Goal: Communication & Community: Connect with others

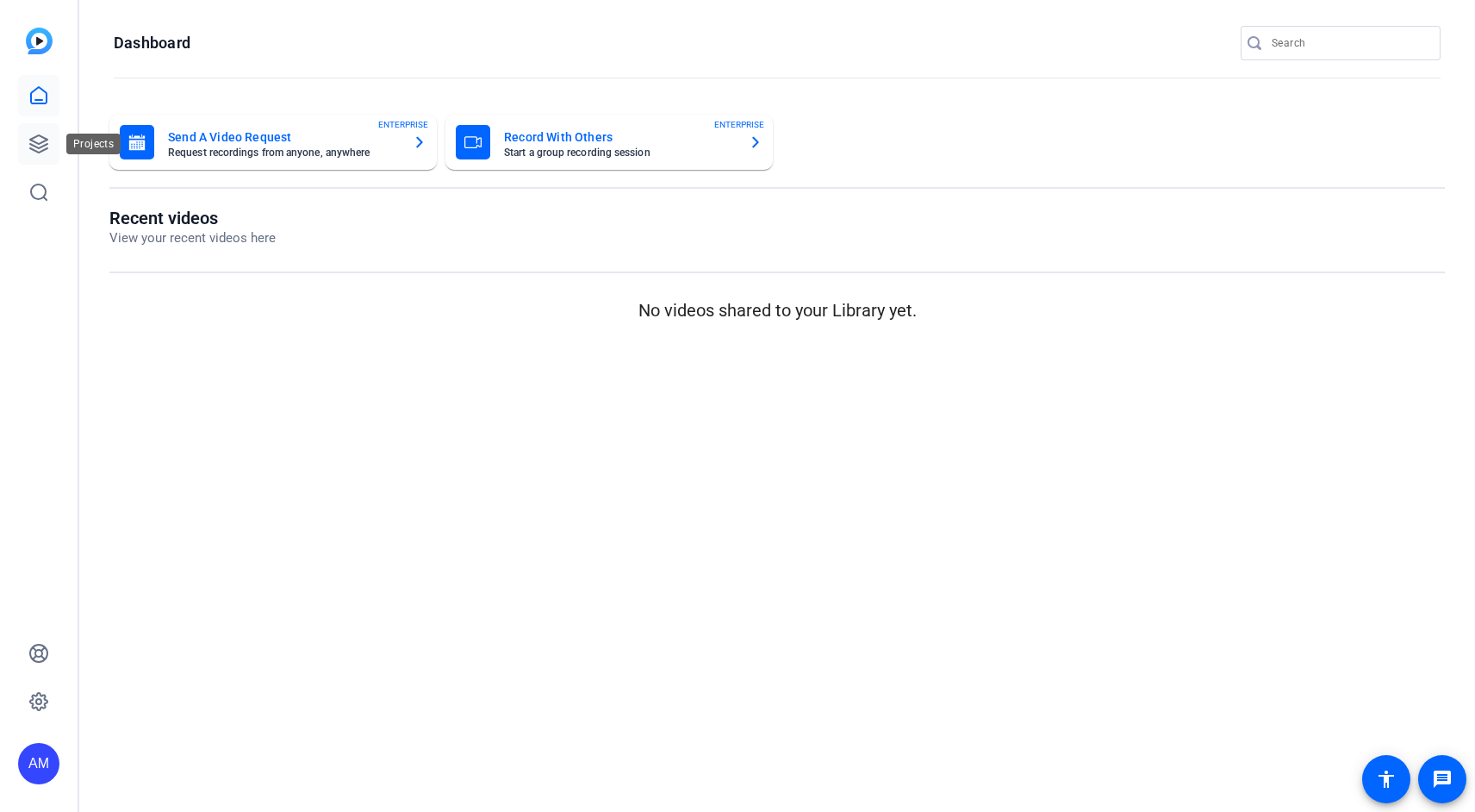
click at [39, 145] on icon at bounding box center [39, 144] width 21 height 21
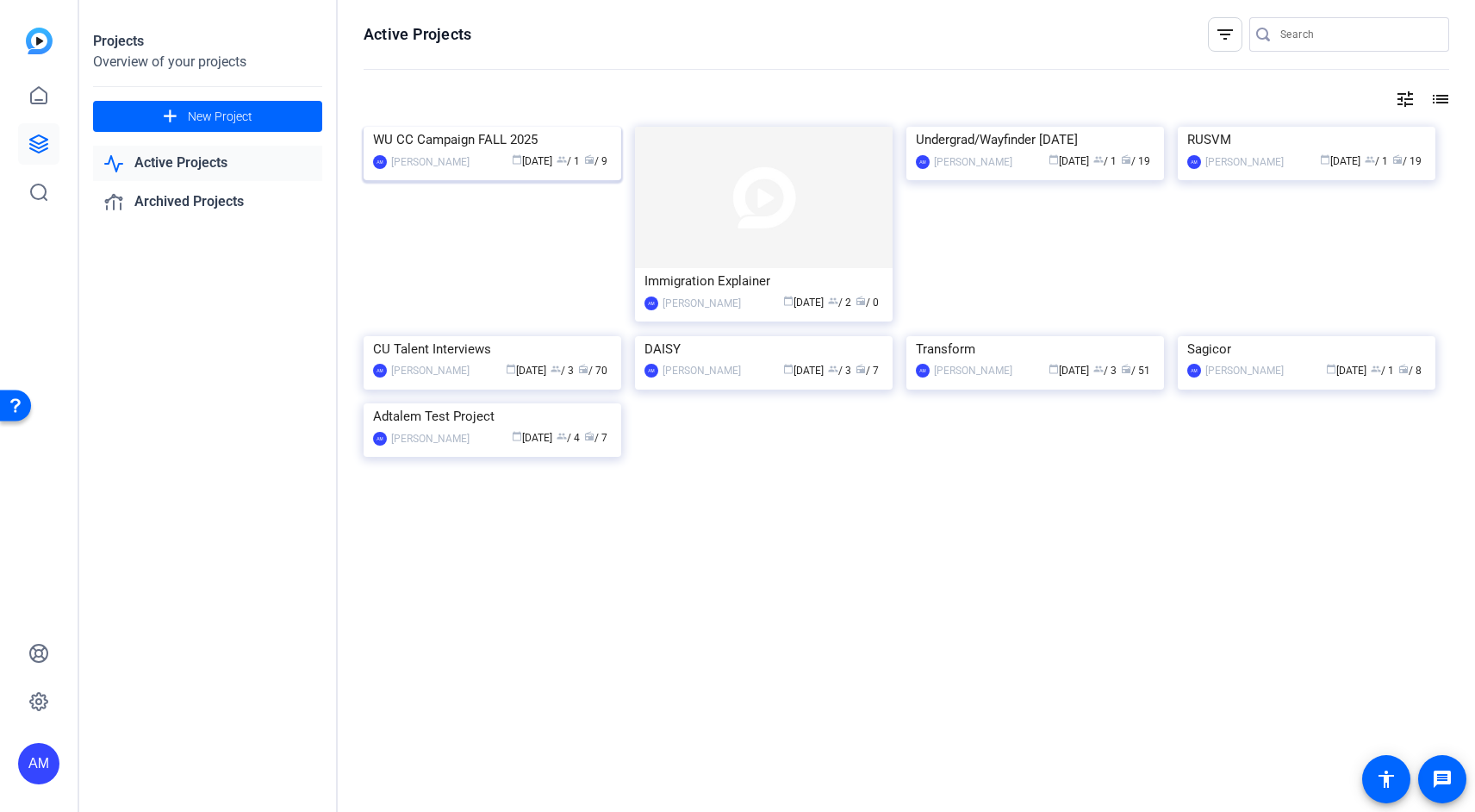
click at [485, 127] on img at bounding box center [492, 127] width 258 height 0
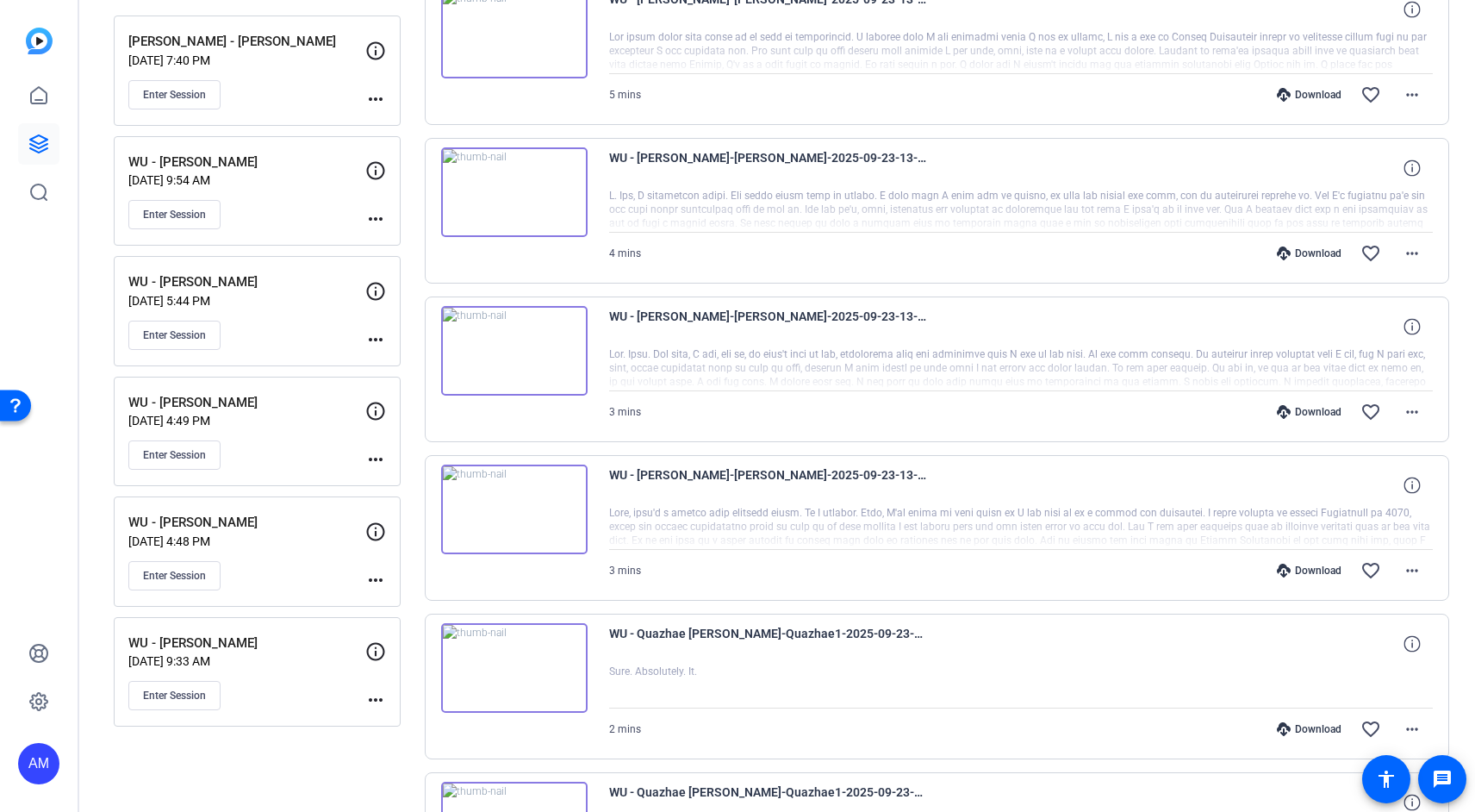
scroll to position [257, 0]
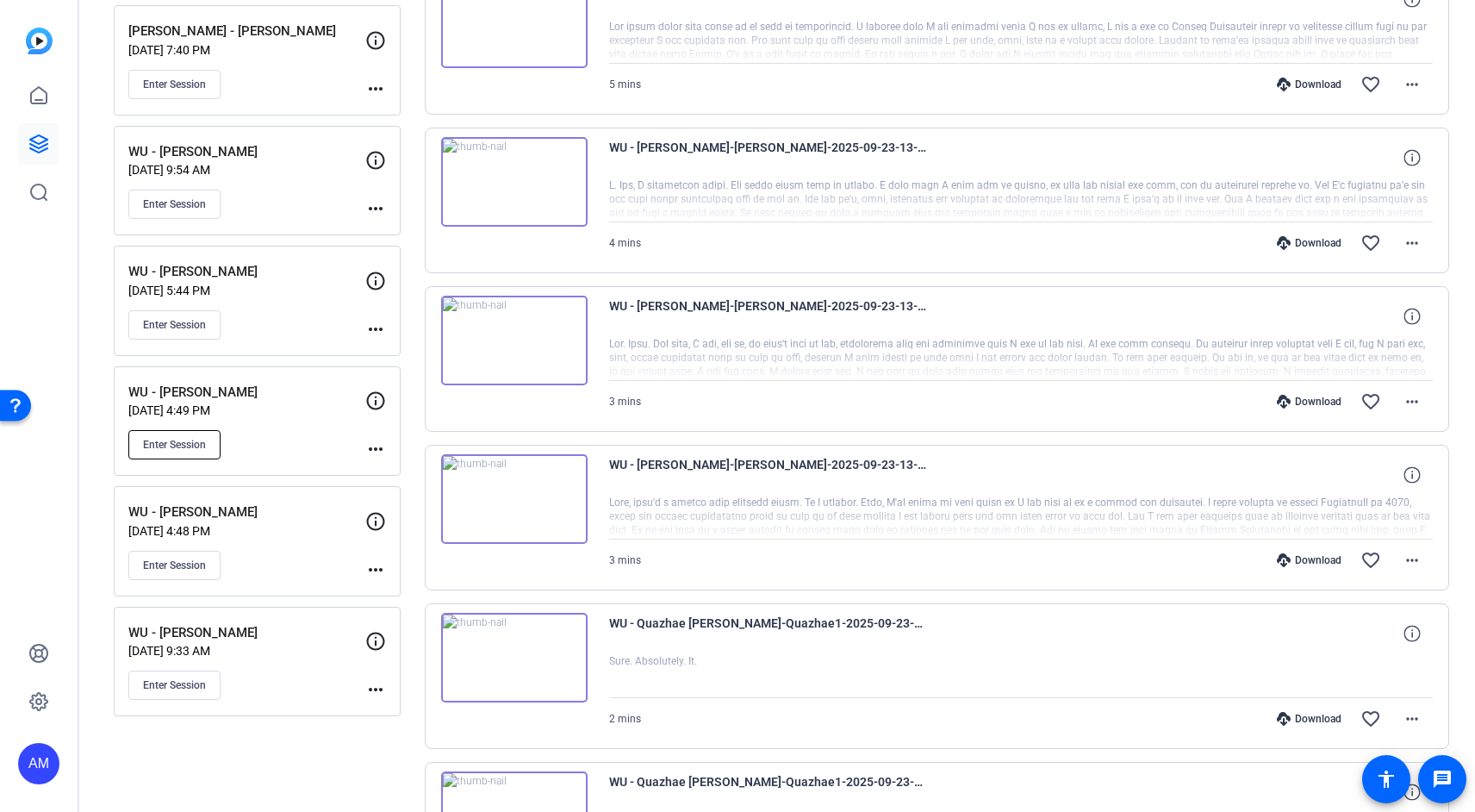
click at [196, 444] on span "Enter Session" at bounding box center [175, 444] width 63 height 14
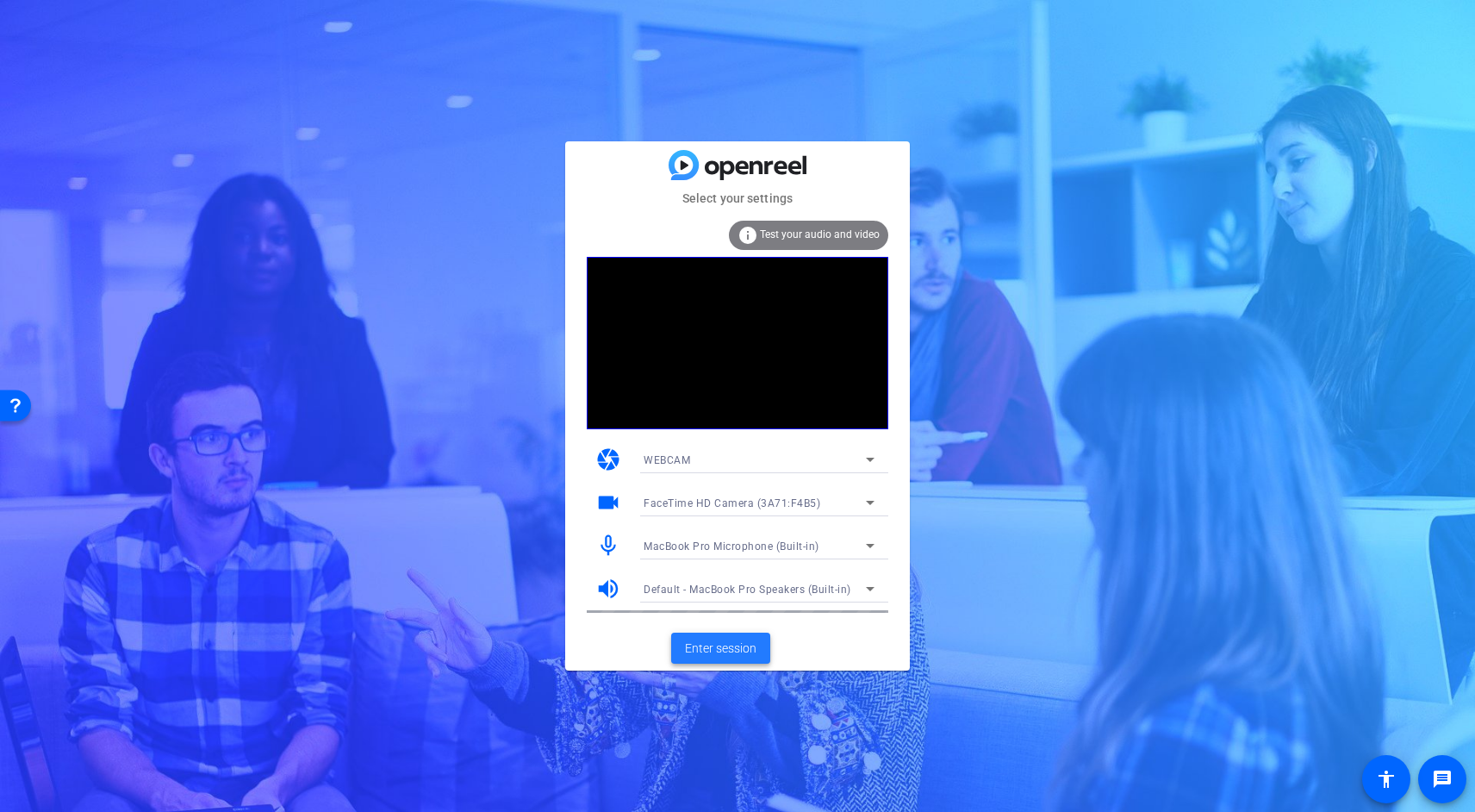
click at [764, 640] on span at bounding box center [721, 648] width 99 height 42
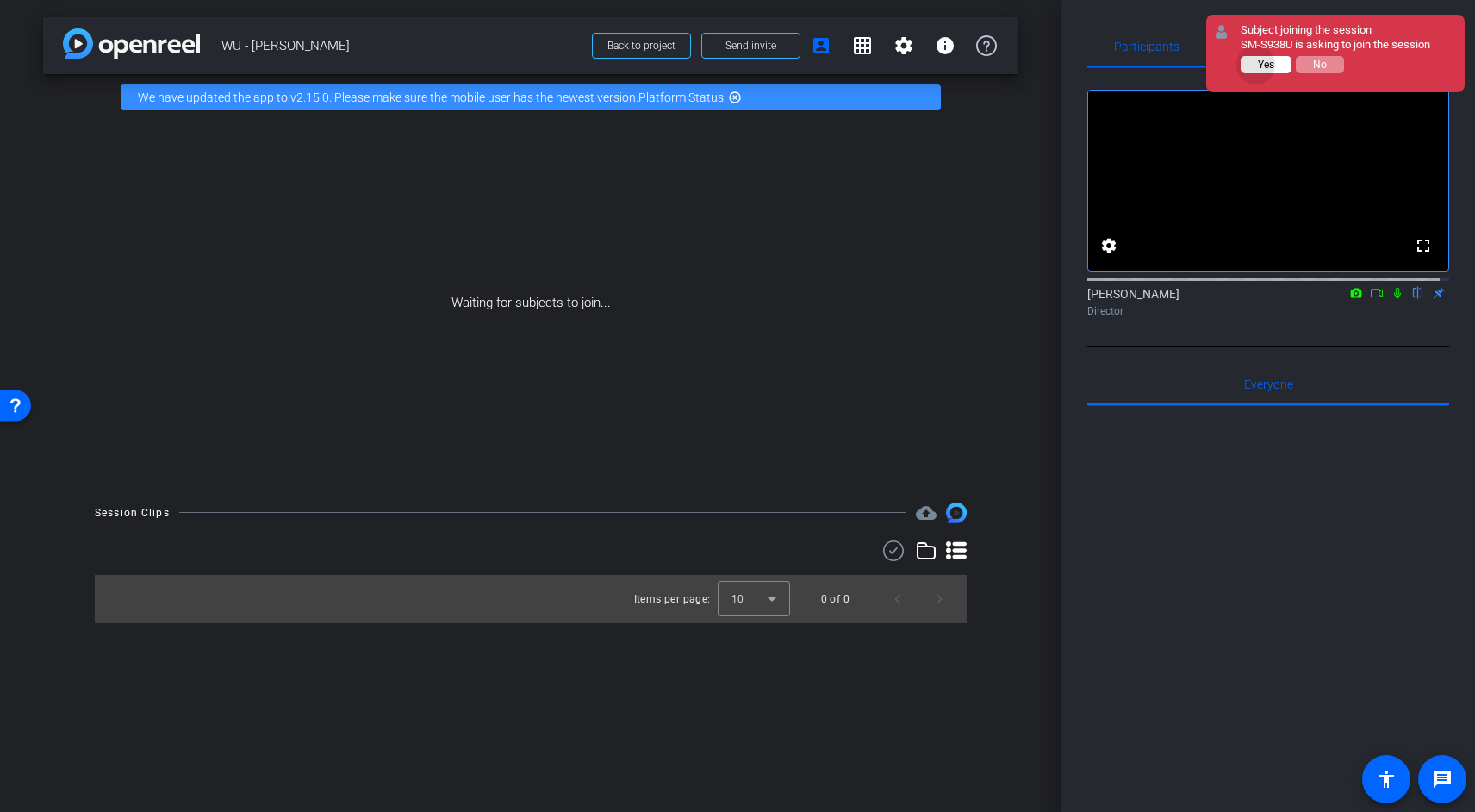
click at [1256, 65] on button "Yes" at bounding box center [1266, 65] width 51 height 17
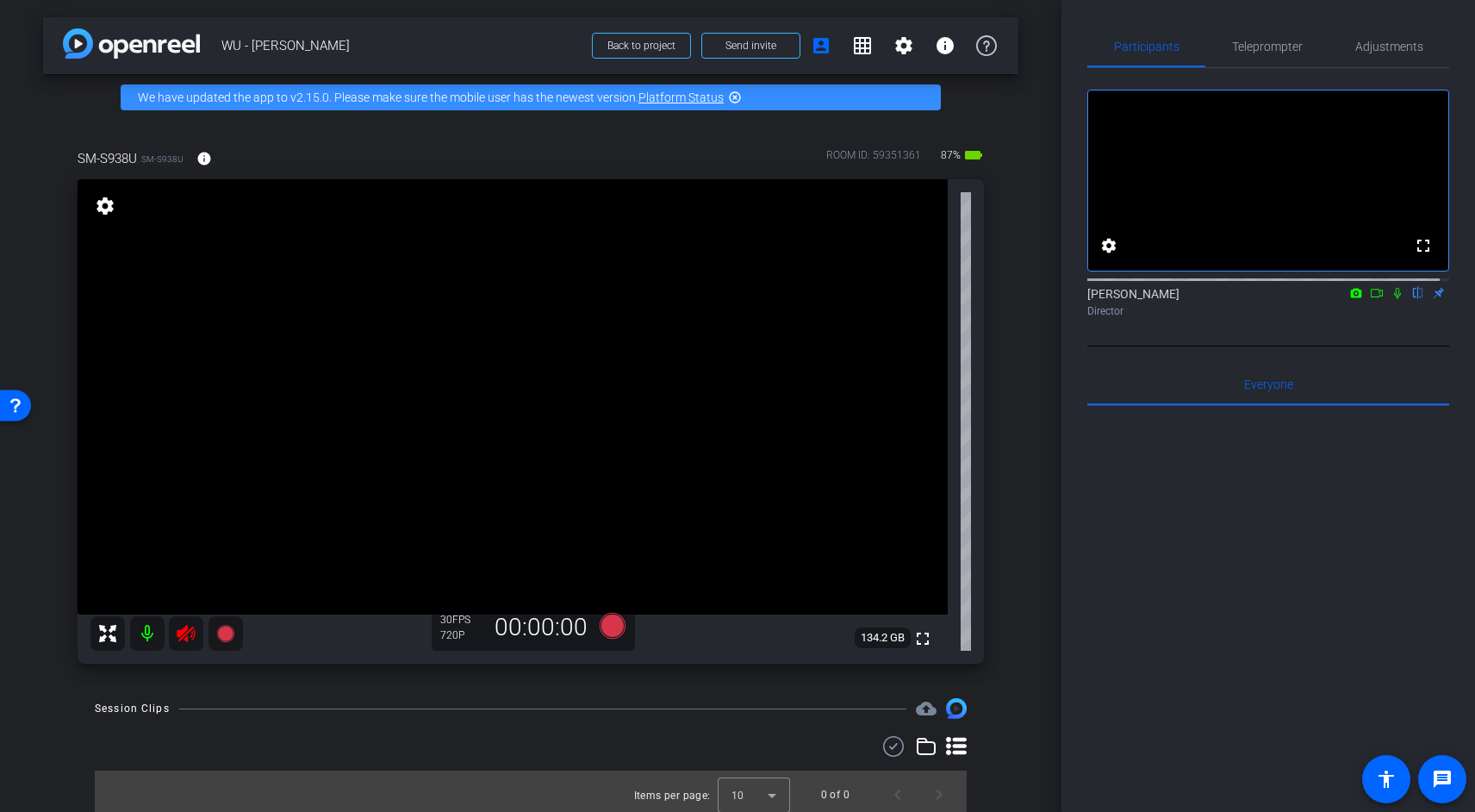
click at [194, 641] on icon at bounding box center [186, 634] width 21 height 21
click at [1281, 56] on span "Teleprompter" at bounding box center [1267, 46] width 70 height 42
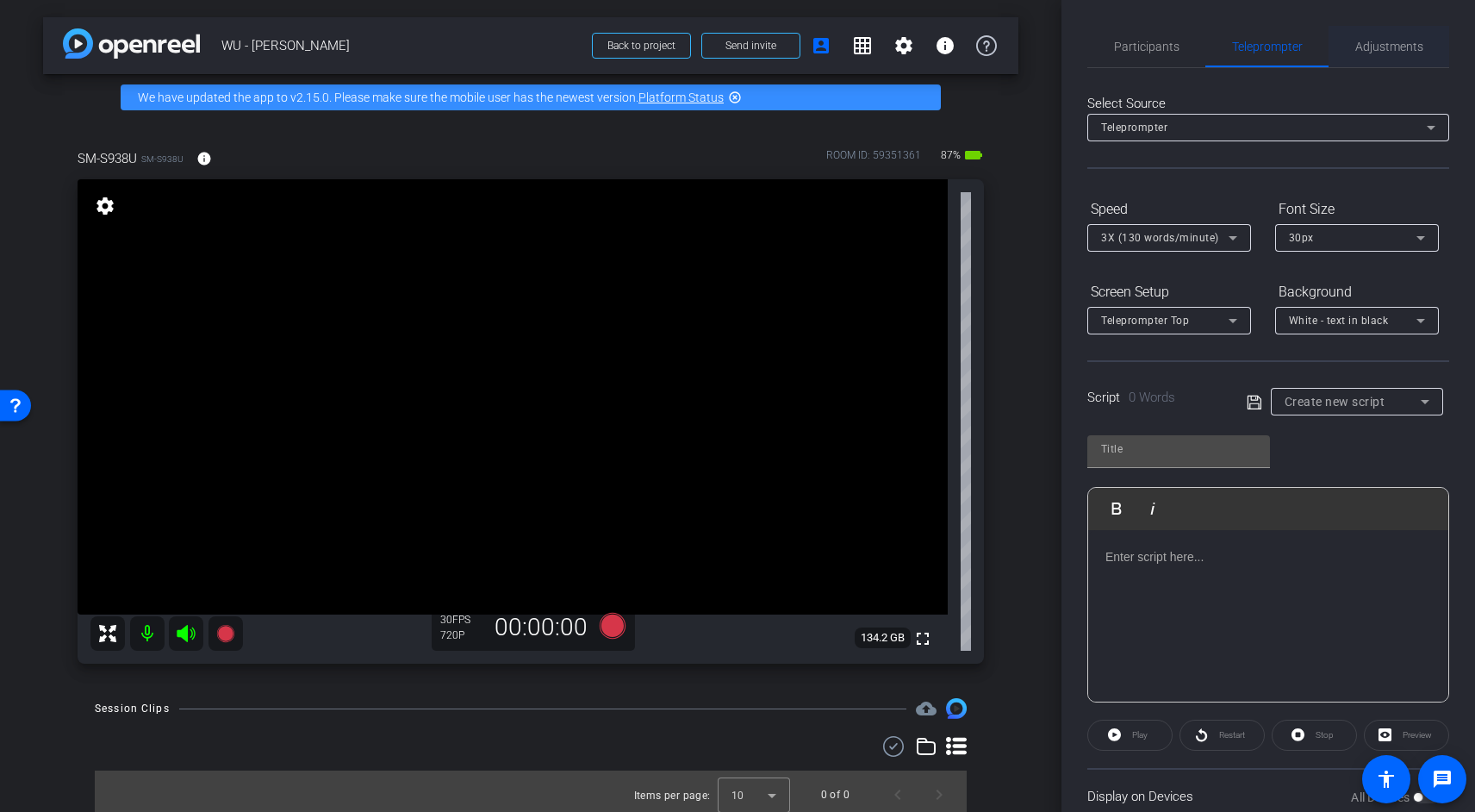
click at [1372, 44] on span "Adjustments" at bounding box center [1390, 46] width 68 height 12
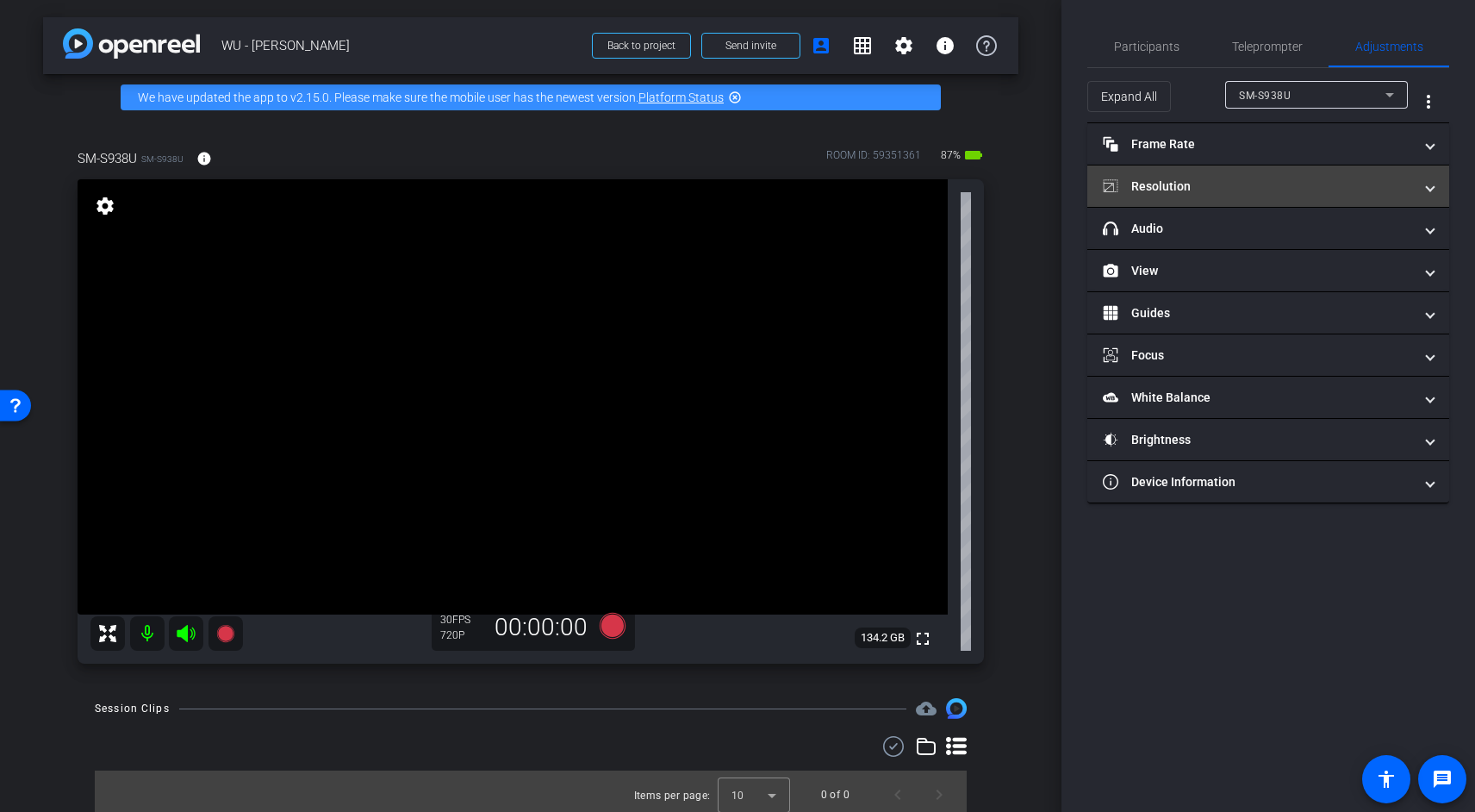
click at [1207, 187] on mat-panel-title "Resolution" at bounding box center [1258, 186] width 310 height 18
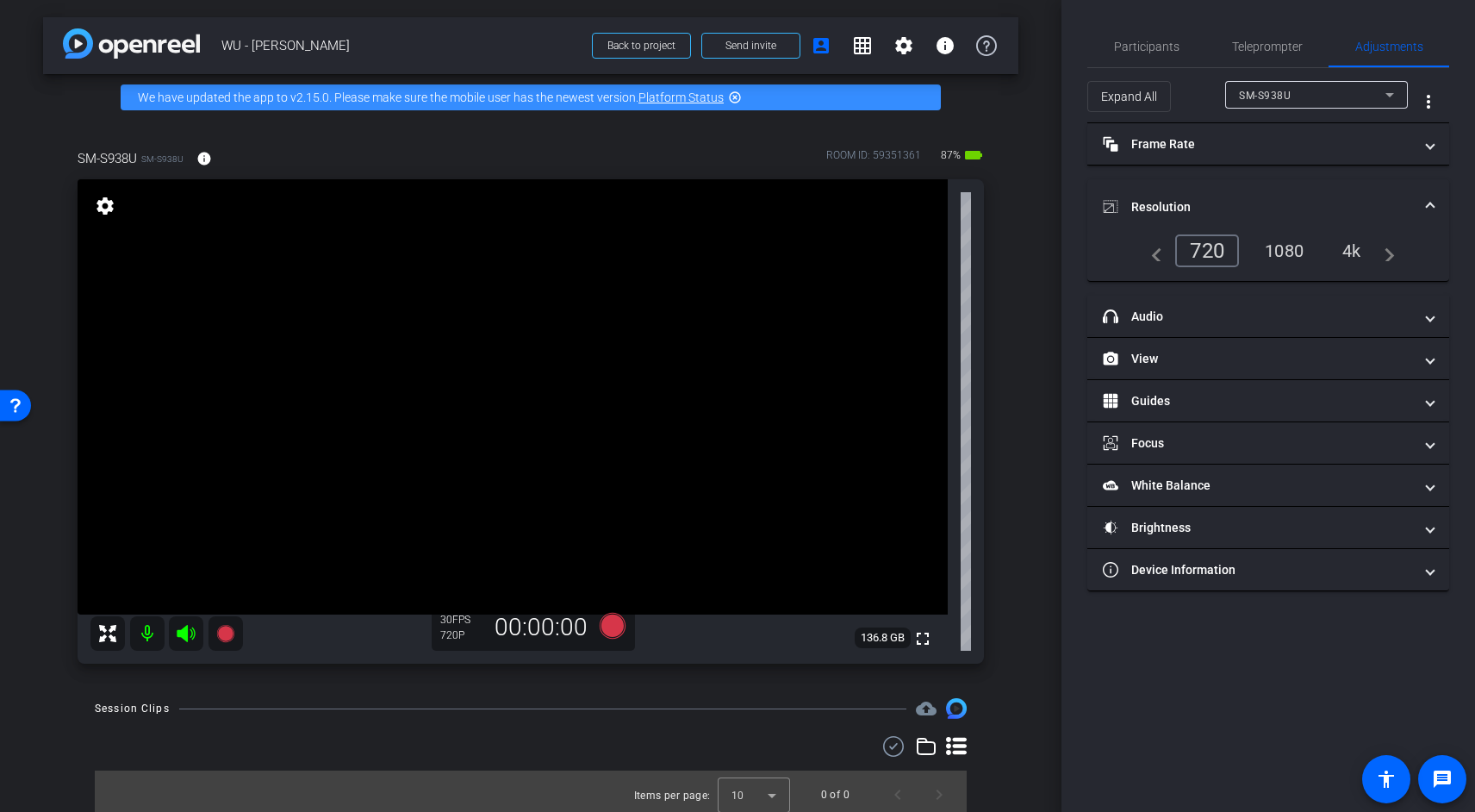
click at [1290, 244] on div "1080" at bounding box center [1284, 250] width 65 height 29
click at [603, 630] on icon at bounding box center [612, 625] width 26 height 26
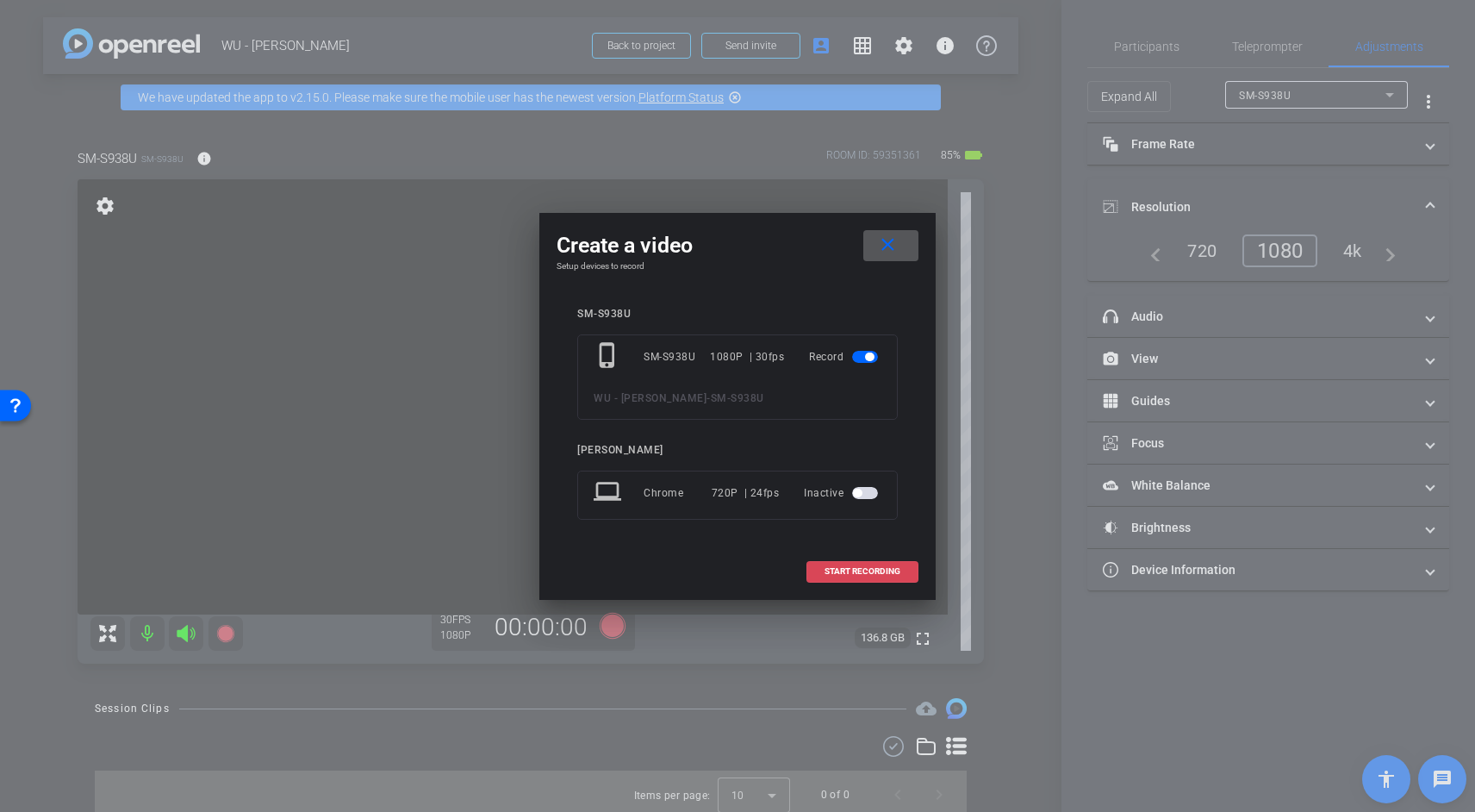
click at [850, 575] on span "START RECORDING" at bounding box center [862, 571] width 76 height 9
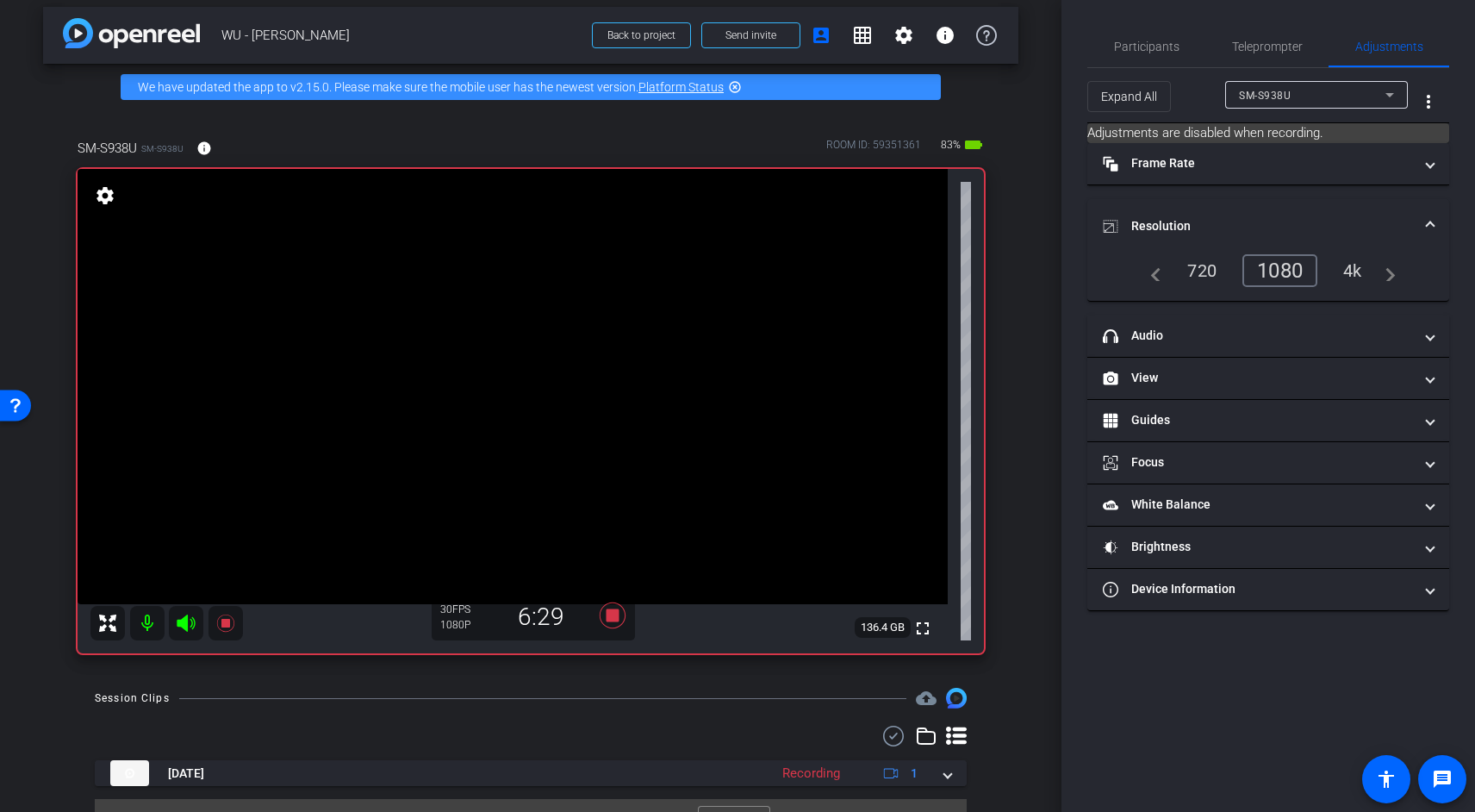
scroll to position [14, 0]
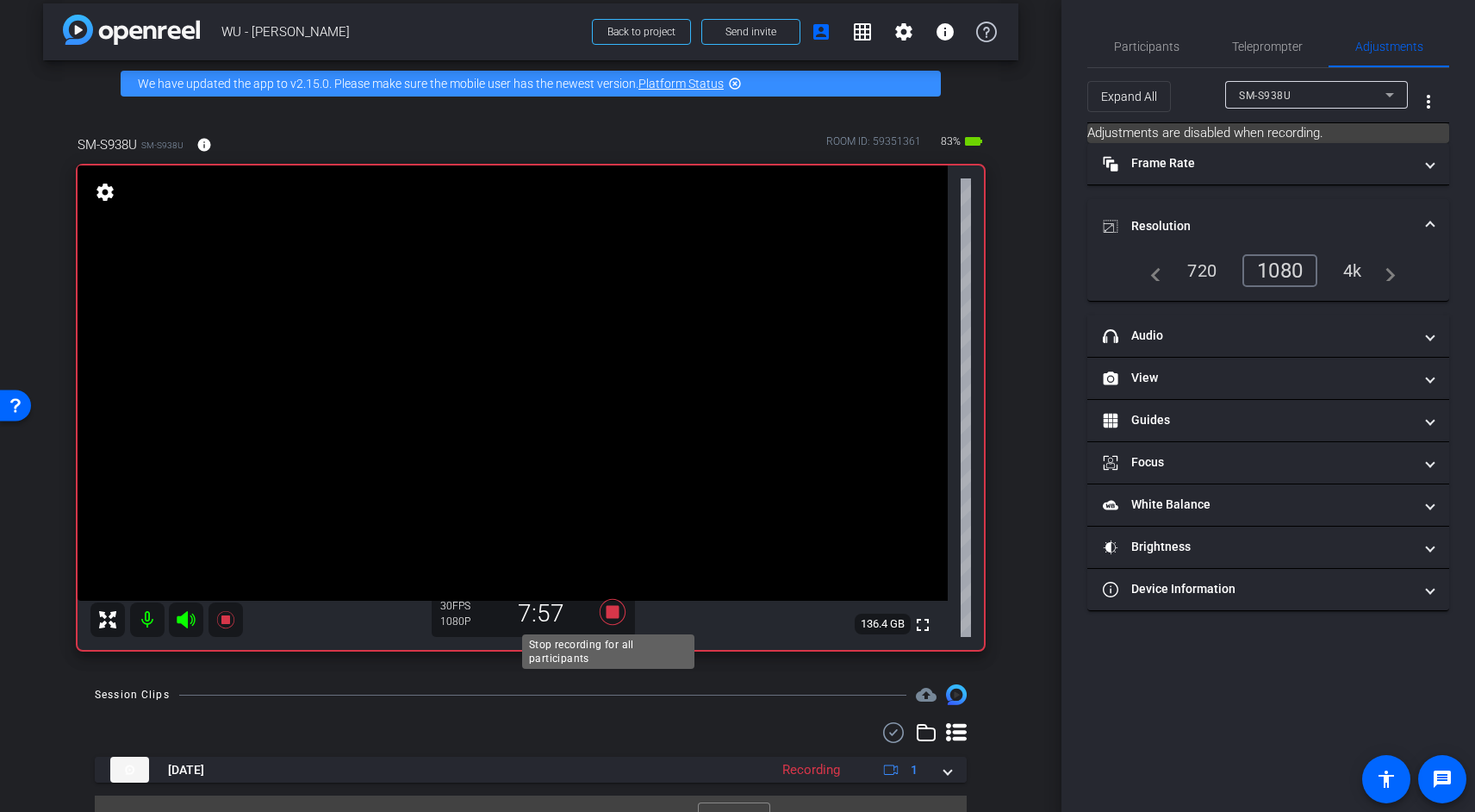
click at [613, 614] on icon at bounding box center [612, 611] width 26 height 26
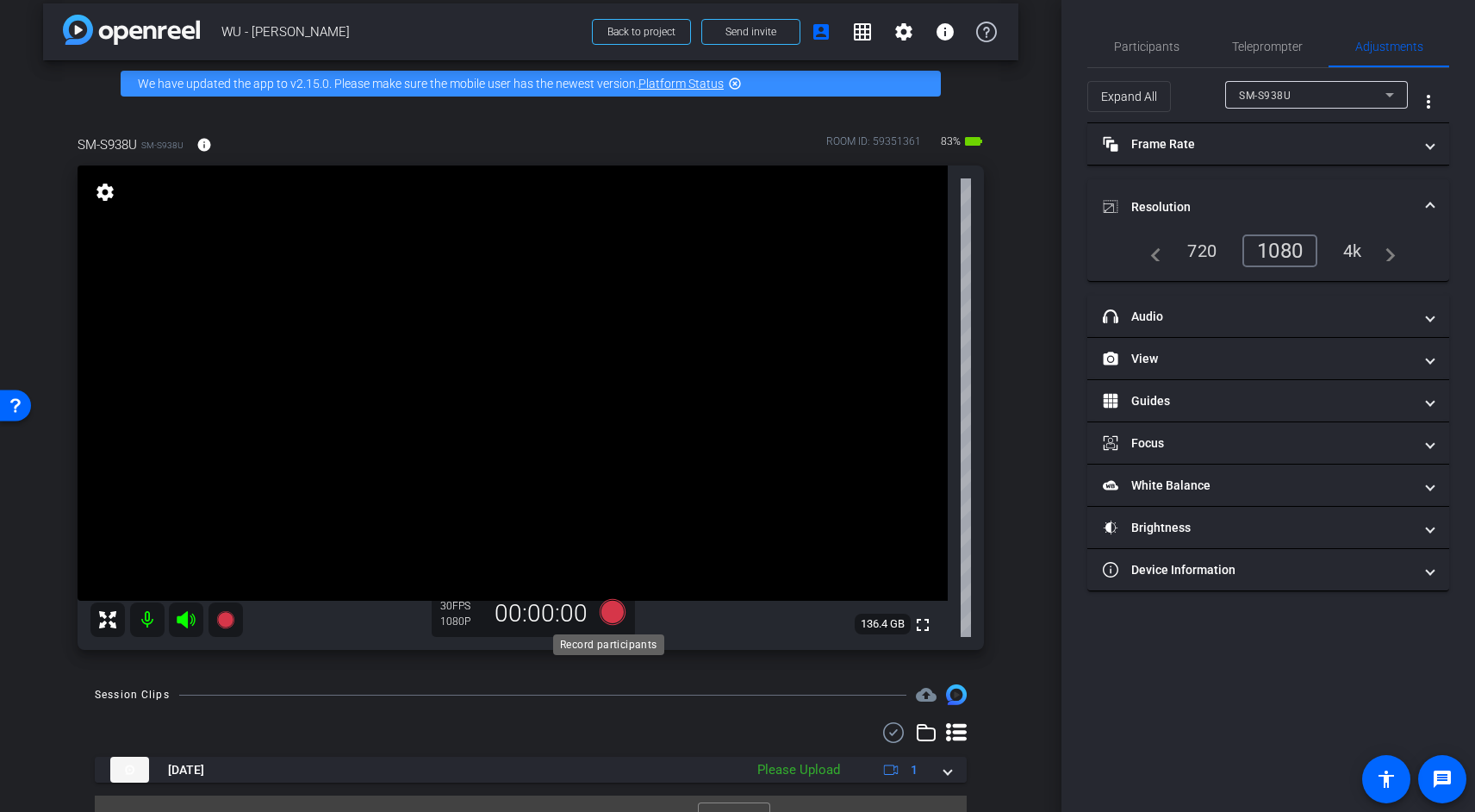
click at [608, 613] on icon at bounding box center [612, 611] width 26 height 26
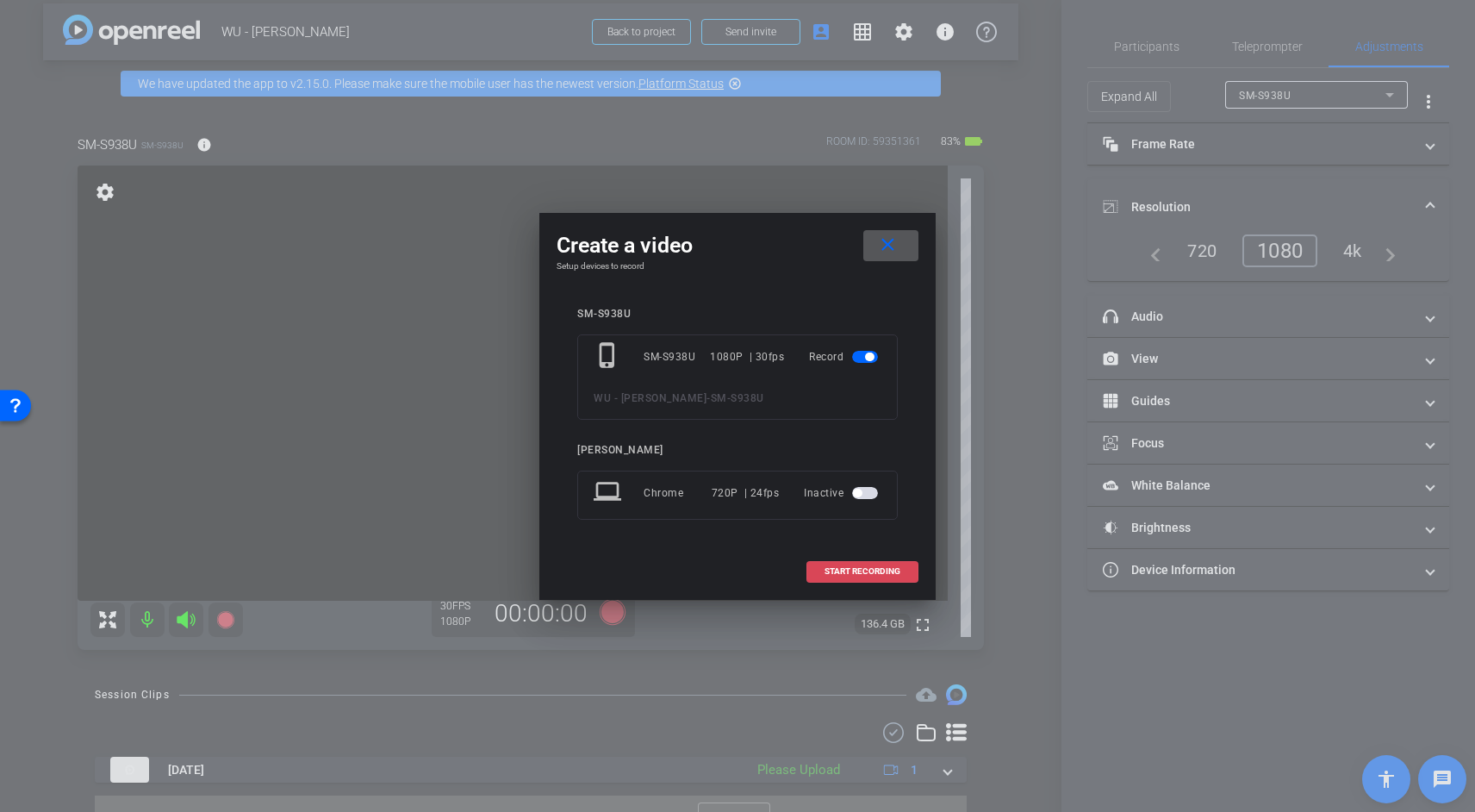
click at [898, 576] on span "START RECORDING" at bounding box center [862, 571] width 76 height 9
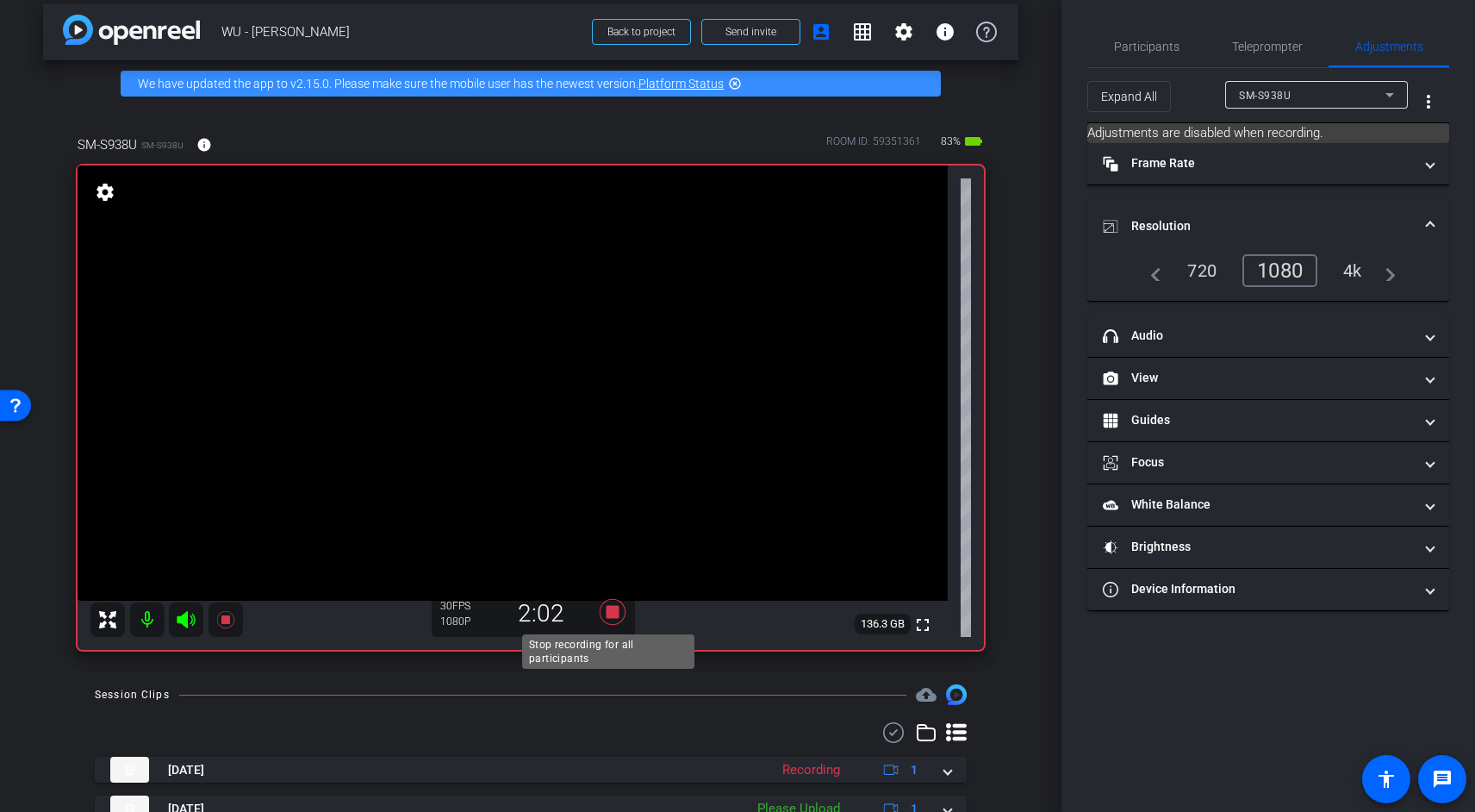
scroll to position [17, 0]
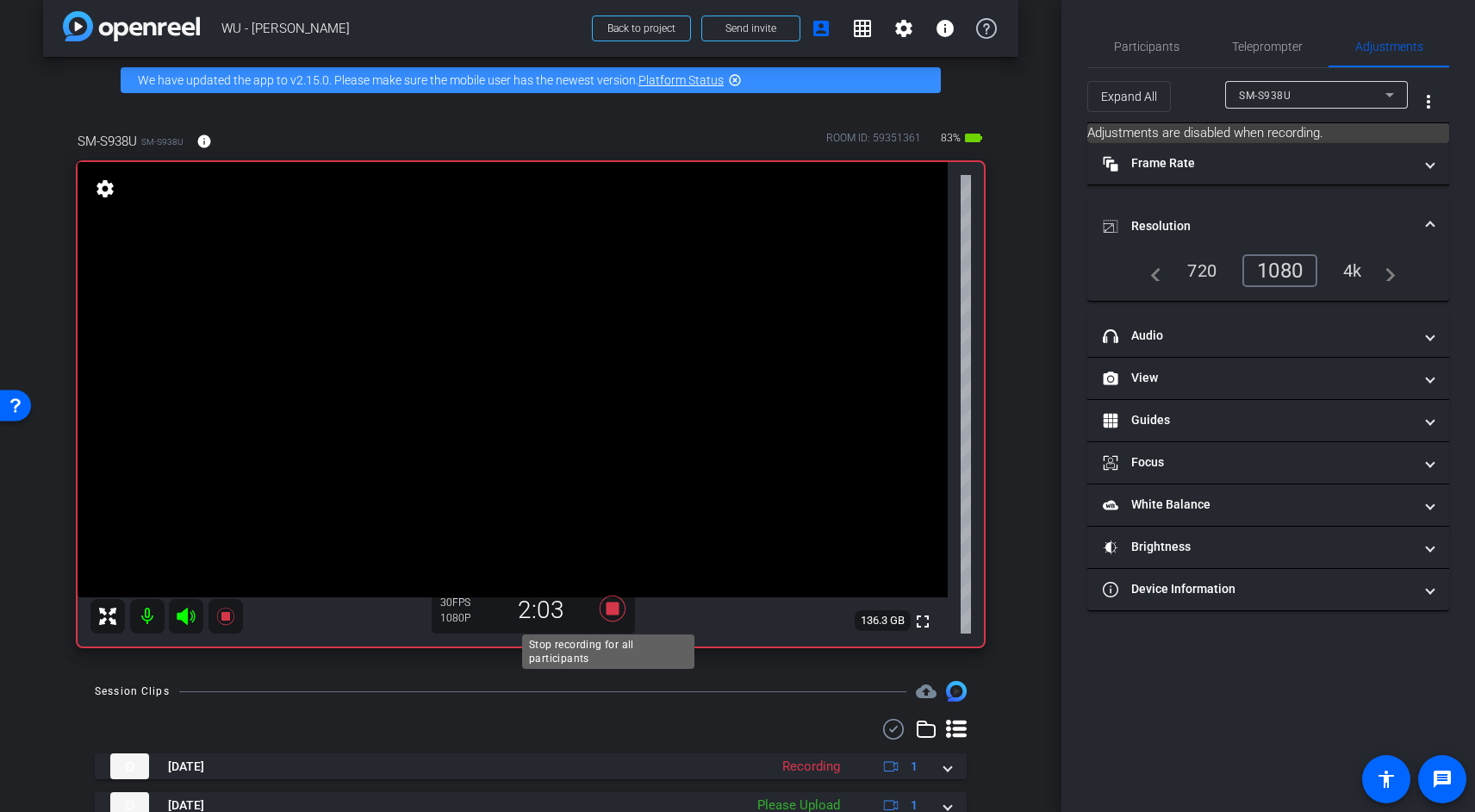
click at [609, 612] on icon at bounding box center [612, 608] width 26 height 26
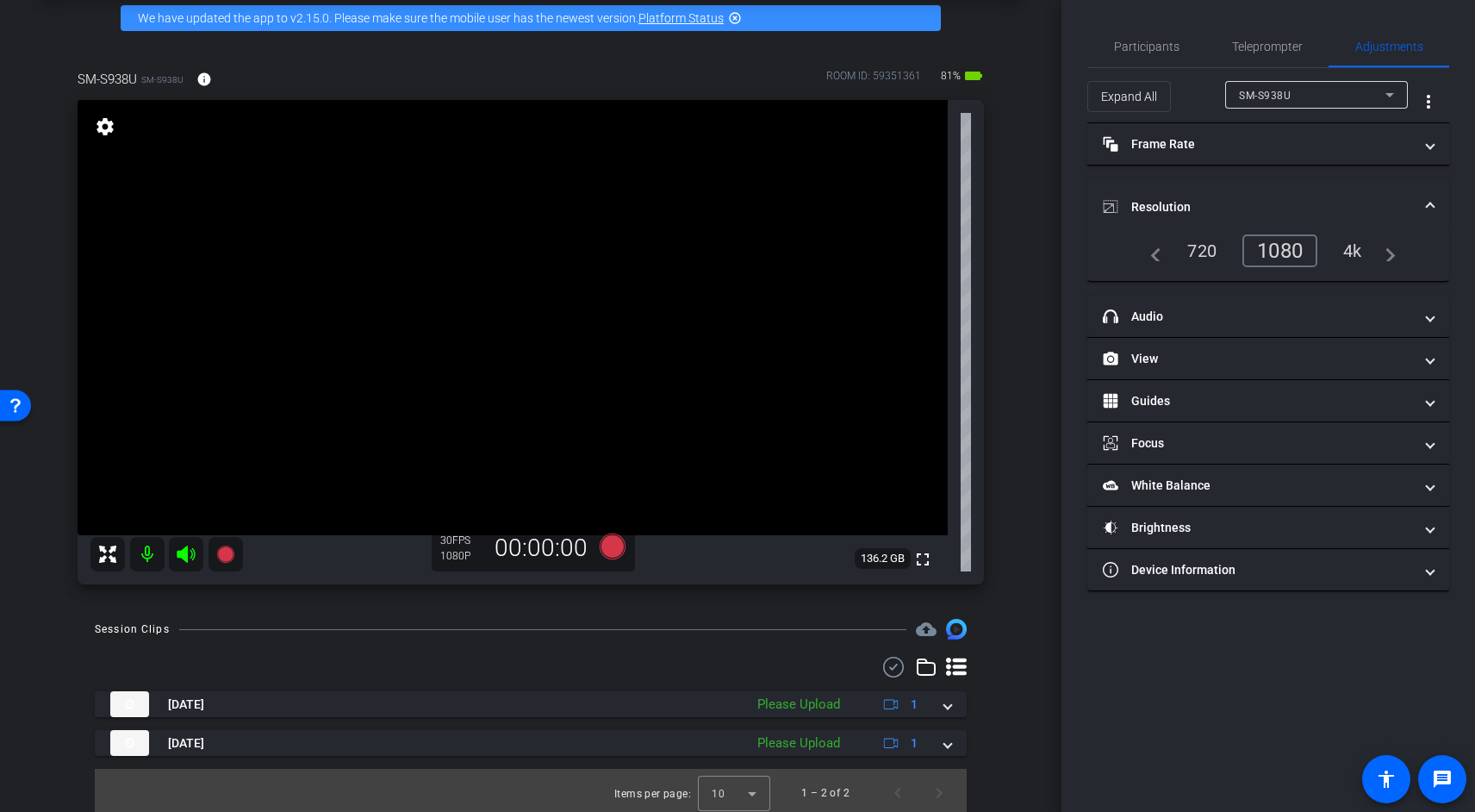
scroll to position [84, 0]
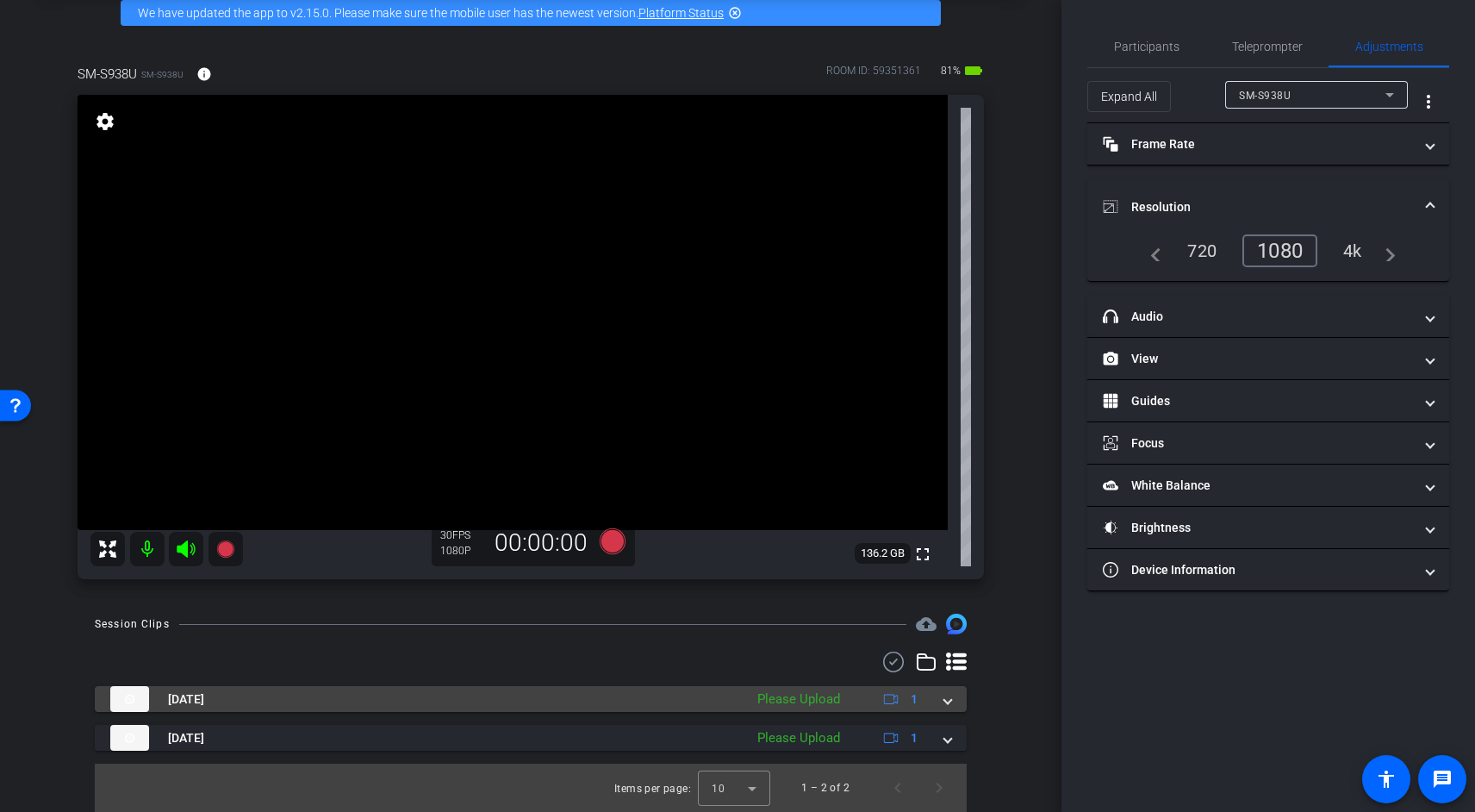
click at [933, 701] on div "Sep 26, 2025 Please Upload 1" at bounding box center [526, 698] width 834 height 26
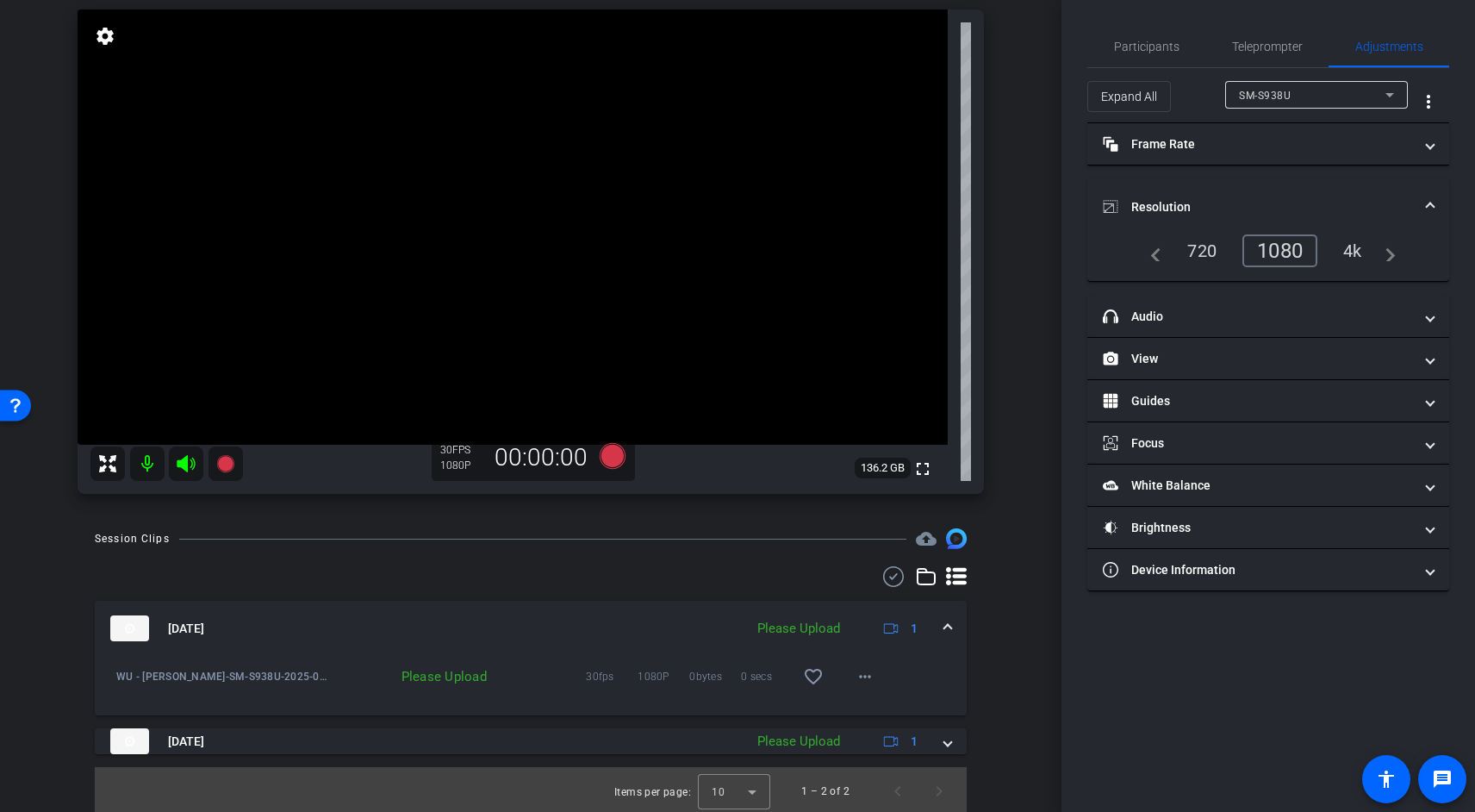
scroll to position [174, 0]
click at [866, 677] on mat-icon "more_horiz" at bounding box center [865, 673] width 21 height 21
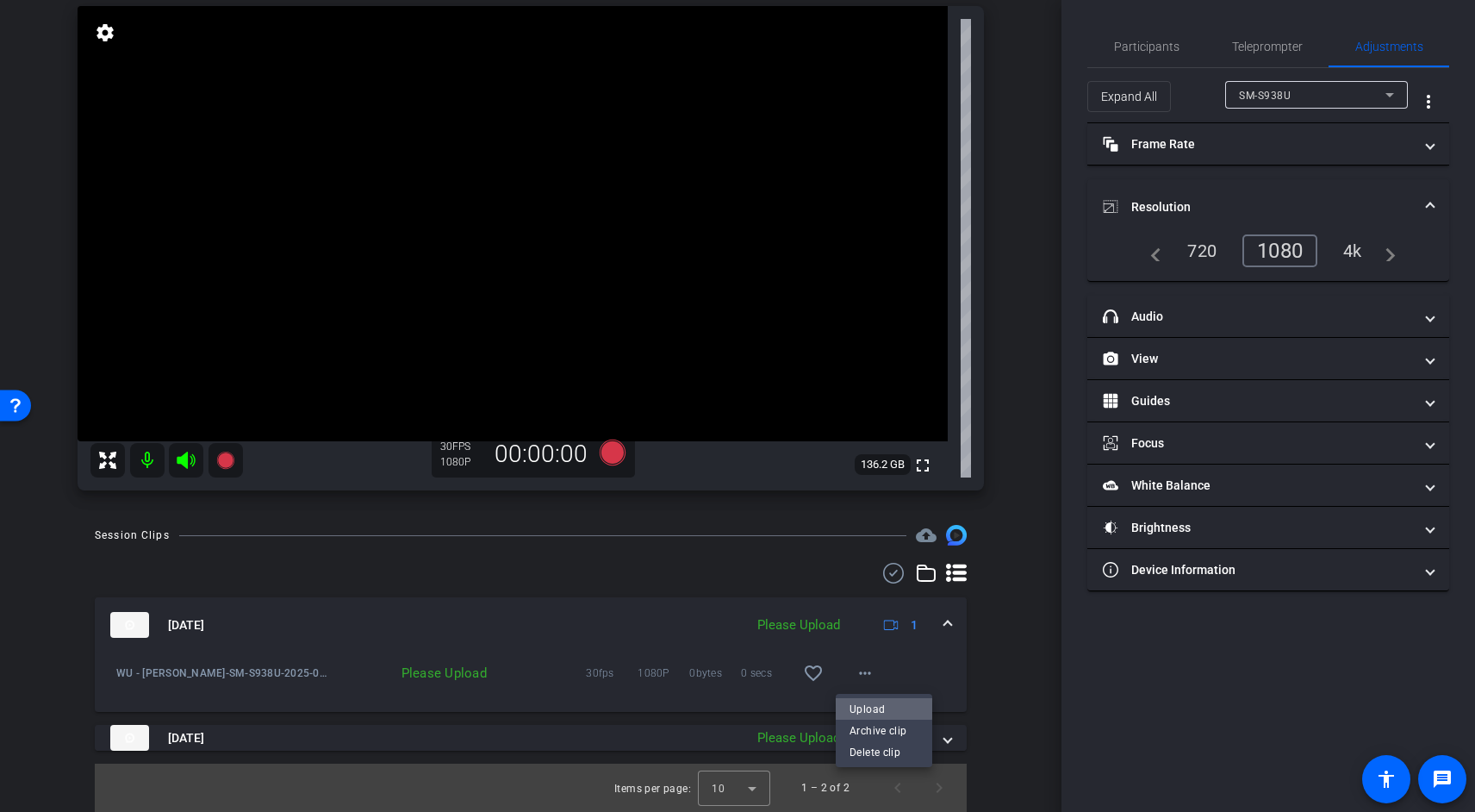
click at [870, 703] on span "Upload" at bounding box center [884, 709] width 69 height 21
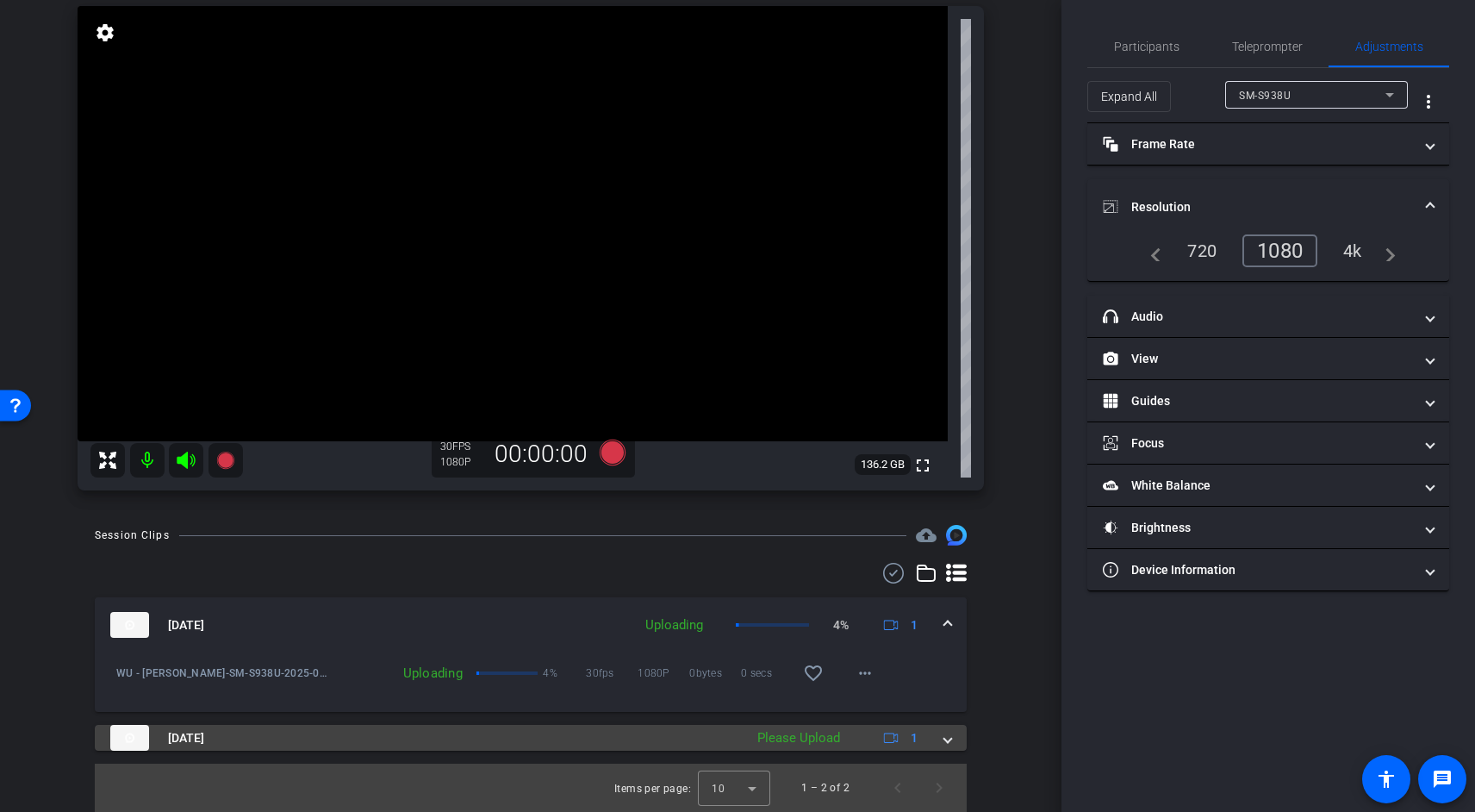
click at [944, 740] on span at bounding box center [947, 737] width 7 height 18
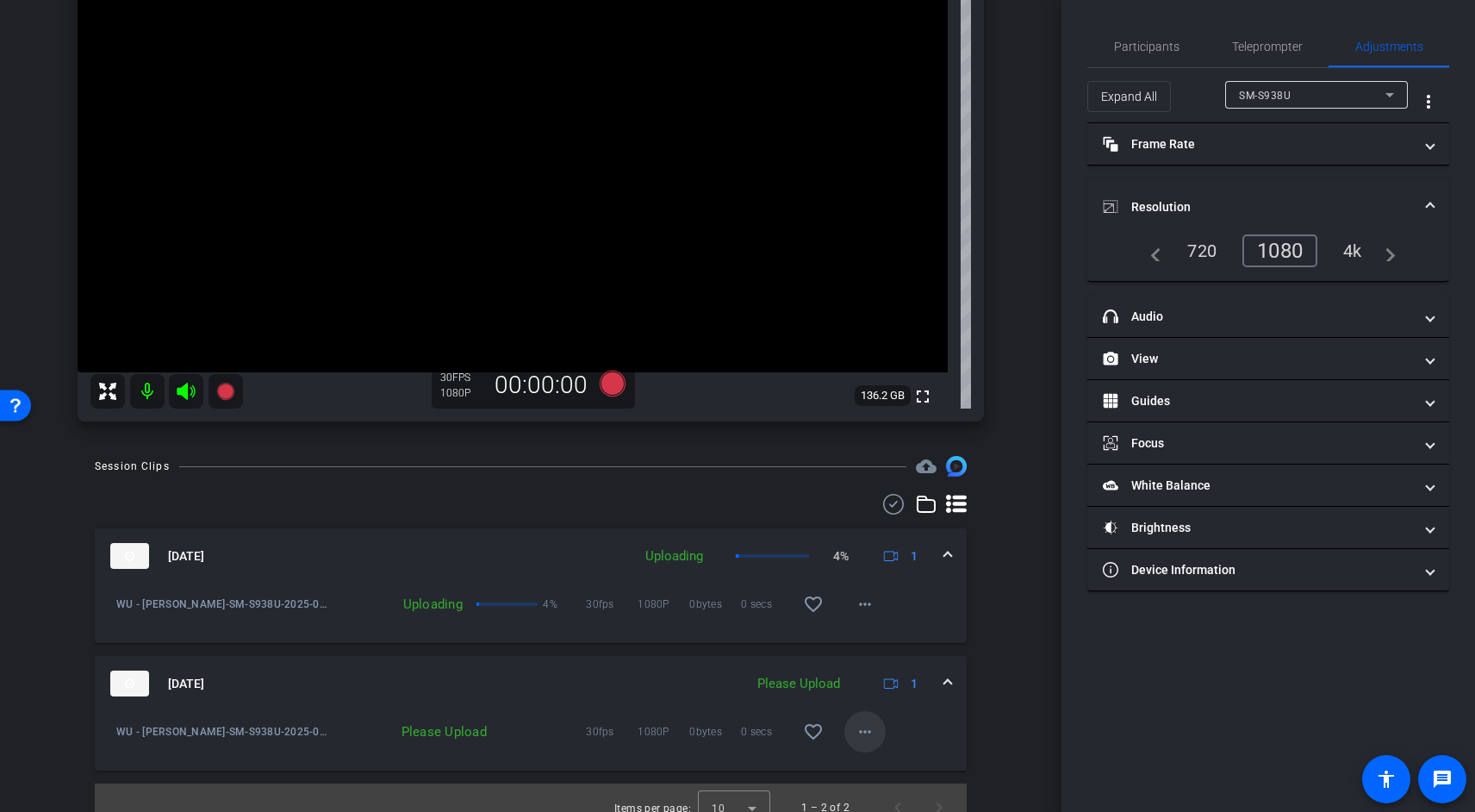
scroll to position [262, 0]
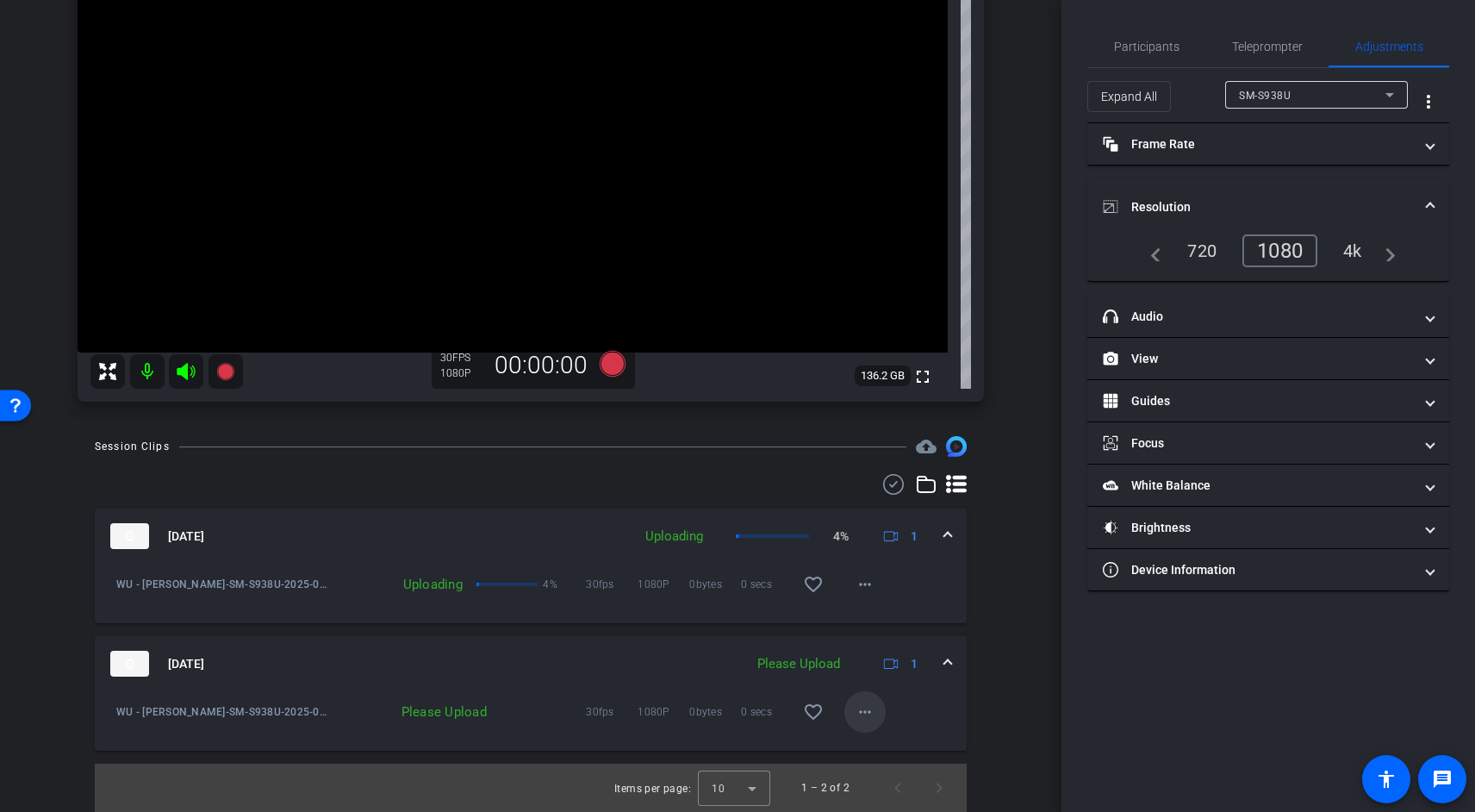
click at [862, 709] on mat-icon "more_horiz" at bounding box center [865, 711] width 21 height 21
click at [860, 743] on span "Upload" at bounding box center [884, 747] width 69 height 21
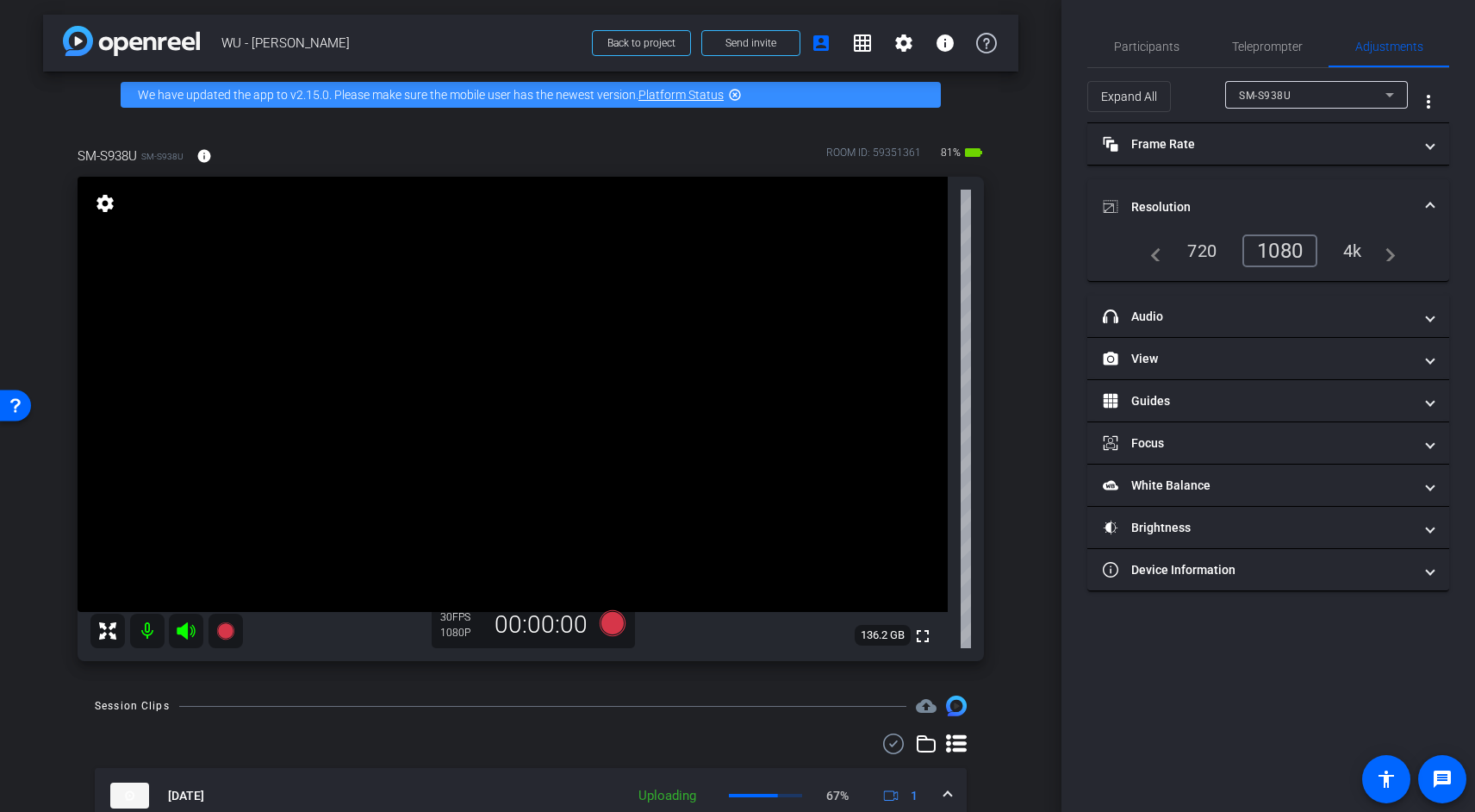
scroll to position [0, 0]
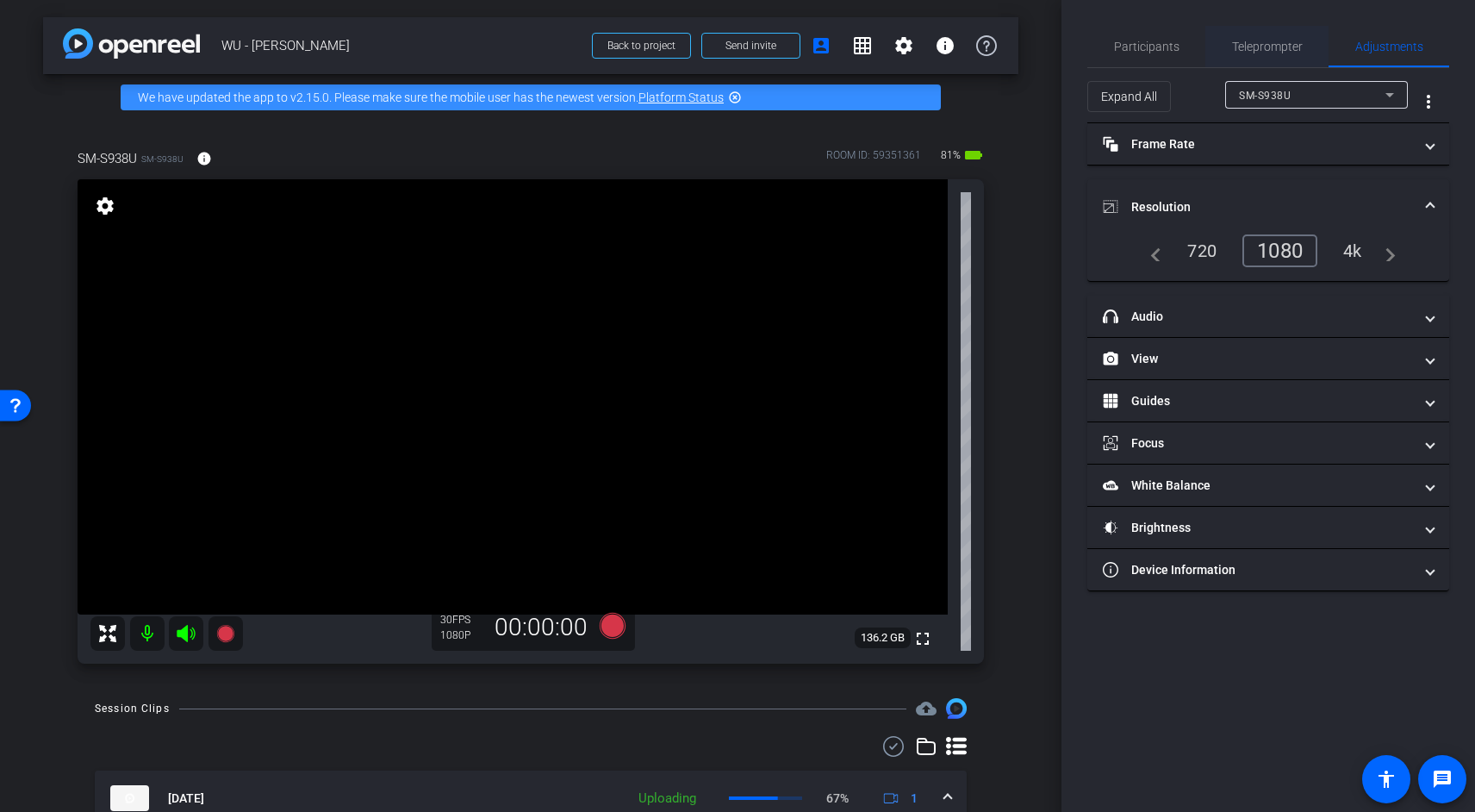
drag, startPoint x: 1272, startPoint y: 47, endPoint x: 1235, endPoint y: 46, distance: 37.0
click at [1272, 47] on span "Teleprompter" at bounding box center [1267, 46] width 70 height 12
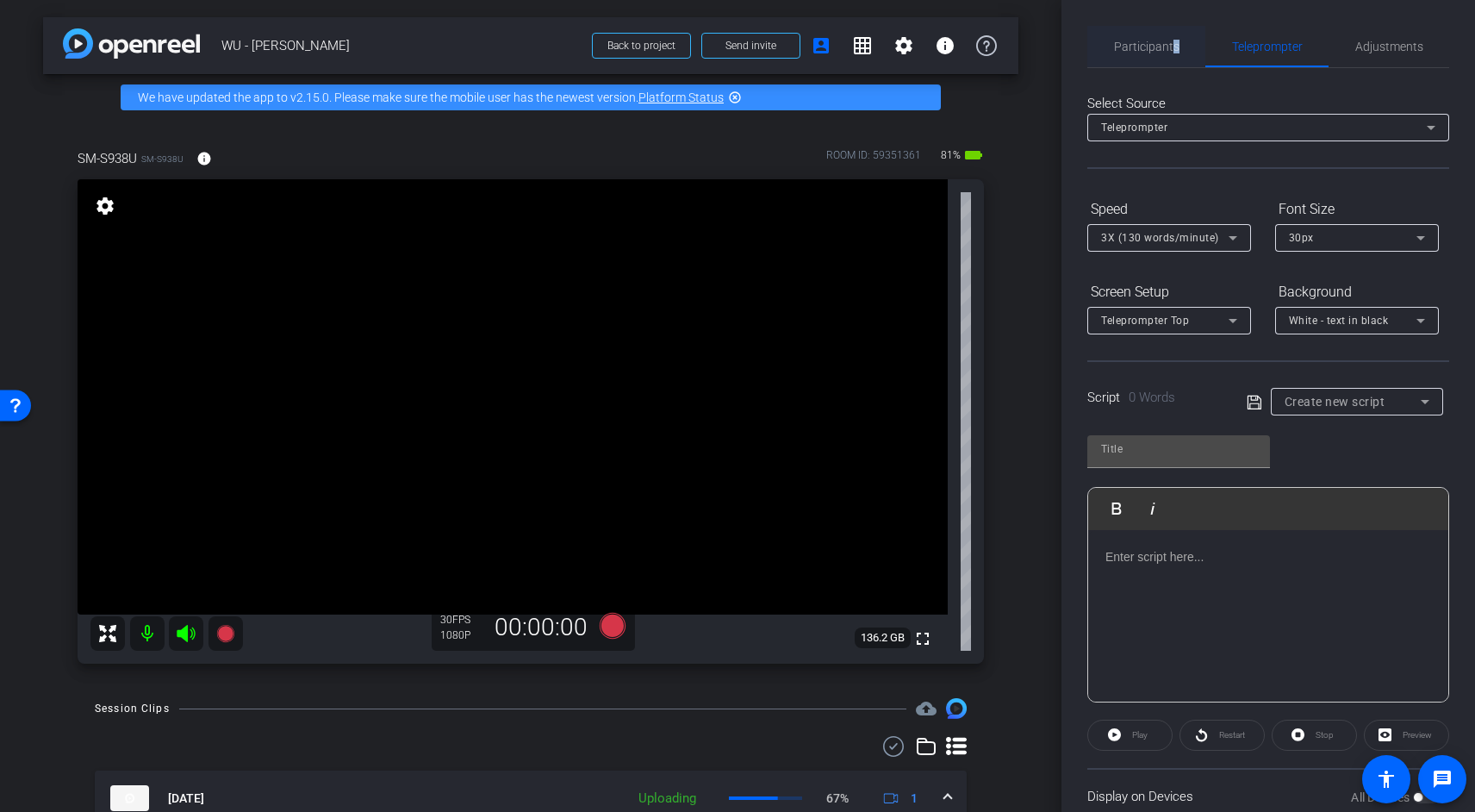
click at [1171, 48] on span "Participants" at bounding box center [1146, 46] width 65 height 12
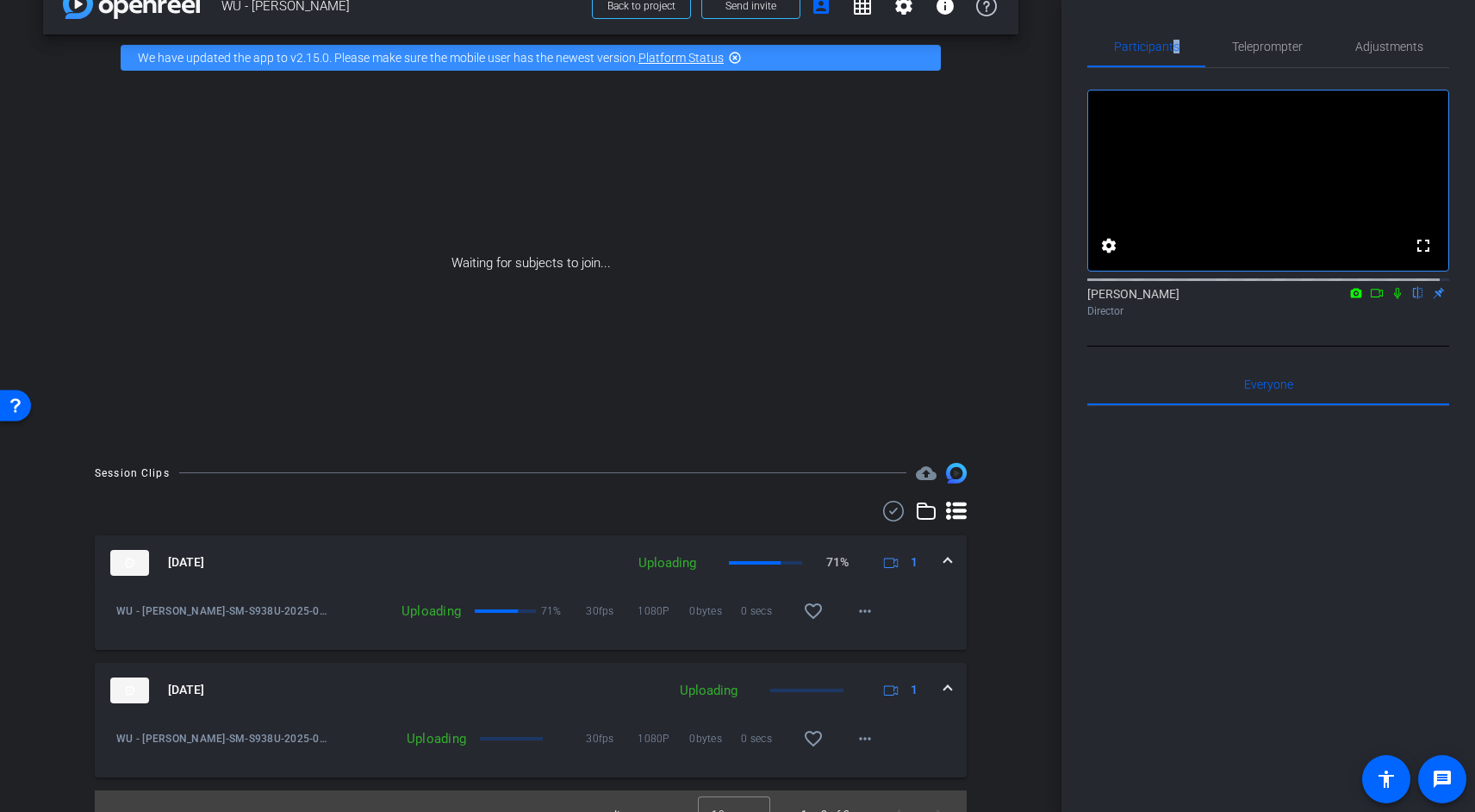
scroll to position [66, 0]
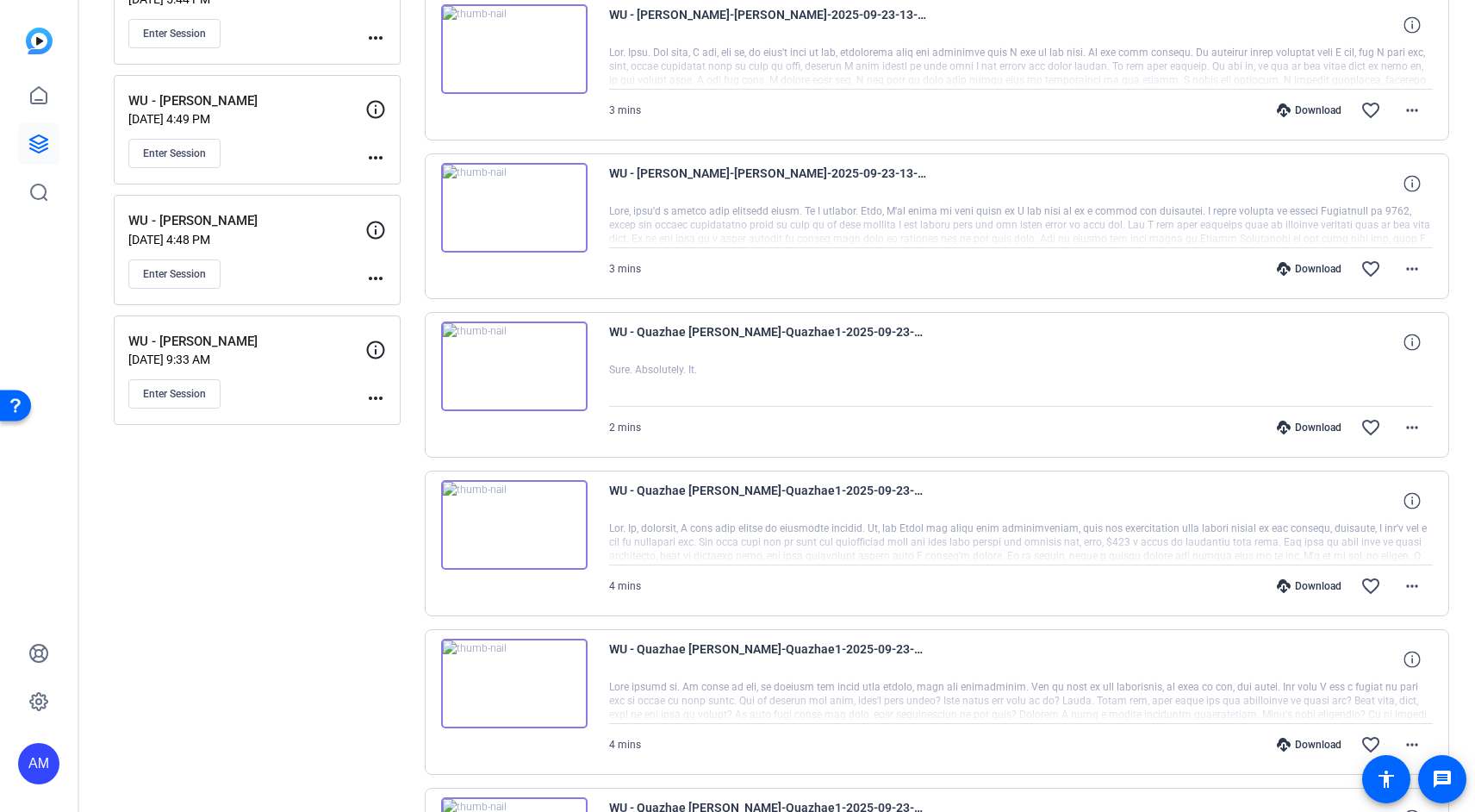
scroll to position [525, 0]
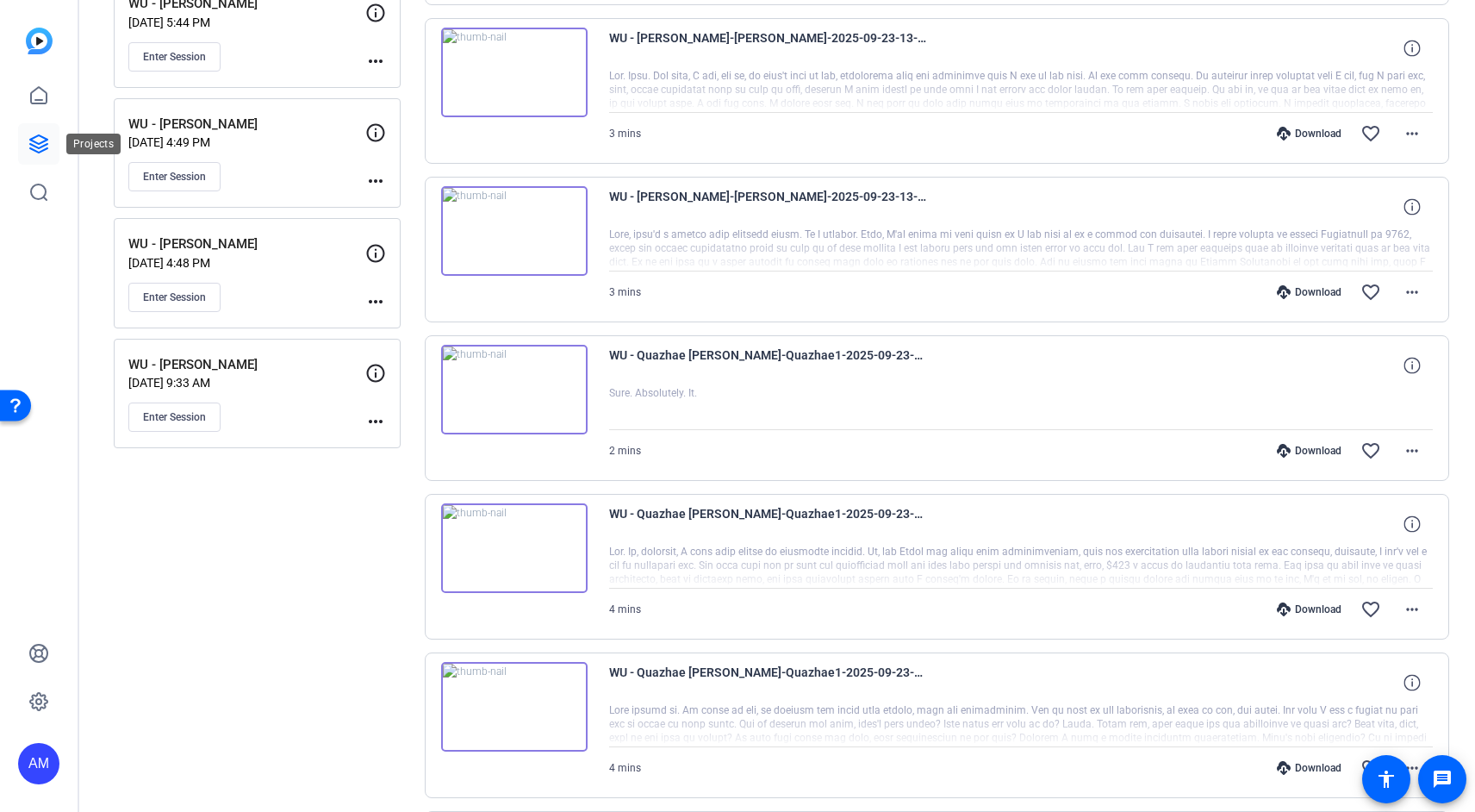
click at [42, 135] on icon at bounding box center [39, 144] width 21 height 21
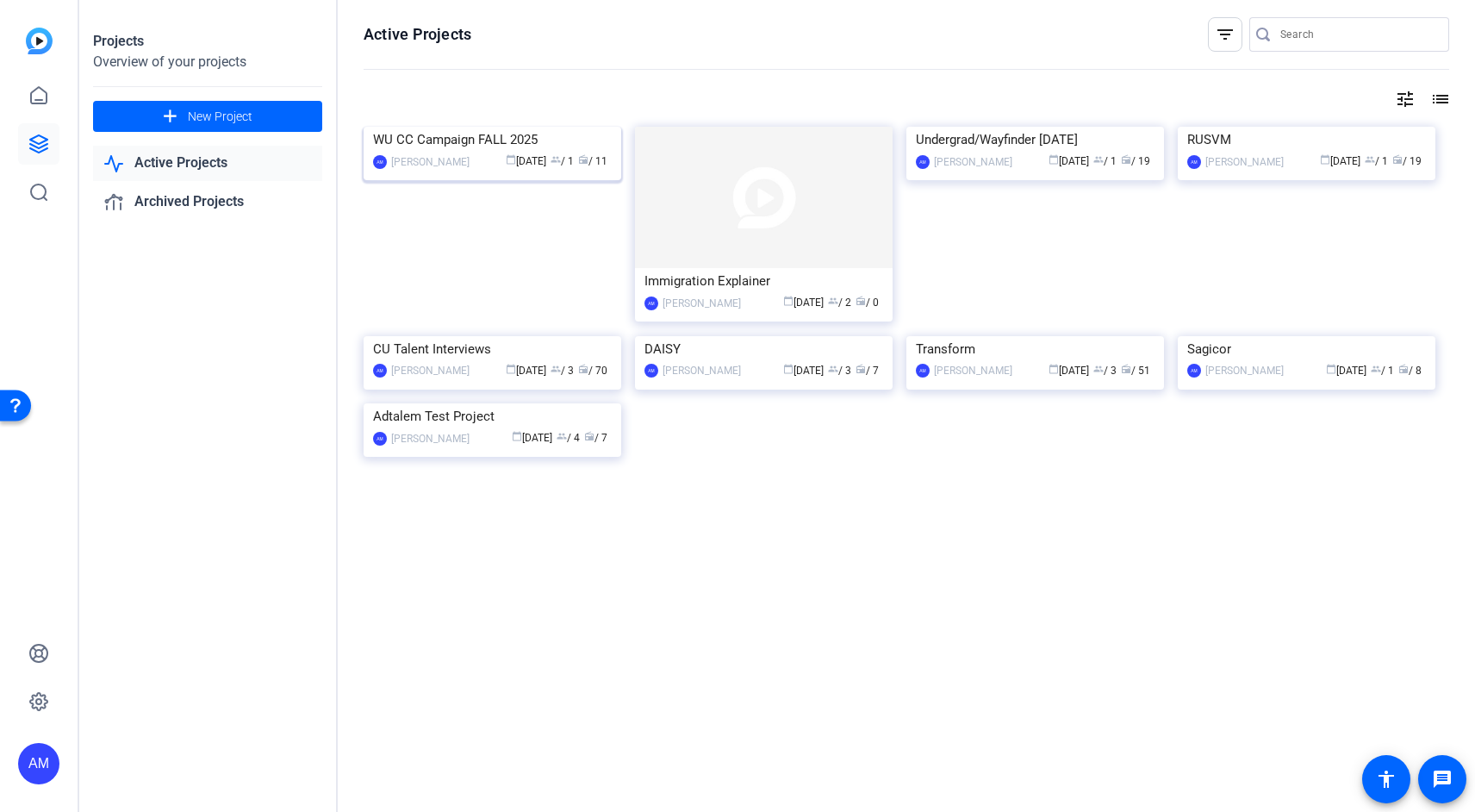
click at [472, 127] on img at bounding box center [492, 127] width 258 height 0
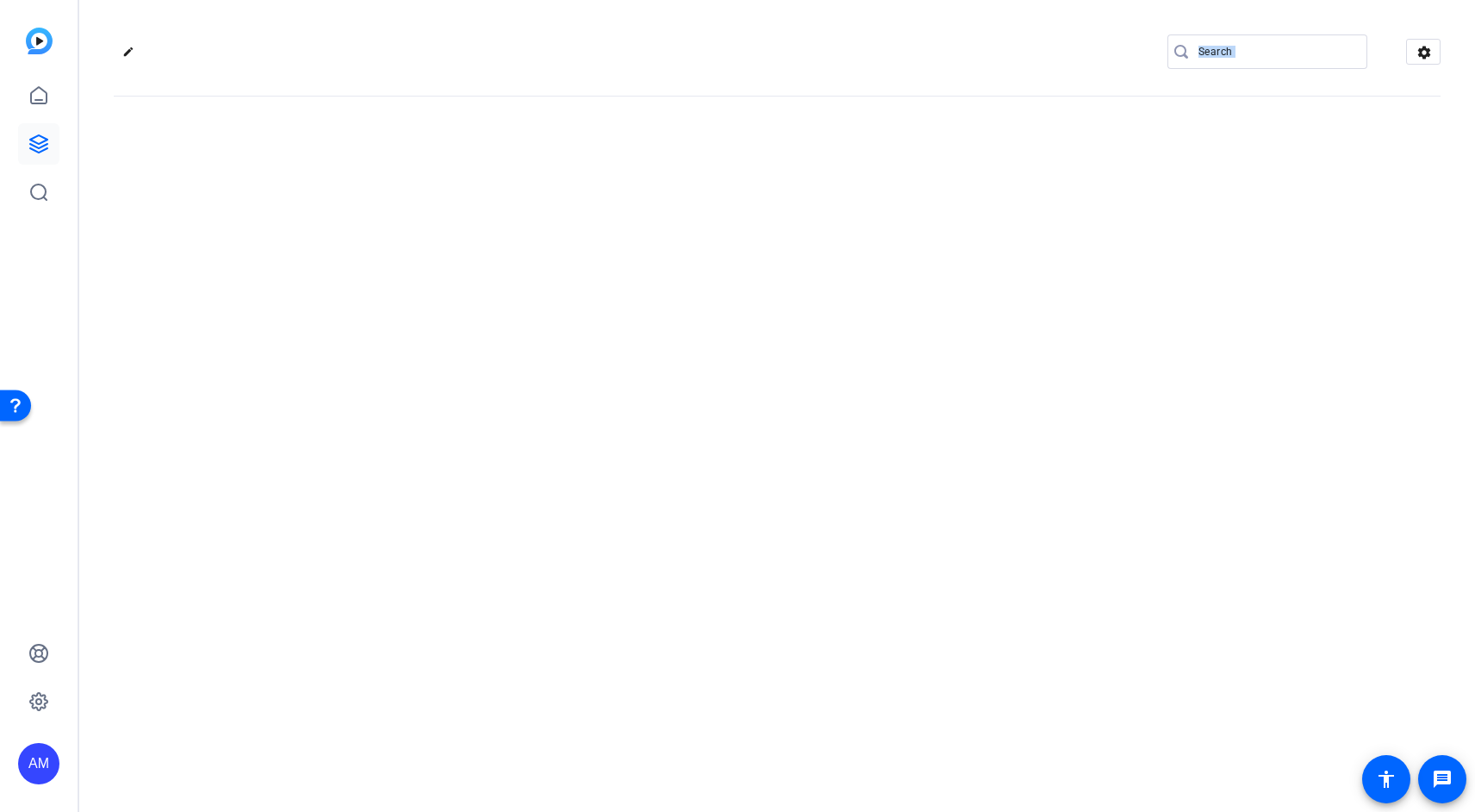
click at [472, 237] on div "edit settings" at bounding box center [777, 406] width 1395 height 812
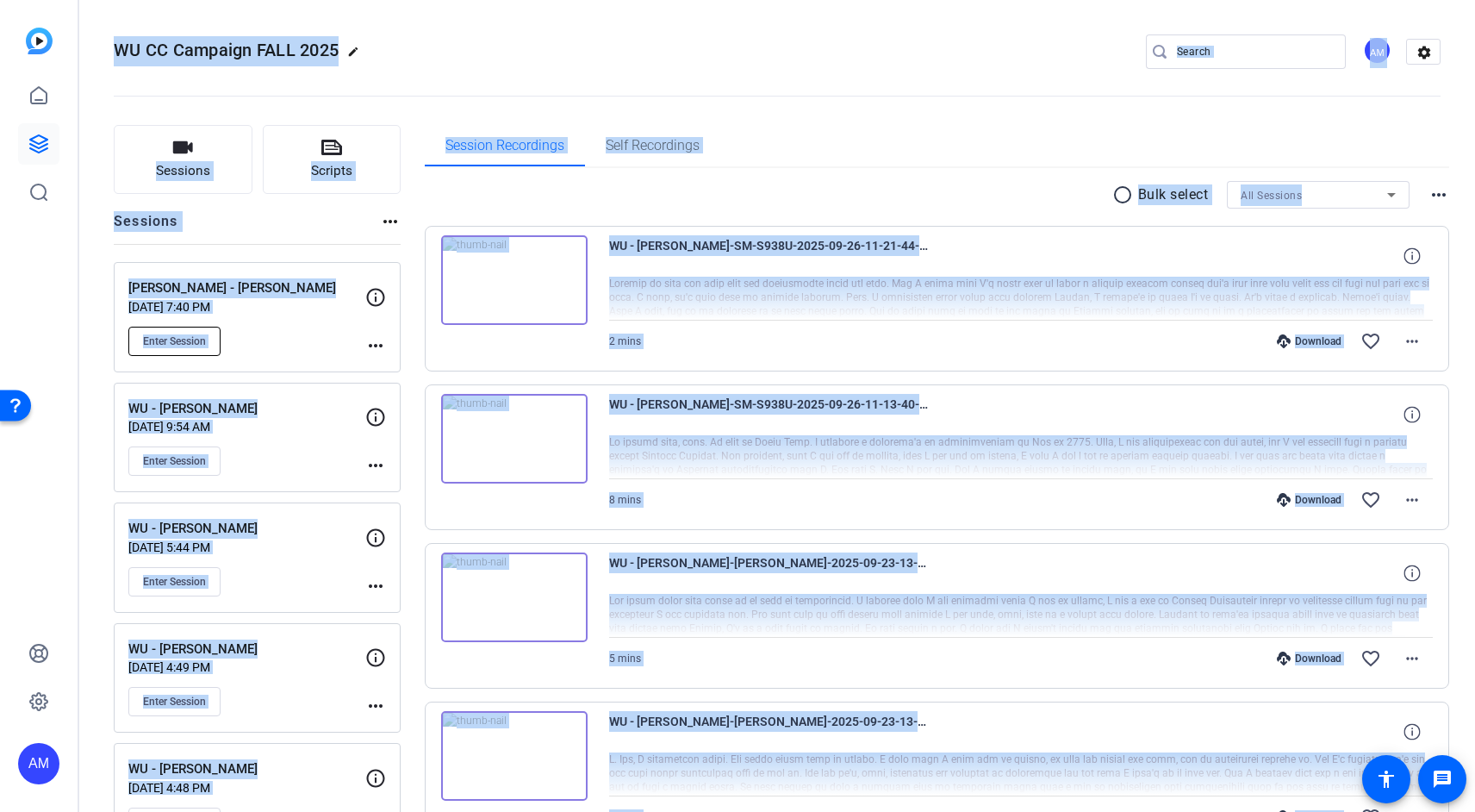
click at [188, 344] on span "Enter Session" at bounding box center [175, 341] width 63 height 14
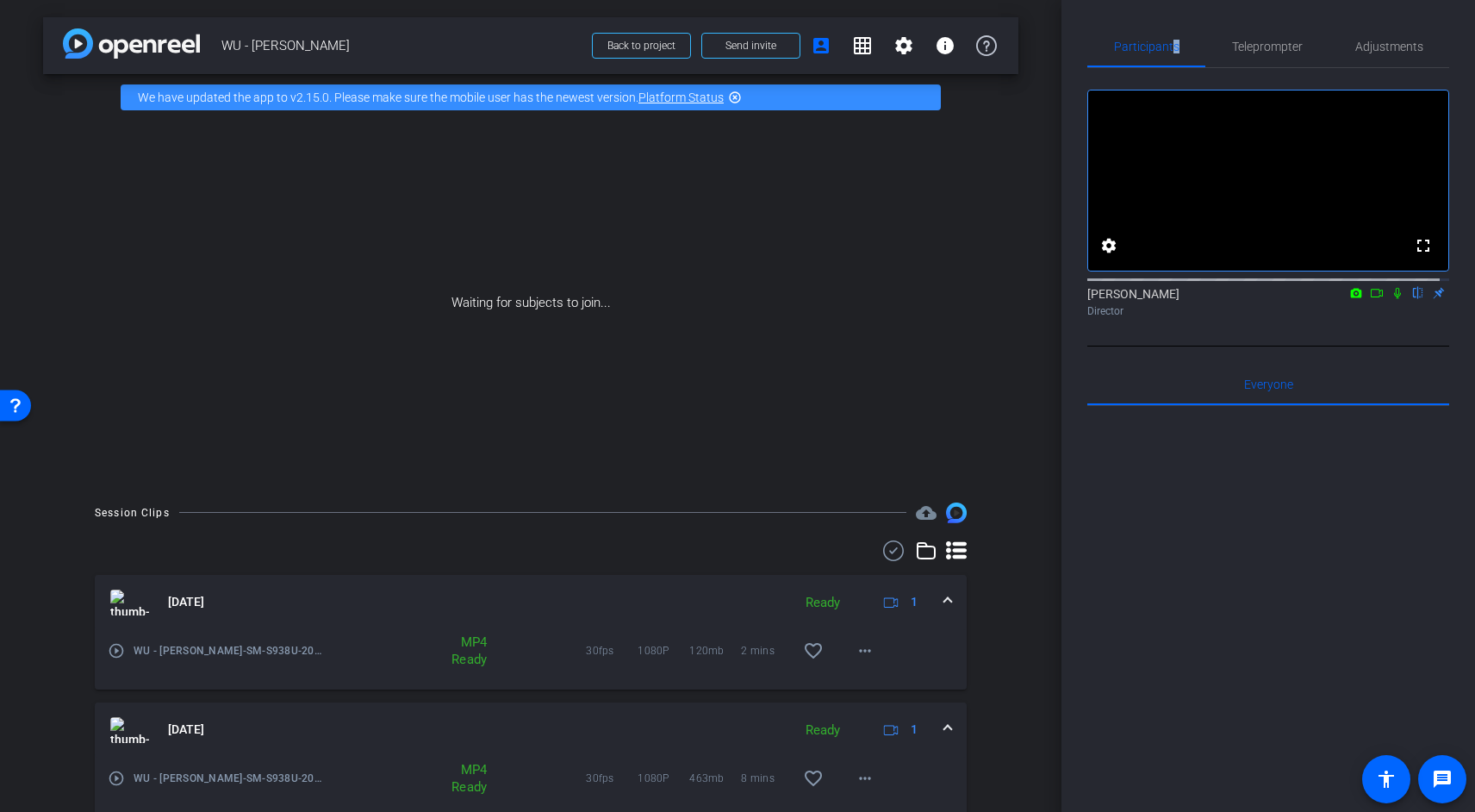
scroll to position [66, 0]
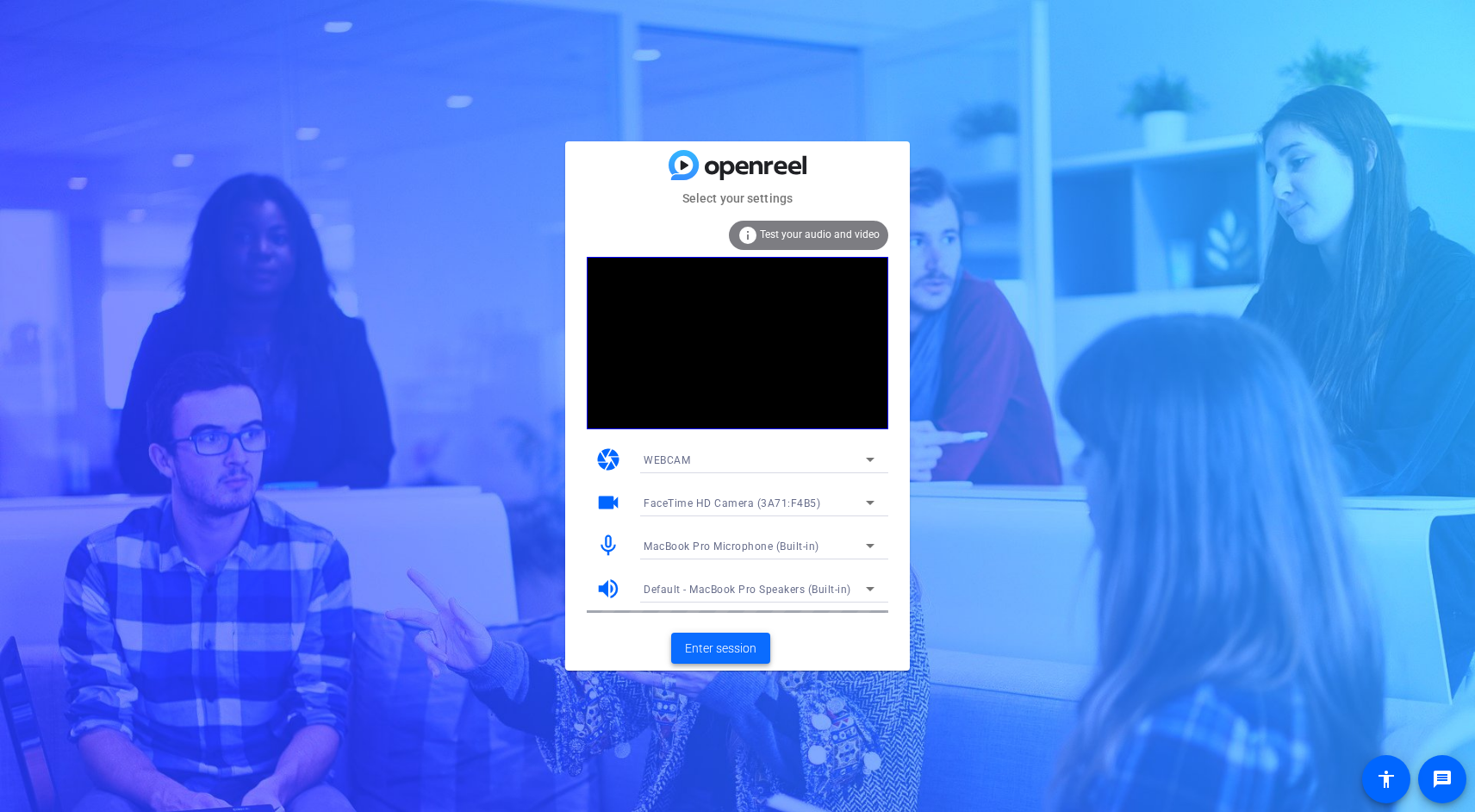
click at [746, 643] on span "Enter session" at bounding box center [720, 648] width 71 height 18
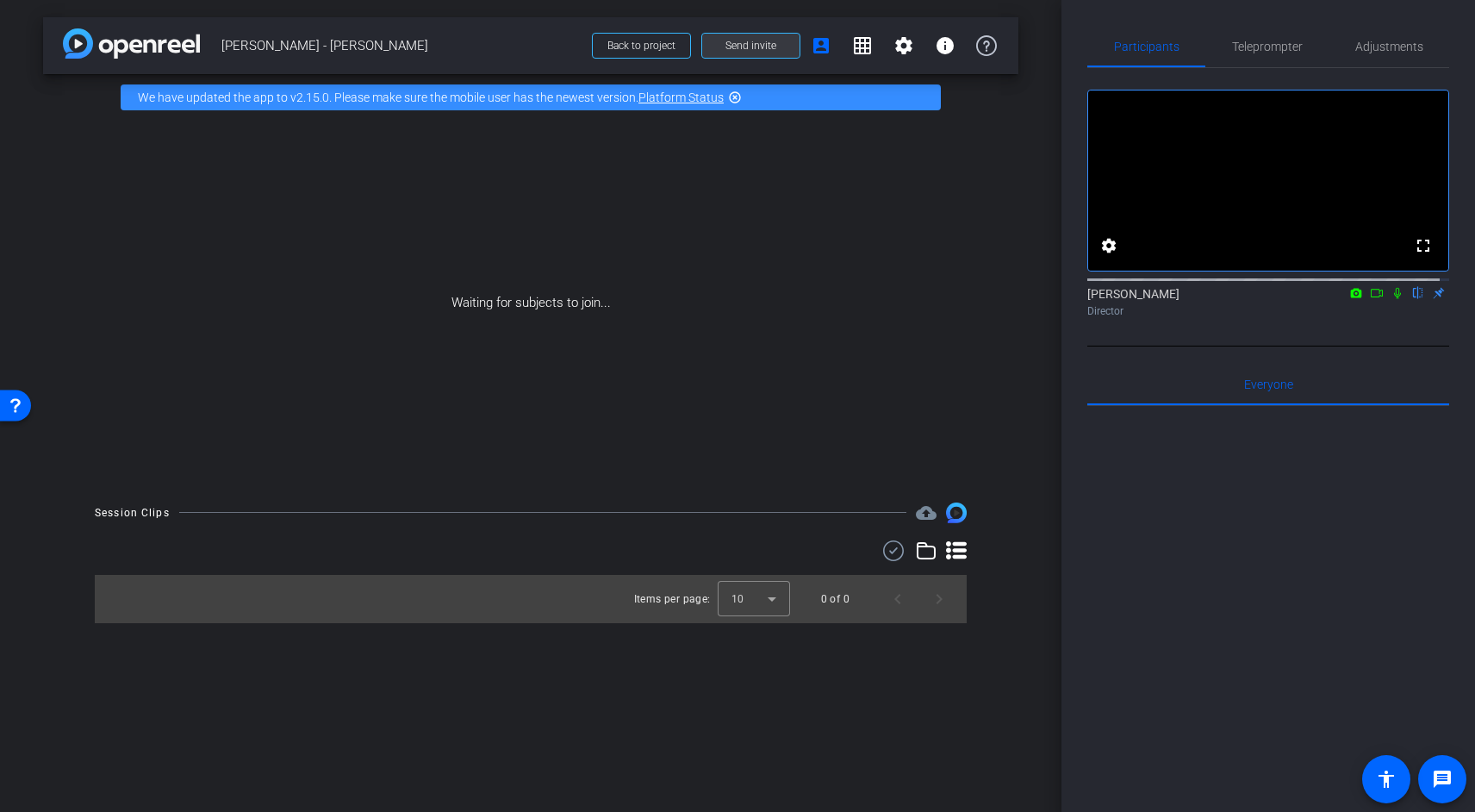
click at [767, 45] on span "Send invite" at bounding box center [751, 46] width 51 height 14
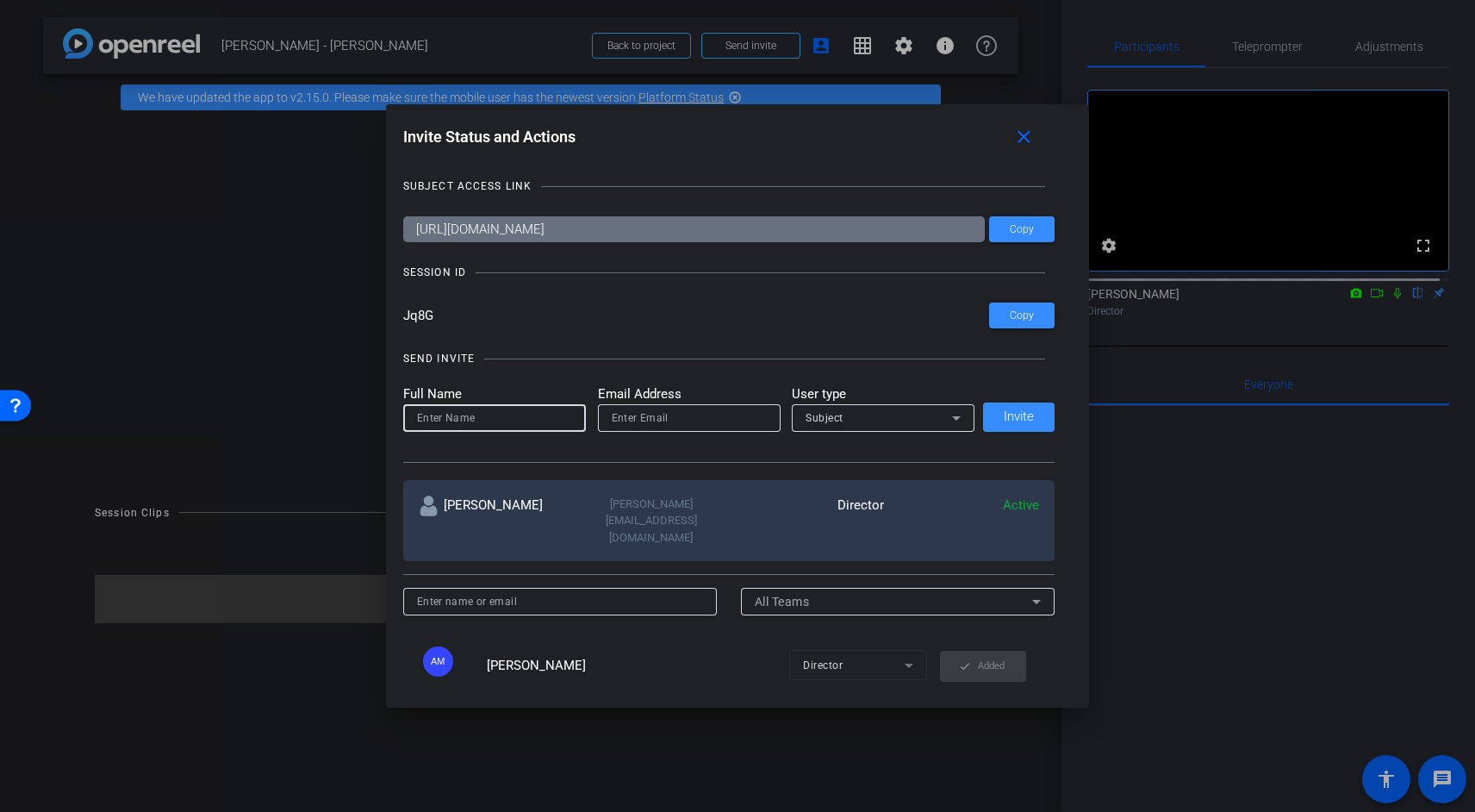
click at [465, 409] on input at bounding box center [494, 418] width 155 height 21
type input "m"
type input "[PERSON_NAME]"
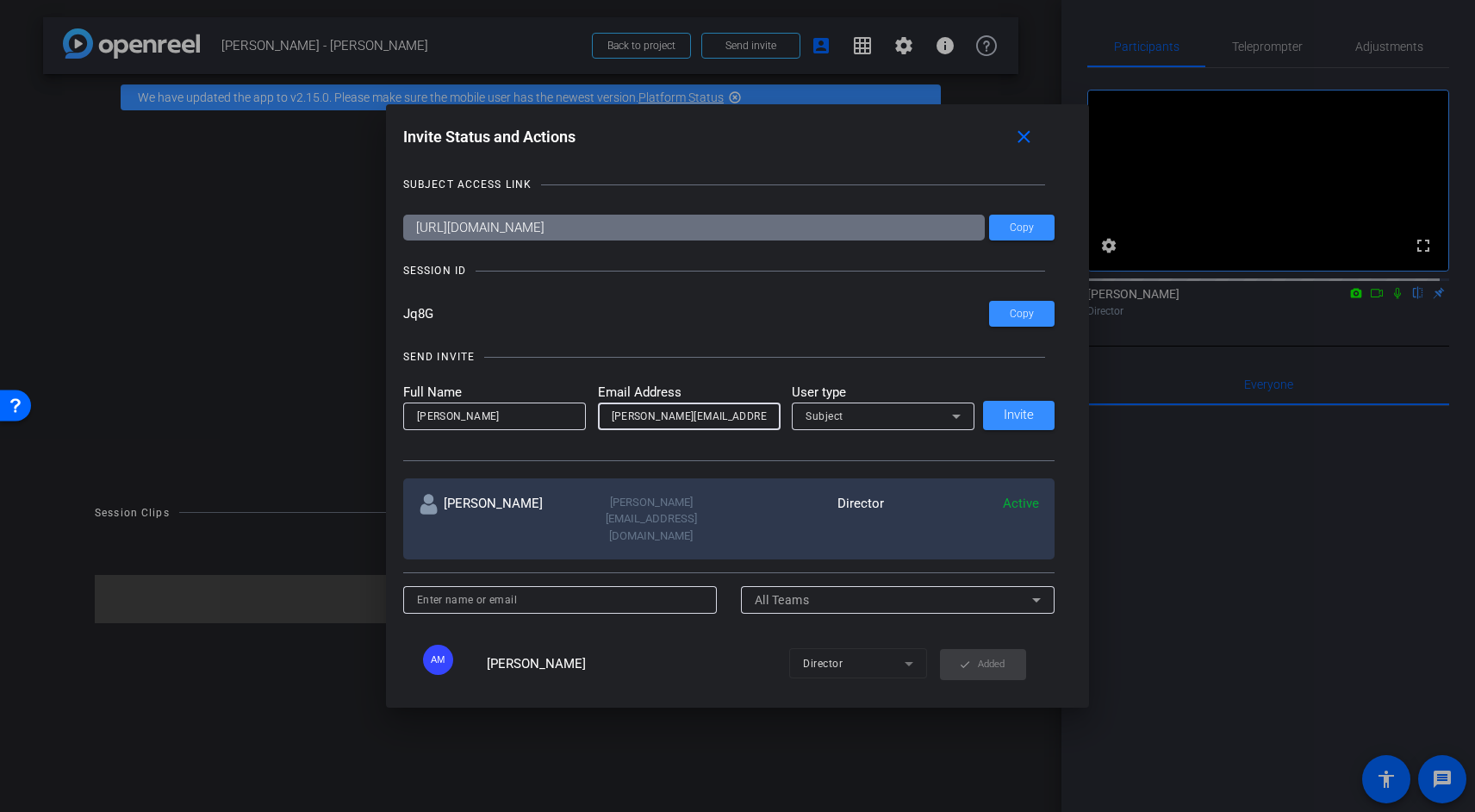
scroll to position [4, 0]
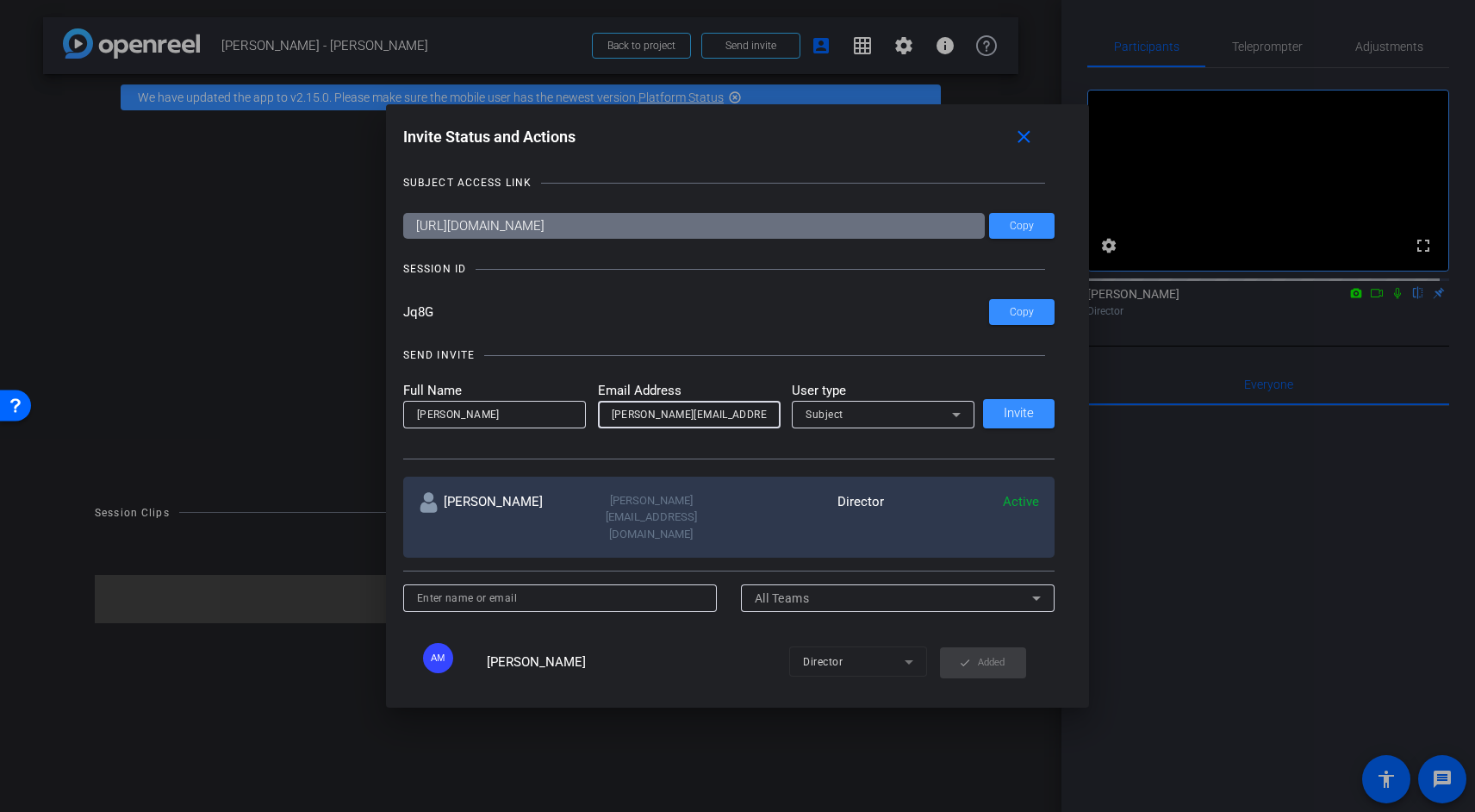
type input "[PERSON_NAME][EMAIL_ADDRESS][PERSON_NAME][DOMAIN_NAME]"
click at [852, 420] on div "Subject" at bounding box center [878, 414] width 146 height 22
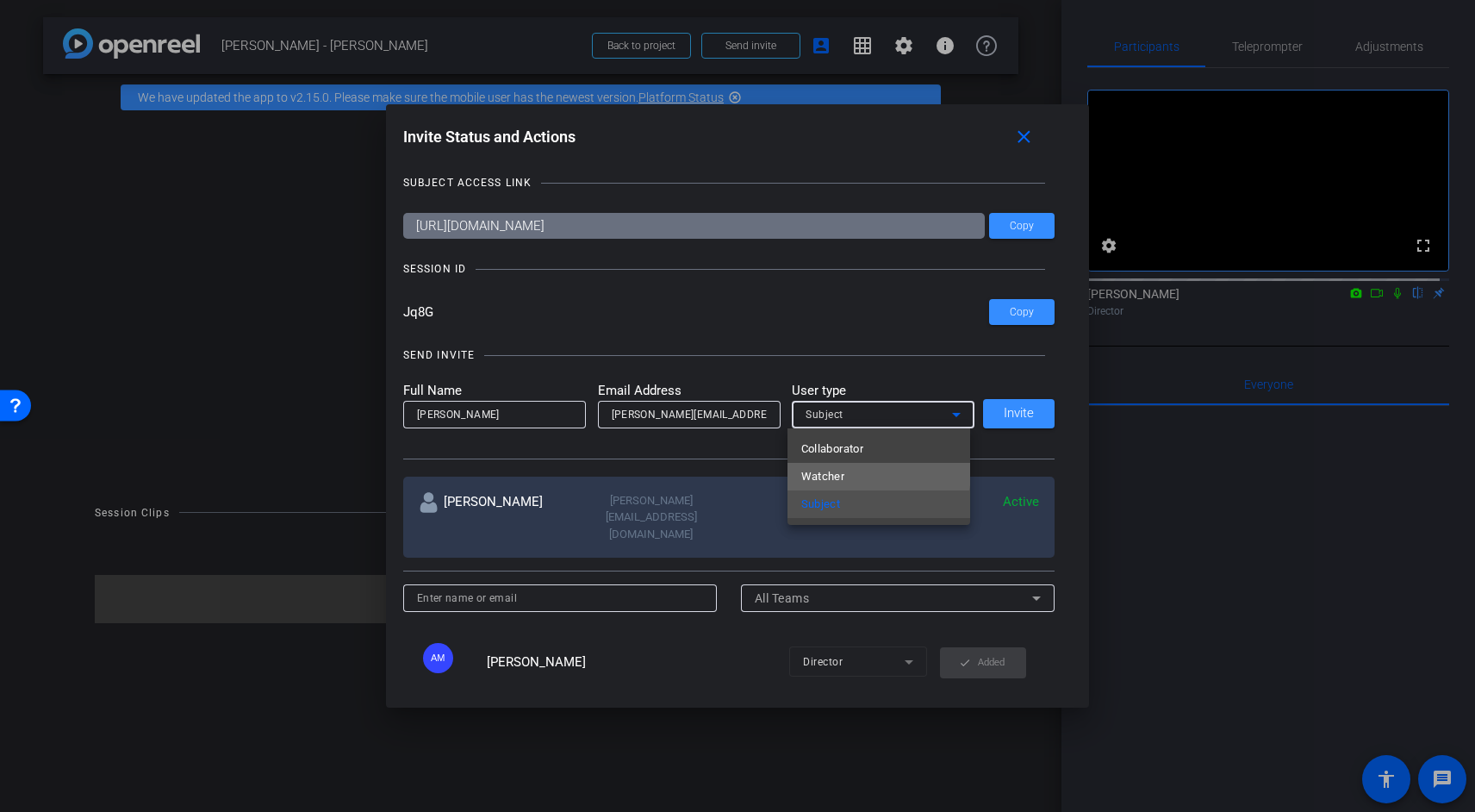
click at [863, 472] on mat-option "Watcher" at bounding box center [878, 476] width 183 height 28
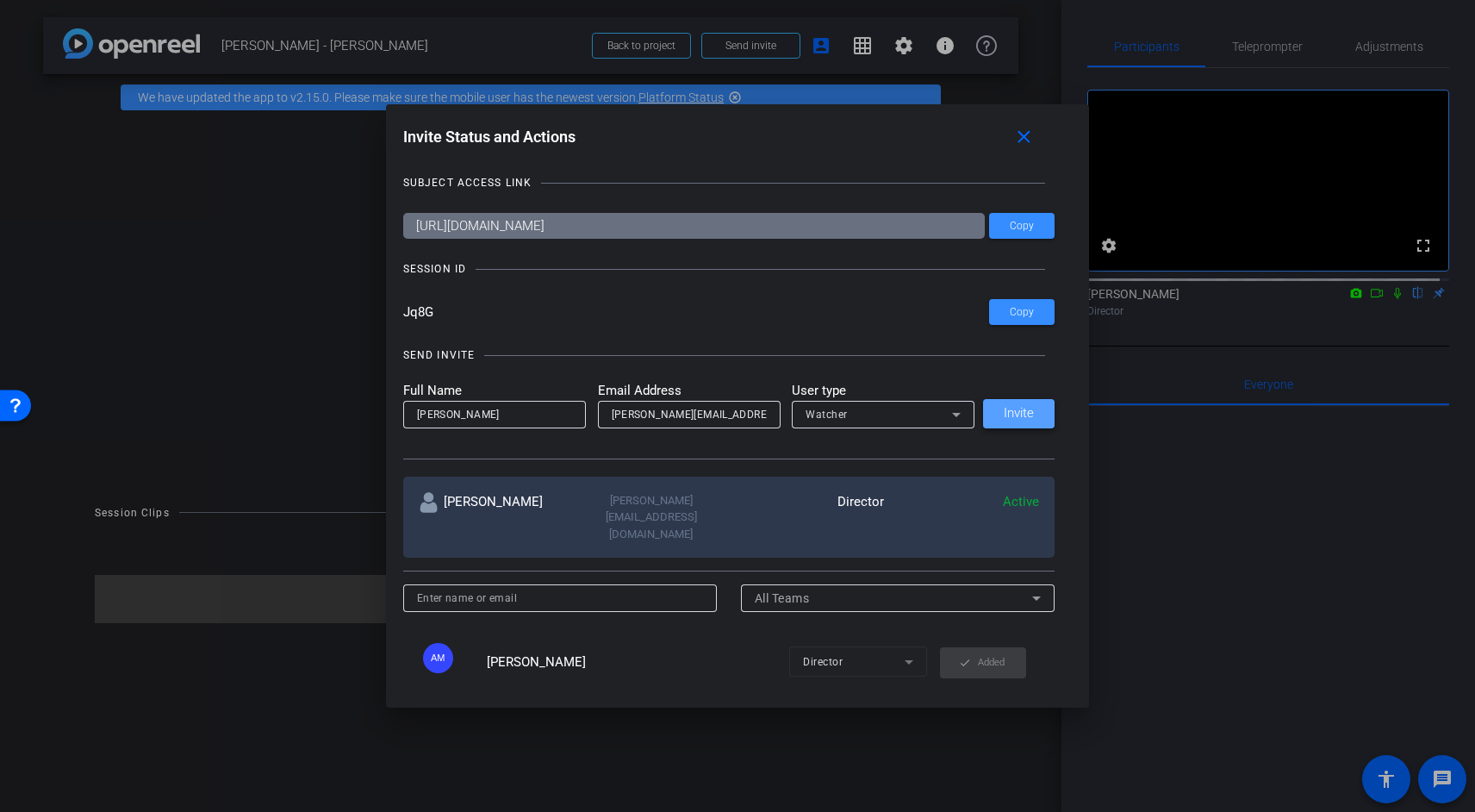
click at [1015, 415] on span "Invite" at bounding box center [1019, 414] width 30 height 13
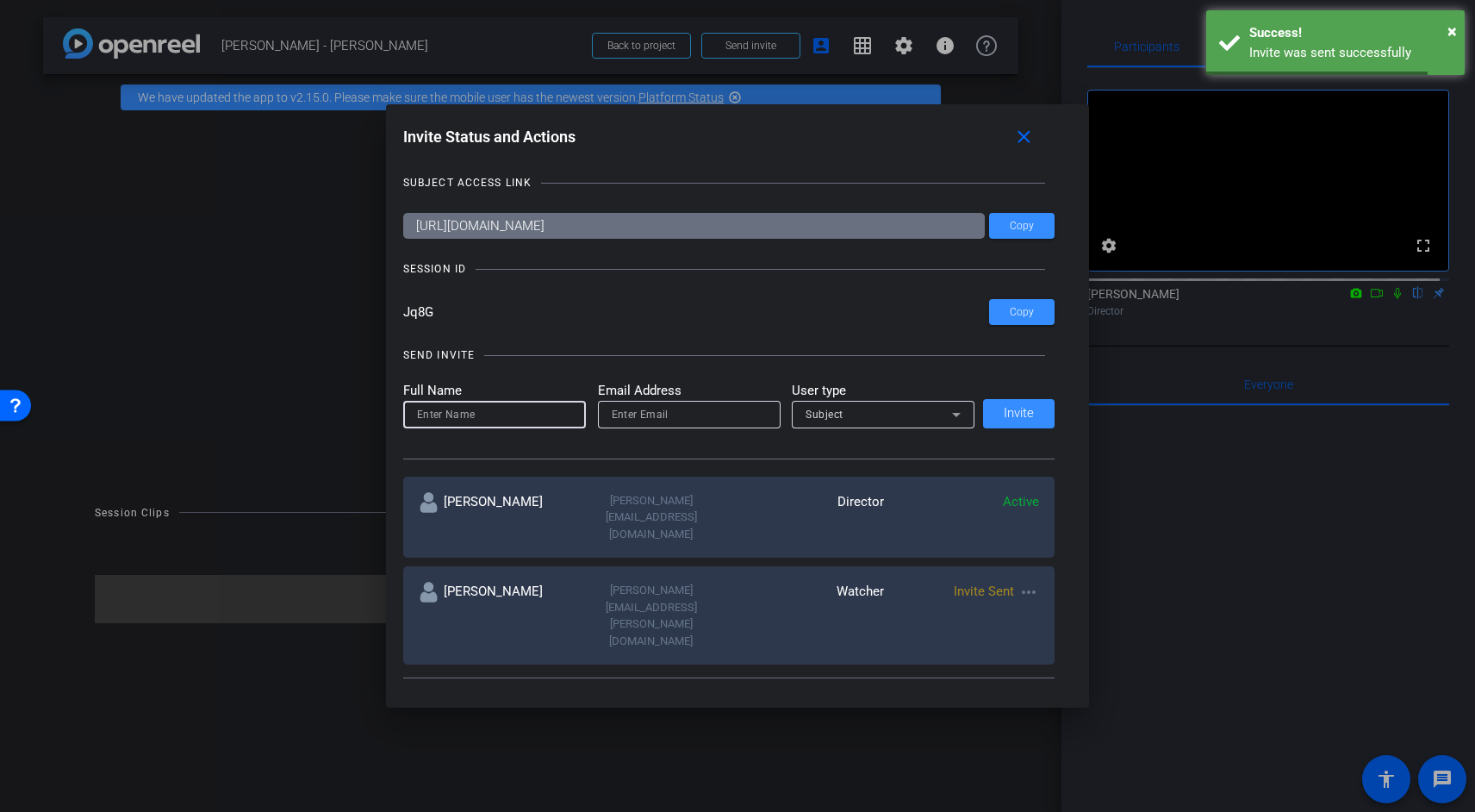
click at [452, 414] on input at bounding box center [494, 415] width 155 height 21
type input "d"
type input "[PERSON_NAME]"
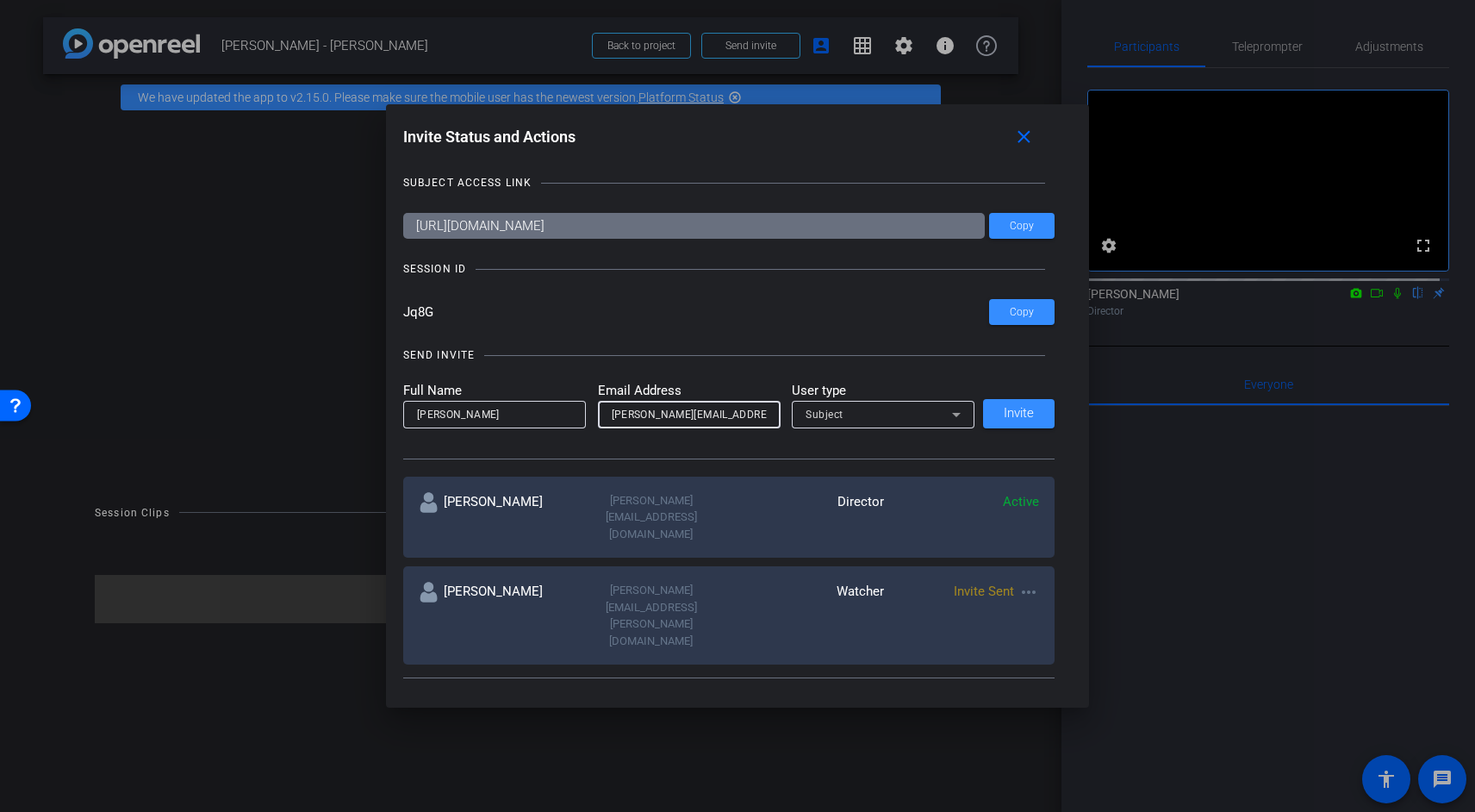
type input "[PERSON_NAME][EMAIL_ADDRESS][DOMAIN_NAME]"
click at [833, 415] on span "Subject" at bounding box center [824, 415] width 38 height 12
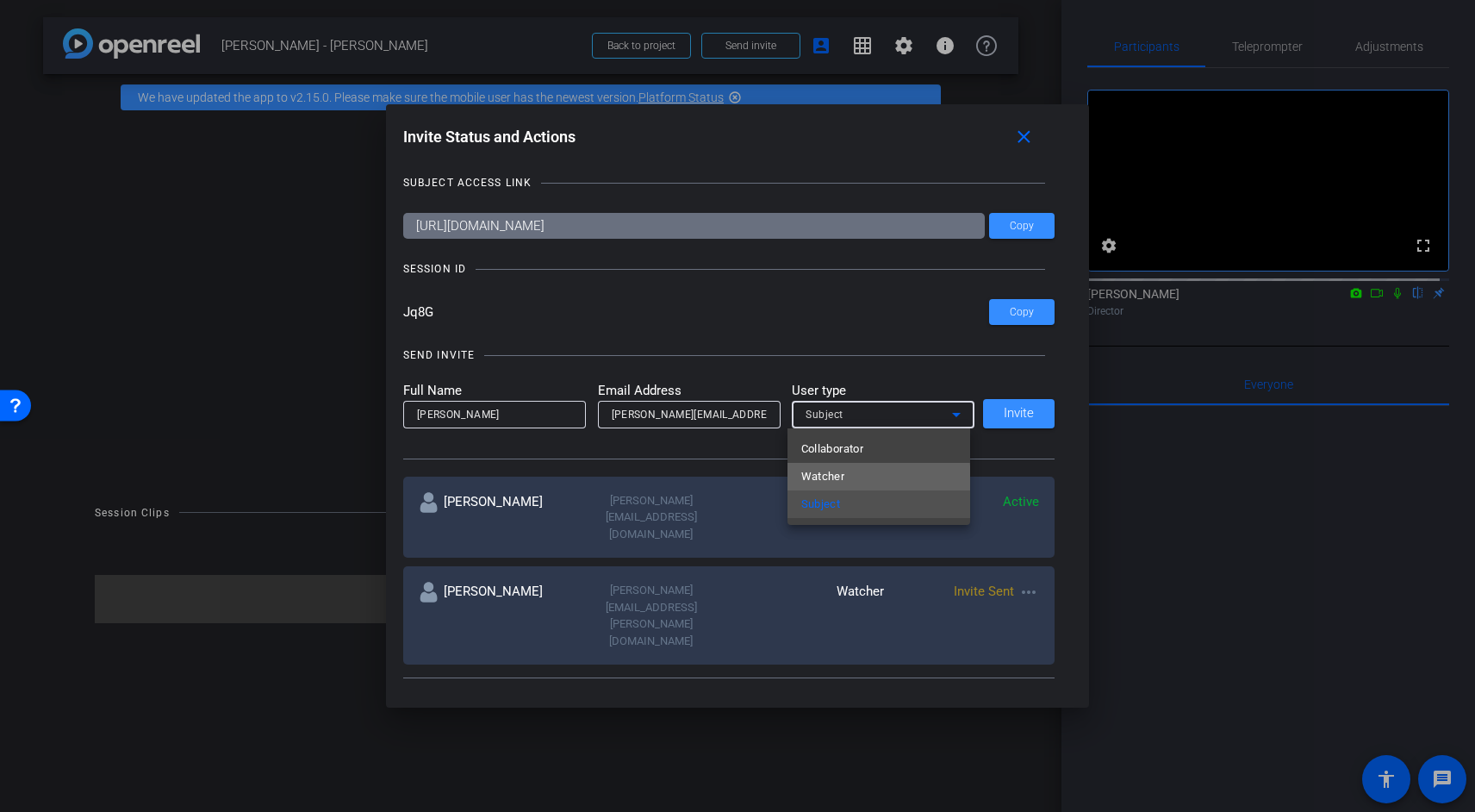
click at [835, 481] on span "Watcher" at bounding box center [823, 476] width 44 height 21
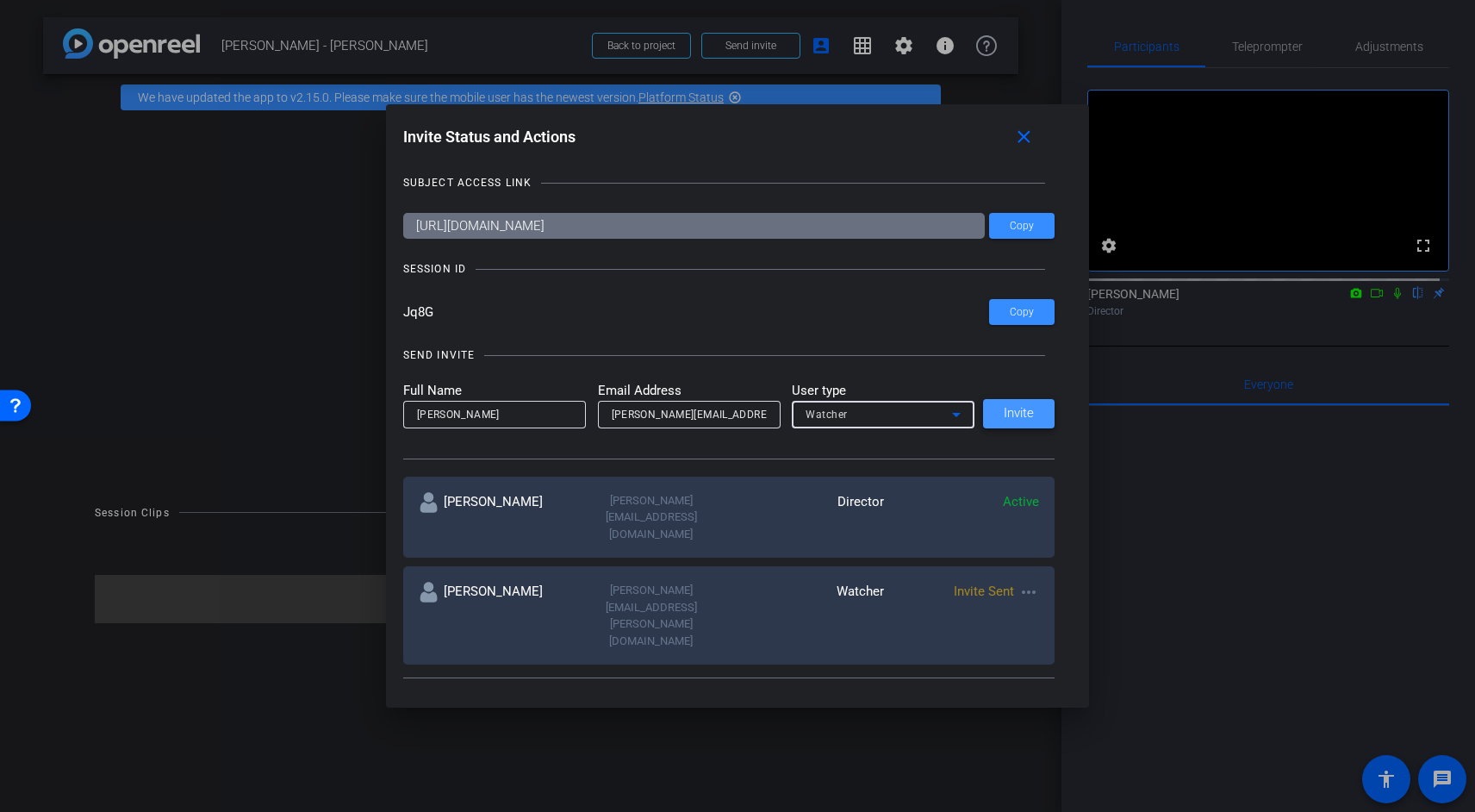
click at [1007, 415] on span "Invite" at bounding box center [1019, 414] width 30 height 13
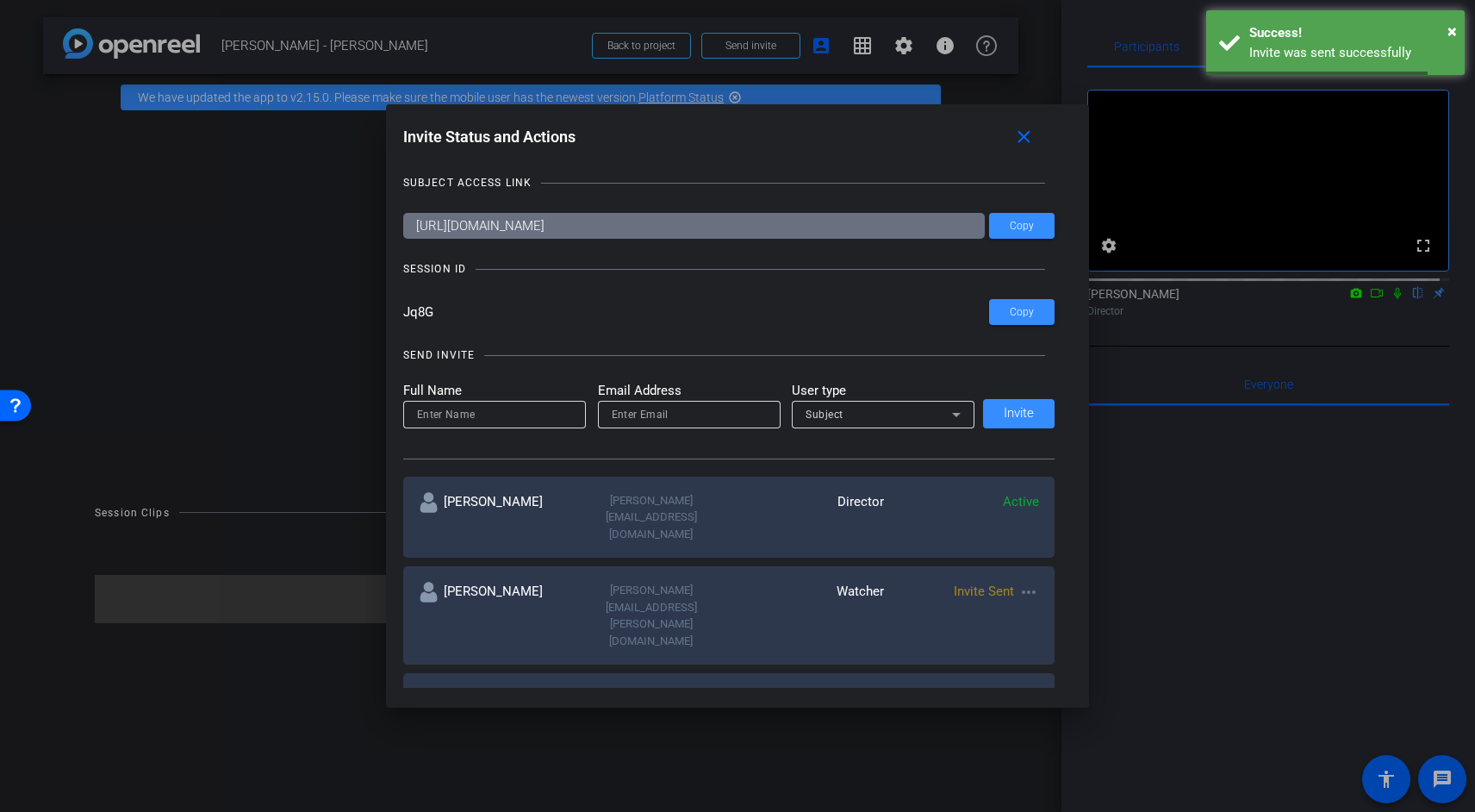
click at [467, 417] on input at bounding box center [494, 415] width 155 height 21
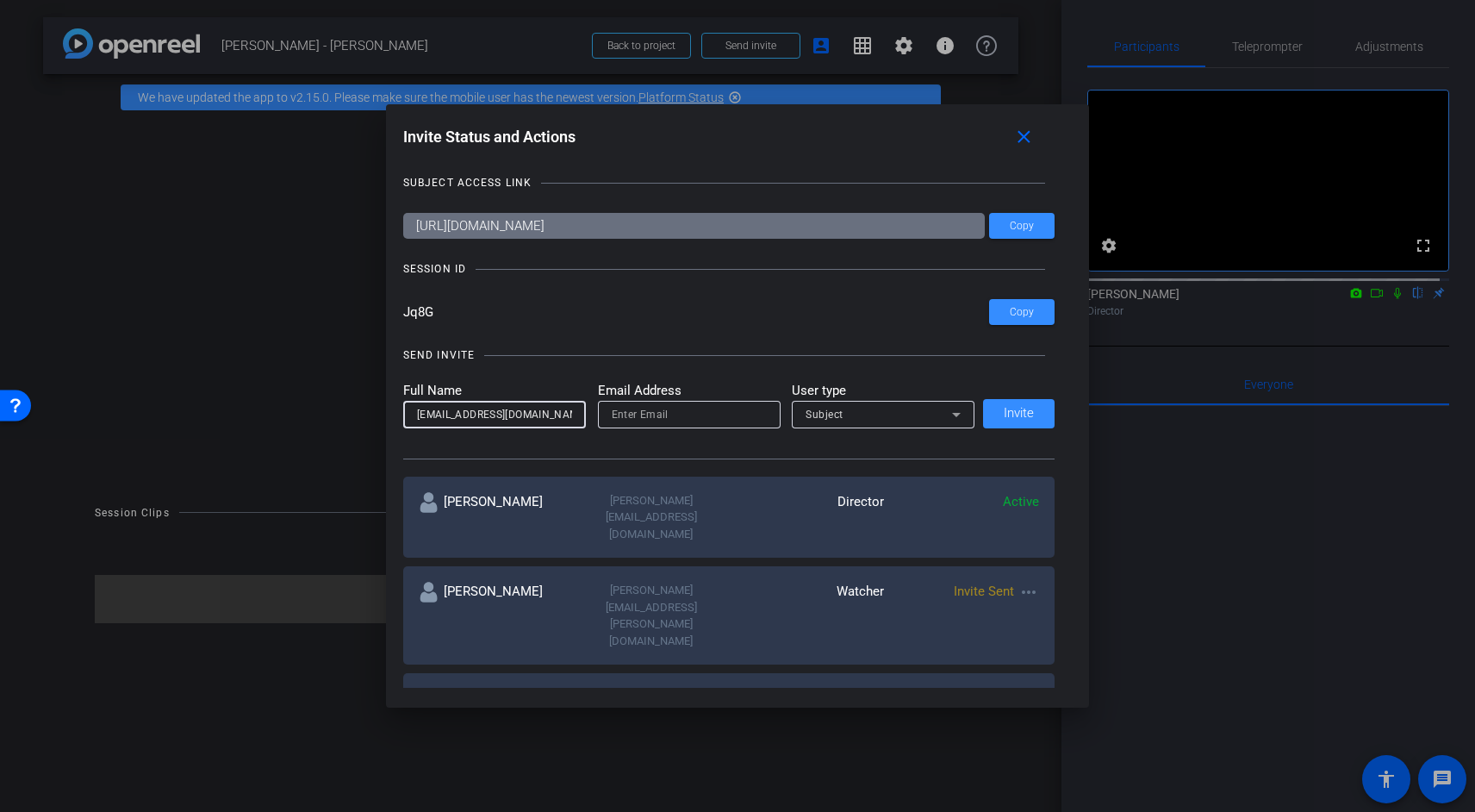
type input "[EMAIL_ADDRESS][DOMAIN_NAME]"
type input "Ruby"
click at [549, 415] on input "[EMAIL_ADDRESS][DOMAIN_NAME]" at bounding box center [494, 415] width 155 height 21
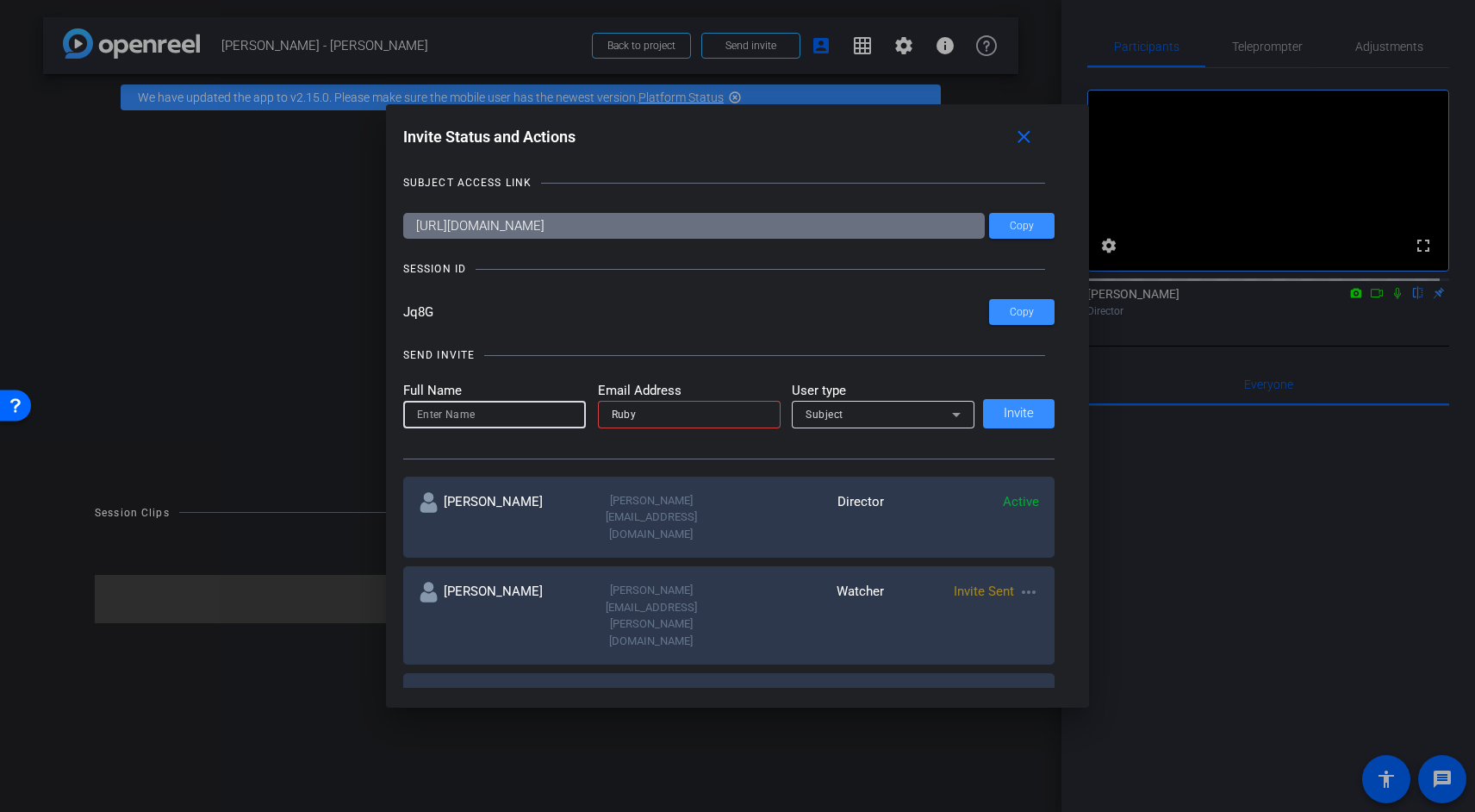
click at [693, 412] on input "Ruby" at bounding box center [689, 415] width 155 height 21
click at [694, 413] on input "Ruby" at bounding box center [689, 415] width 155 height 21
paste input "[EMAIL_ADDRESS][DOMAIN_NAME]"
type input "[EMAIL_ADDRESS][DOMAIN_NAME]"
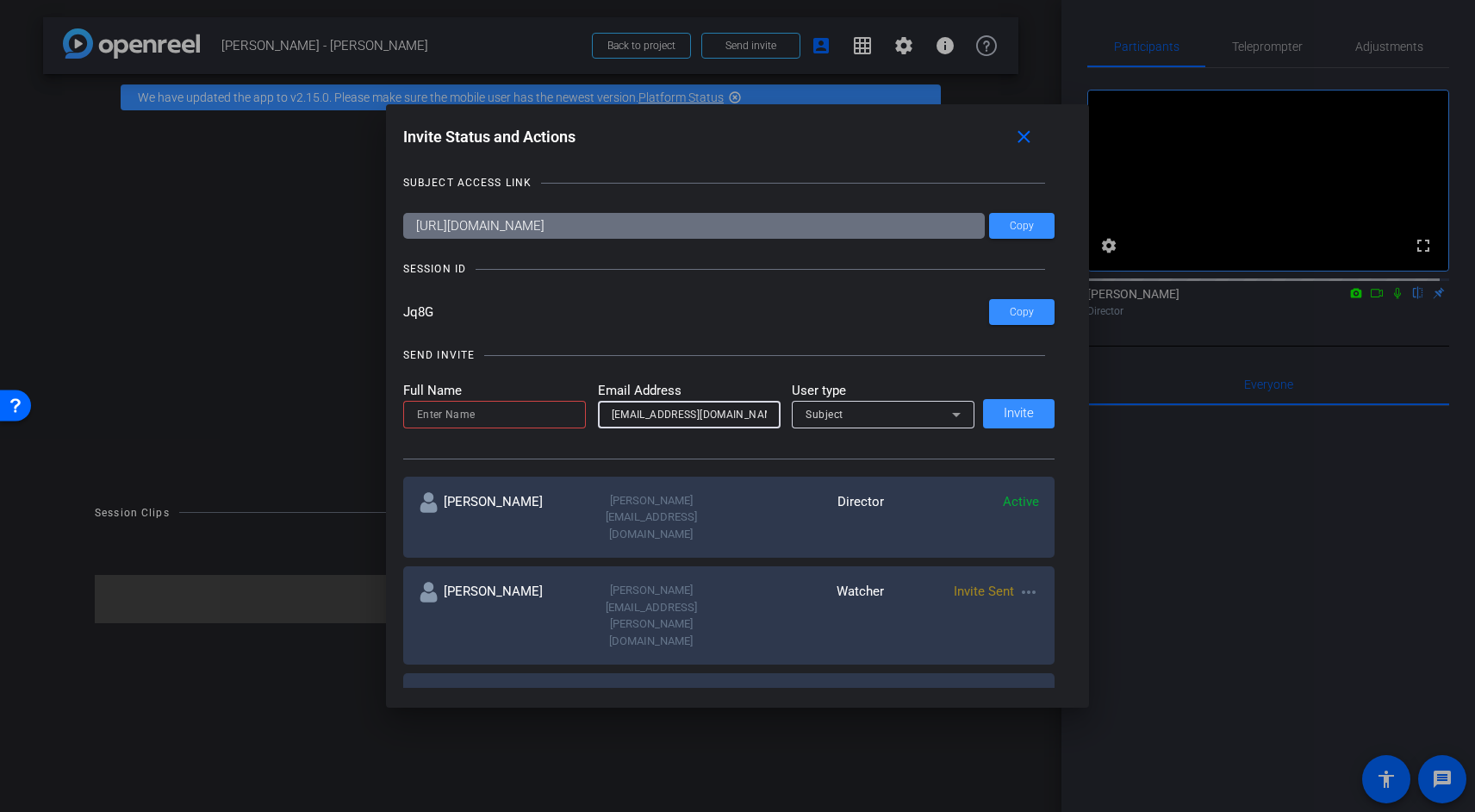
click at [511, 421] on input at bounding box center [494, 415] width 155 height 21
type input "Ruby"
click at [894, 419] on div "Subject" at bounding box center [878, 414] width 146 height 22
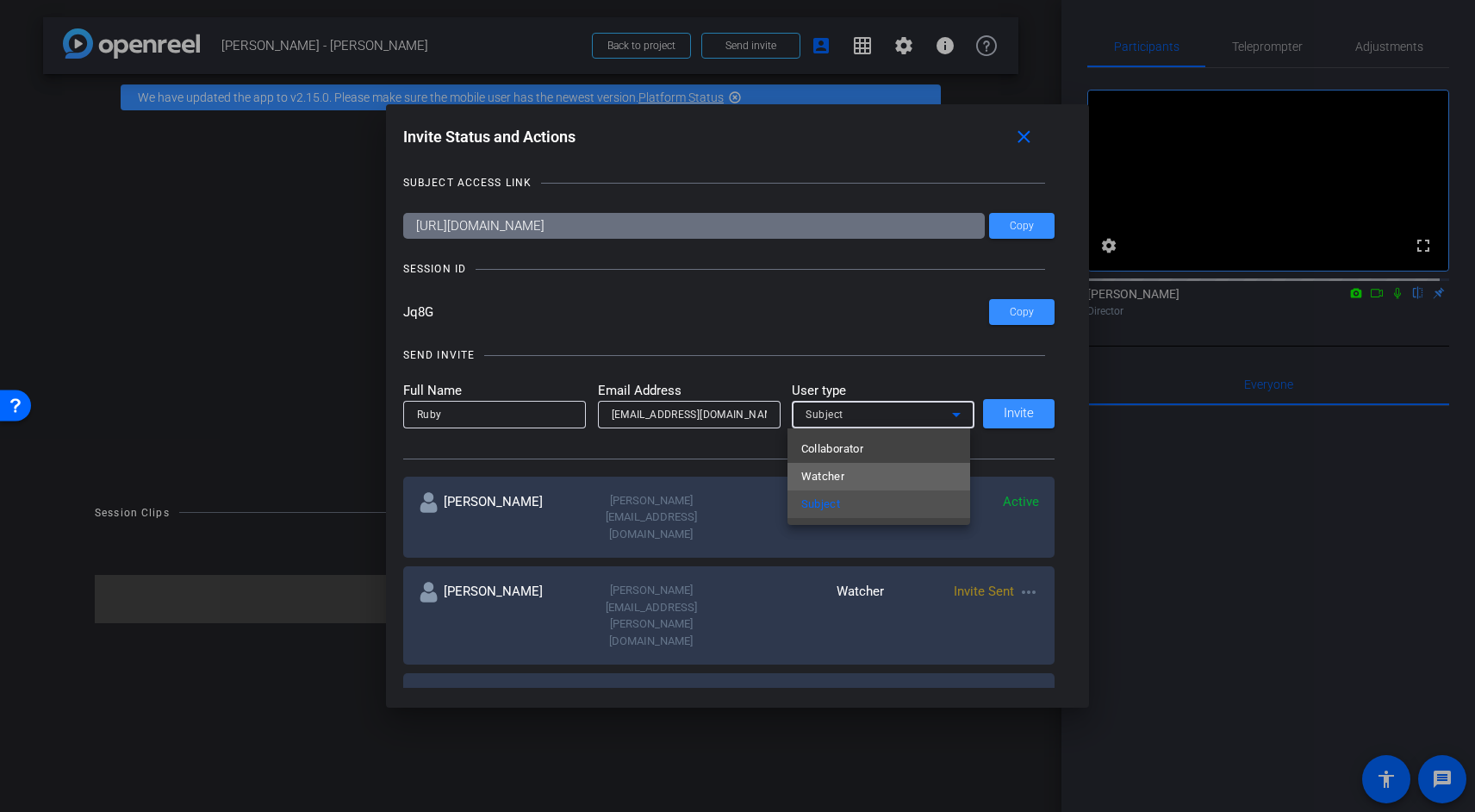
click at [880, 472] on mat-option "Watcher" at bounding box center [878, 476] width 183 height 28
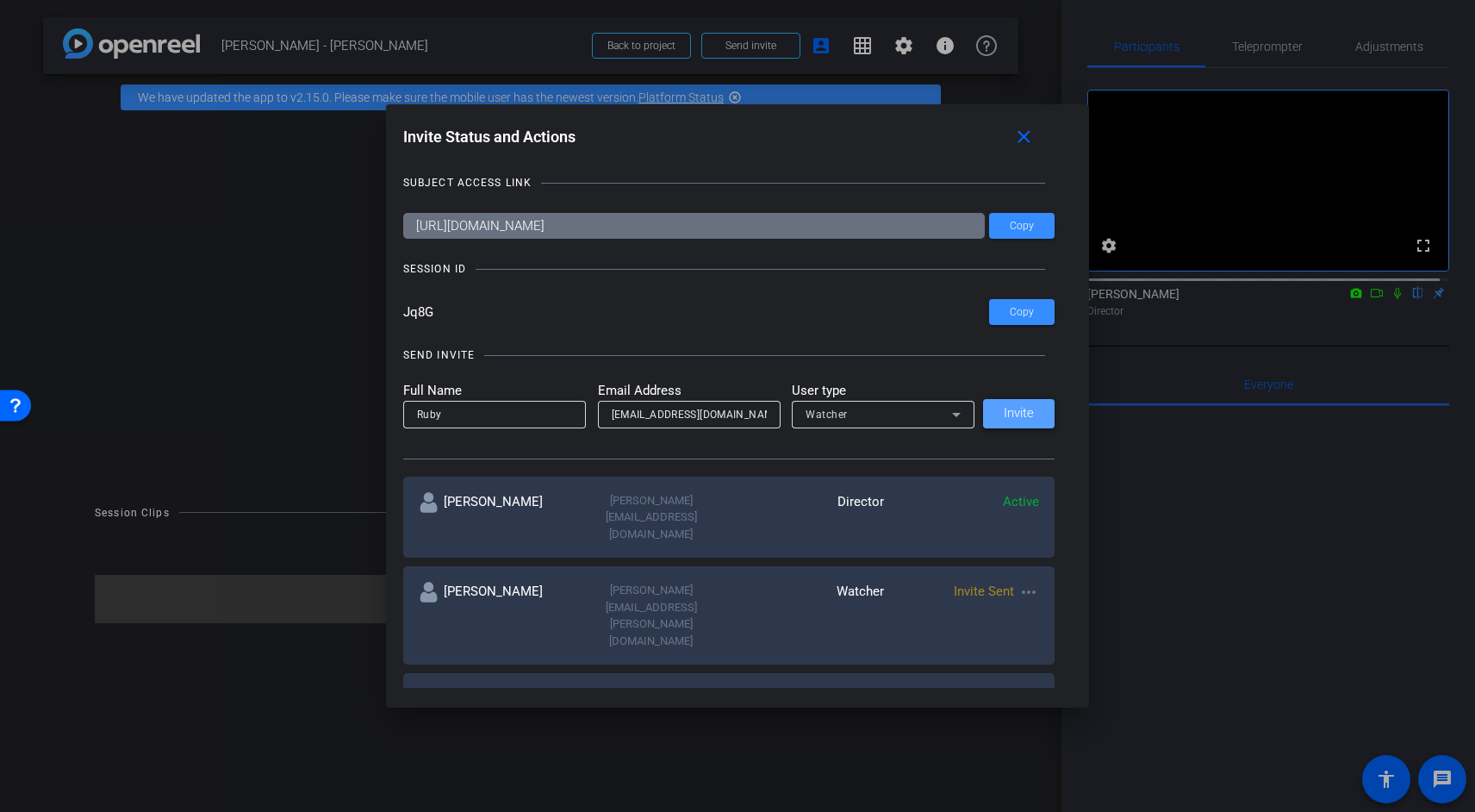
click at [1012, 420] on span at bounding box center [1018, 414] width 71 height 42
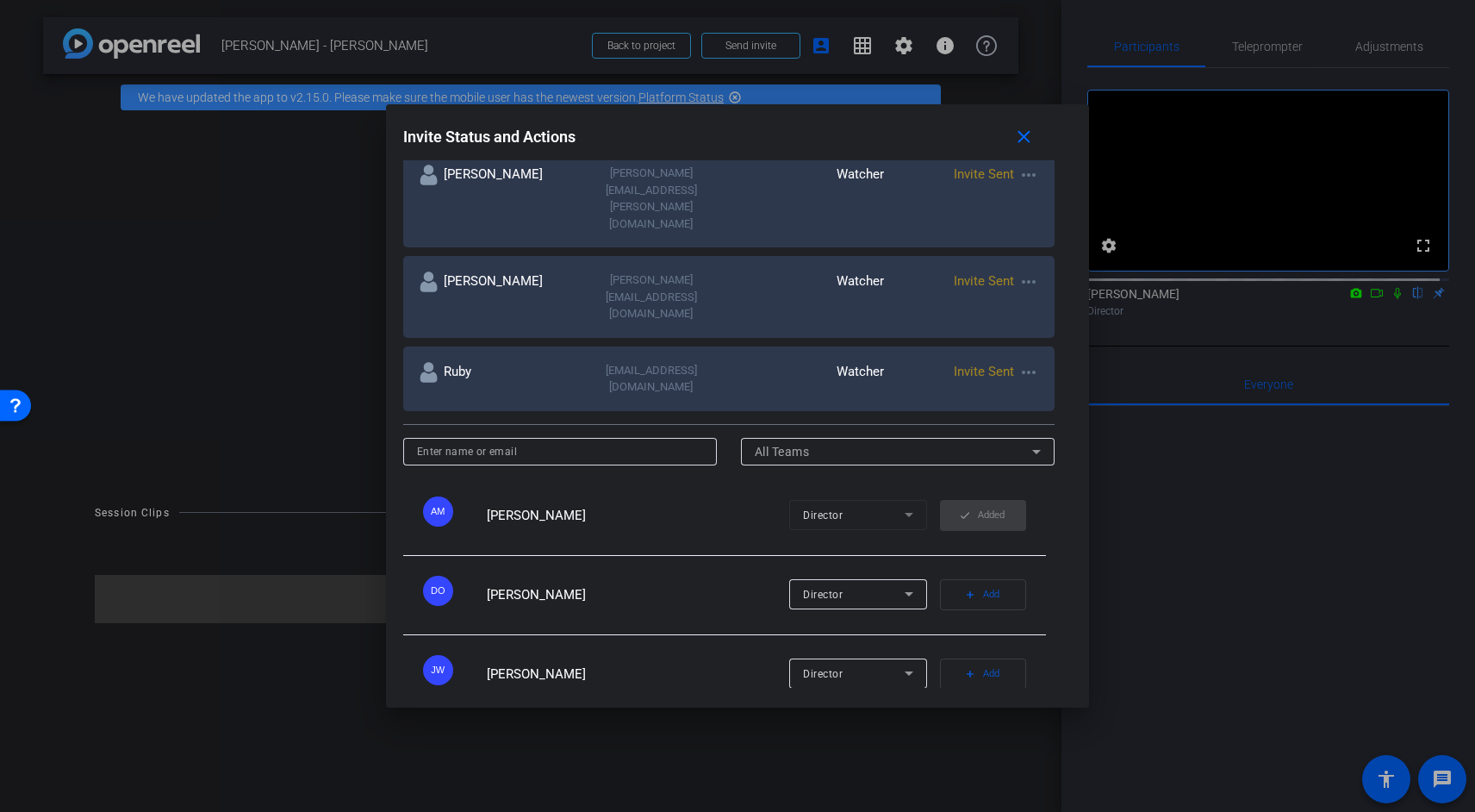
scroll to position [427, 0]
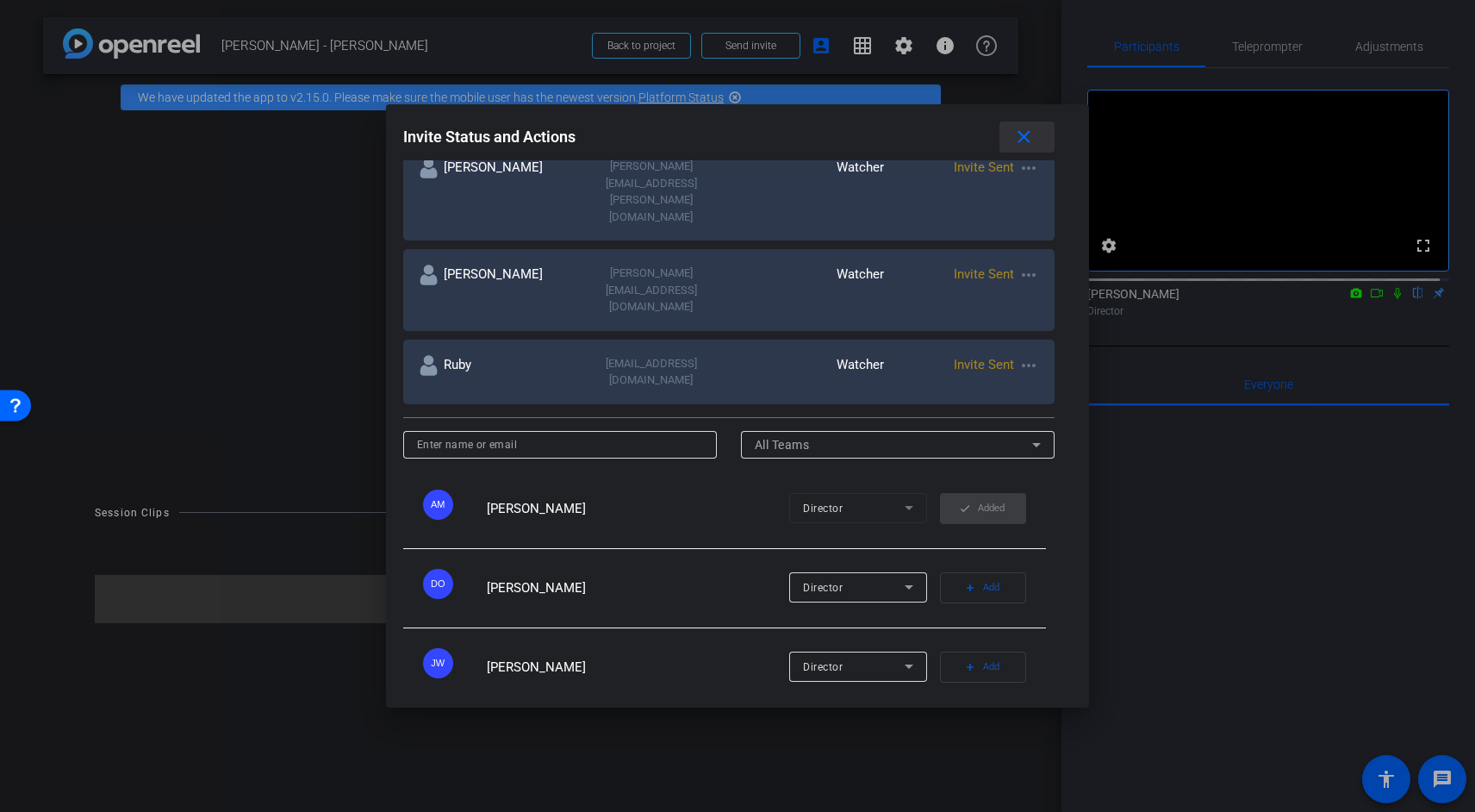
click at [1031, 137] on mat-icon "close" at bounding box center [1023, 138] width 22 height 22
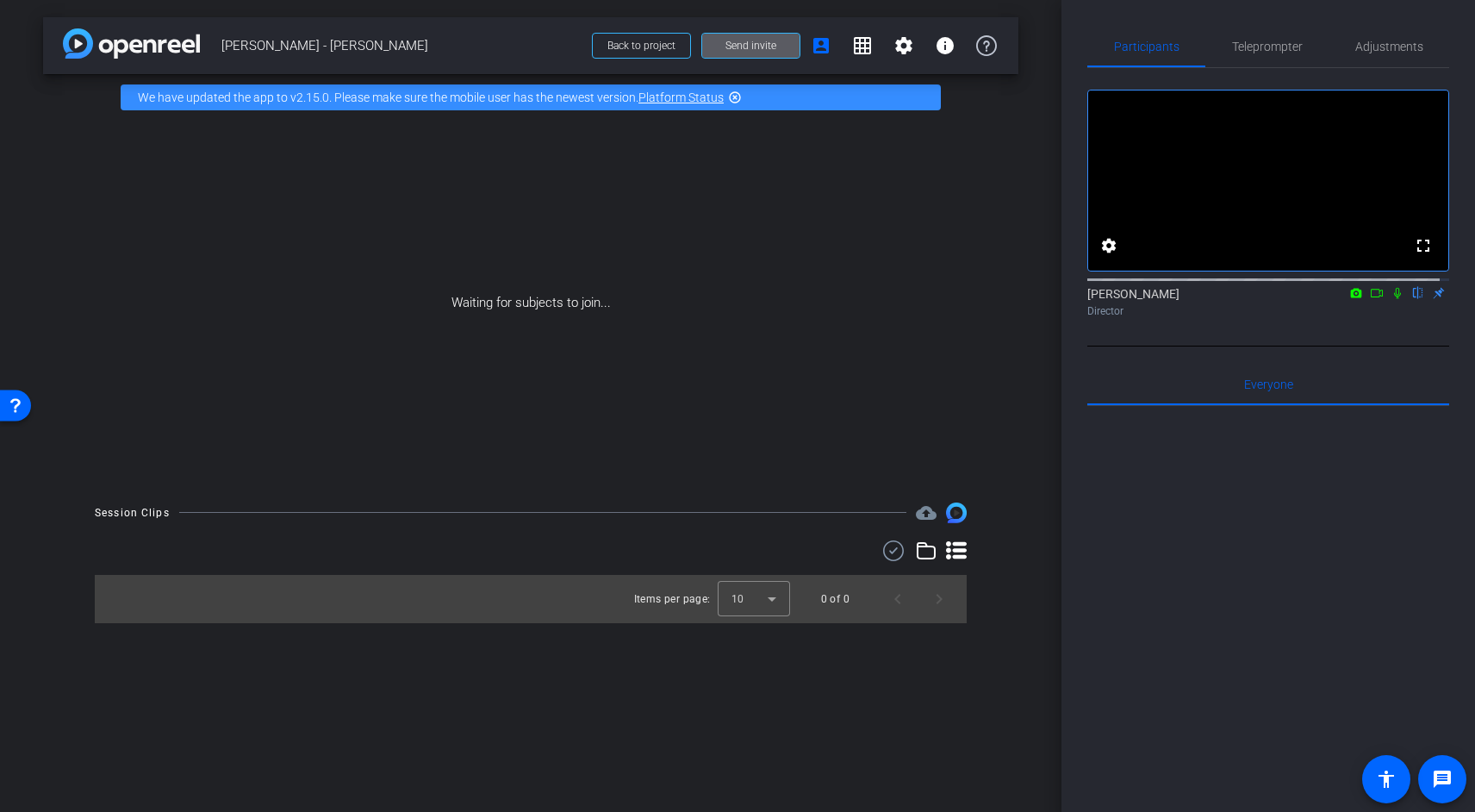
click at [1394, 299] on icon at bounding box center [1397, 293] width 7 height 11
click at [1391, 299] on icon at bounding box center [1397, 292] width 14 height 12
click at [744, 48] on span "Send invite" at bounding box center [751, 46] width 51 height 14
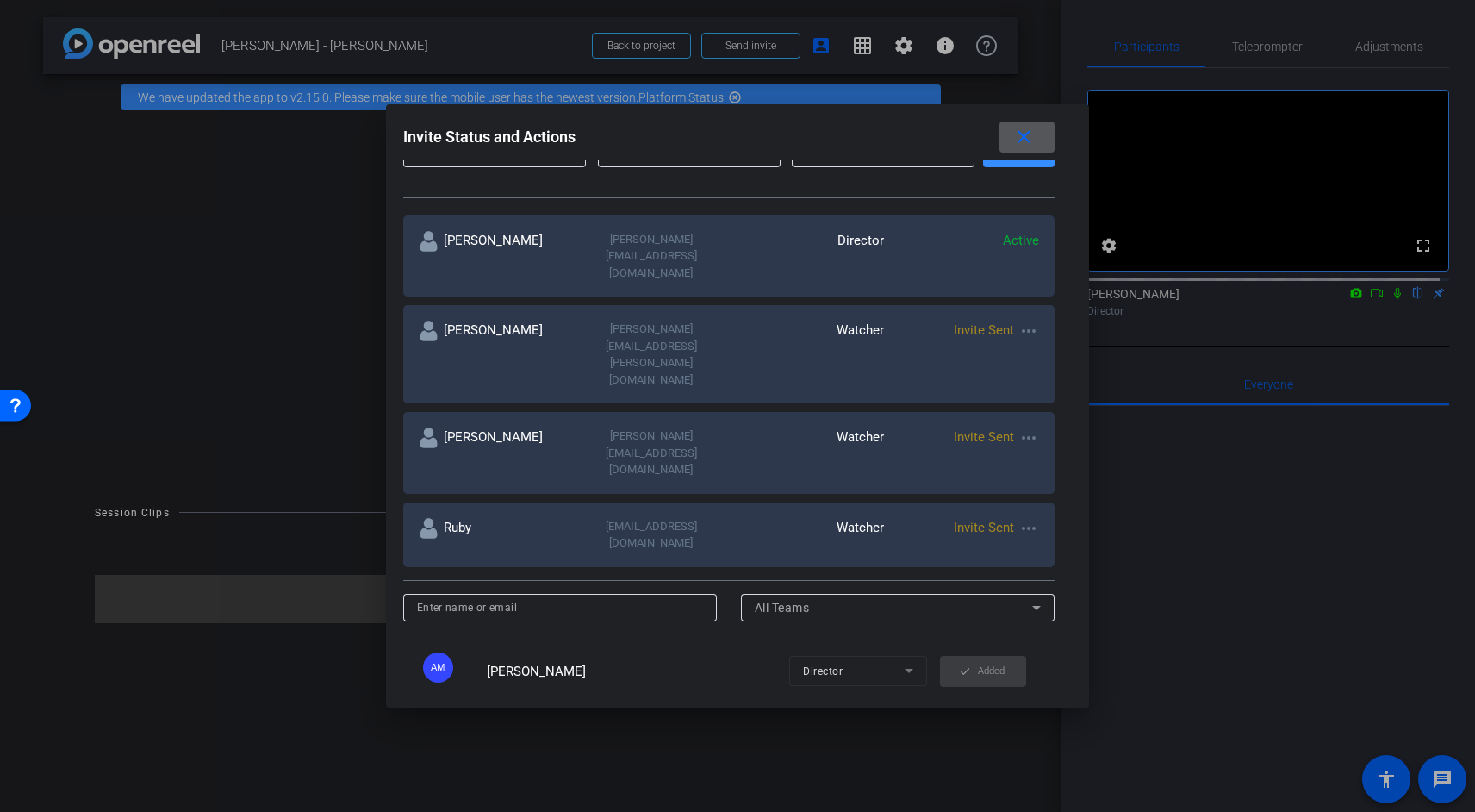
scroll to position [265, 0]
click at [1026, 518] on mat-icon "more_horiz" at bounding box center [1029, 528] width 21 height 21
click at [1037, 455] on span "Remove Immediately" at bounding box center [1093, 449] width 129 height 21
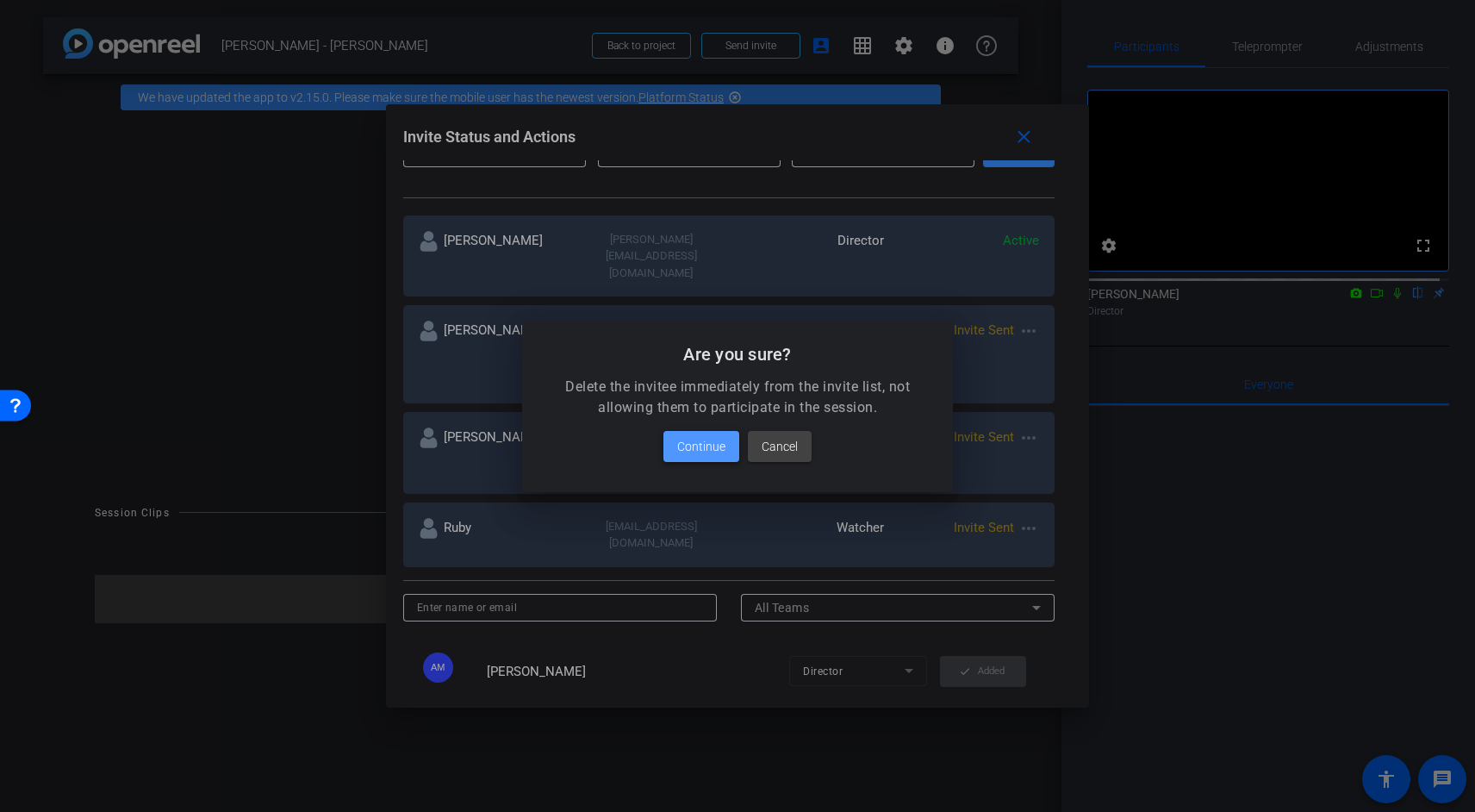
click at [712, 444] on span "Continue" at bounding box center [701, 447] width 48 height 21
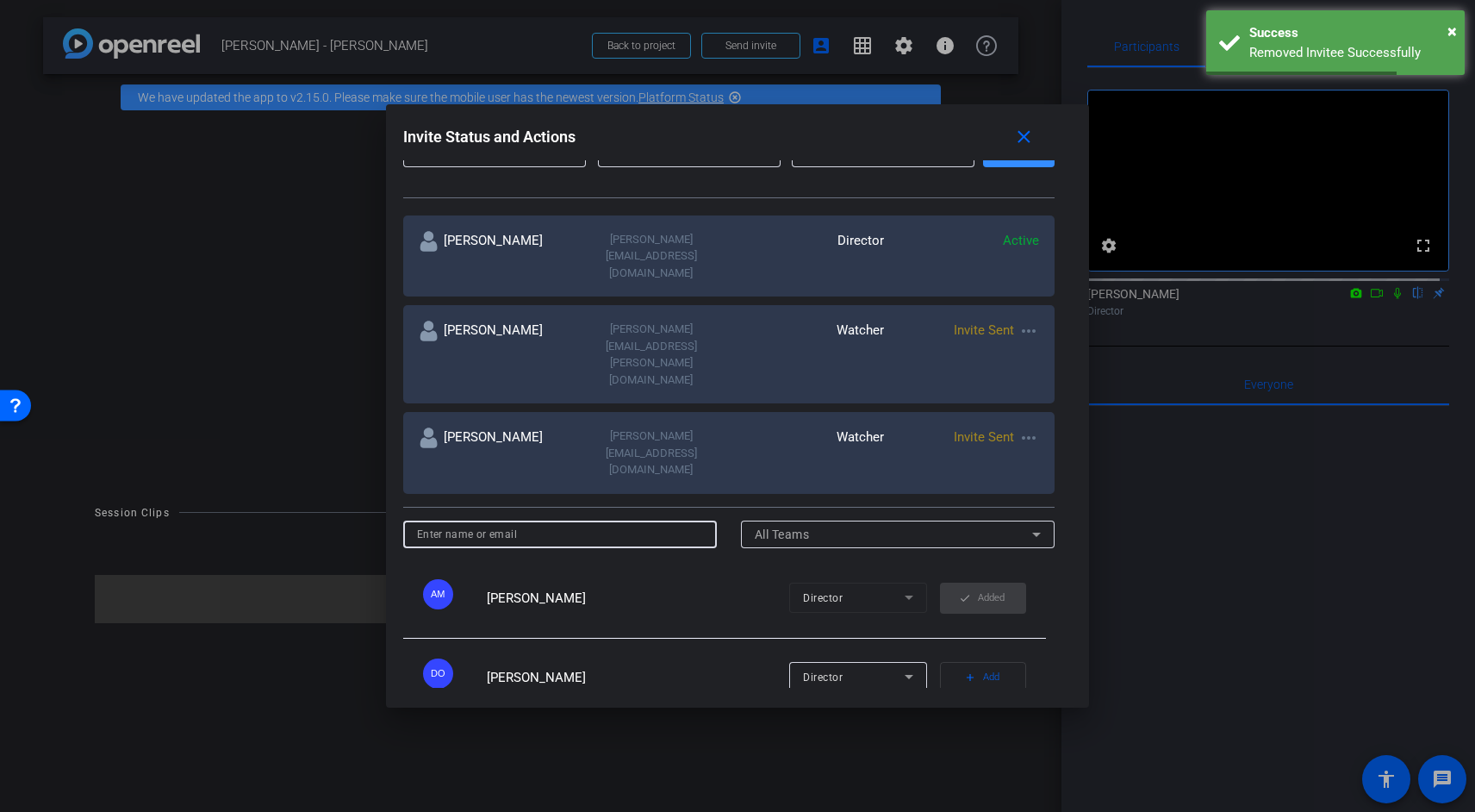
click at [557, 524] on input at bounding box center [561, 534] width 286 height 21
type input "Ruby"
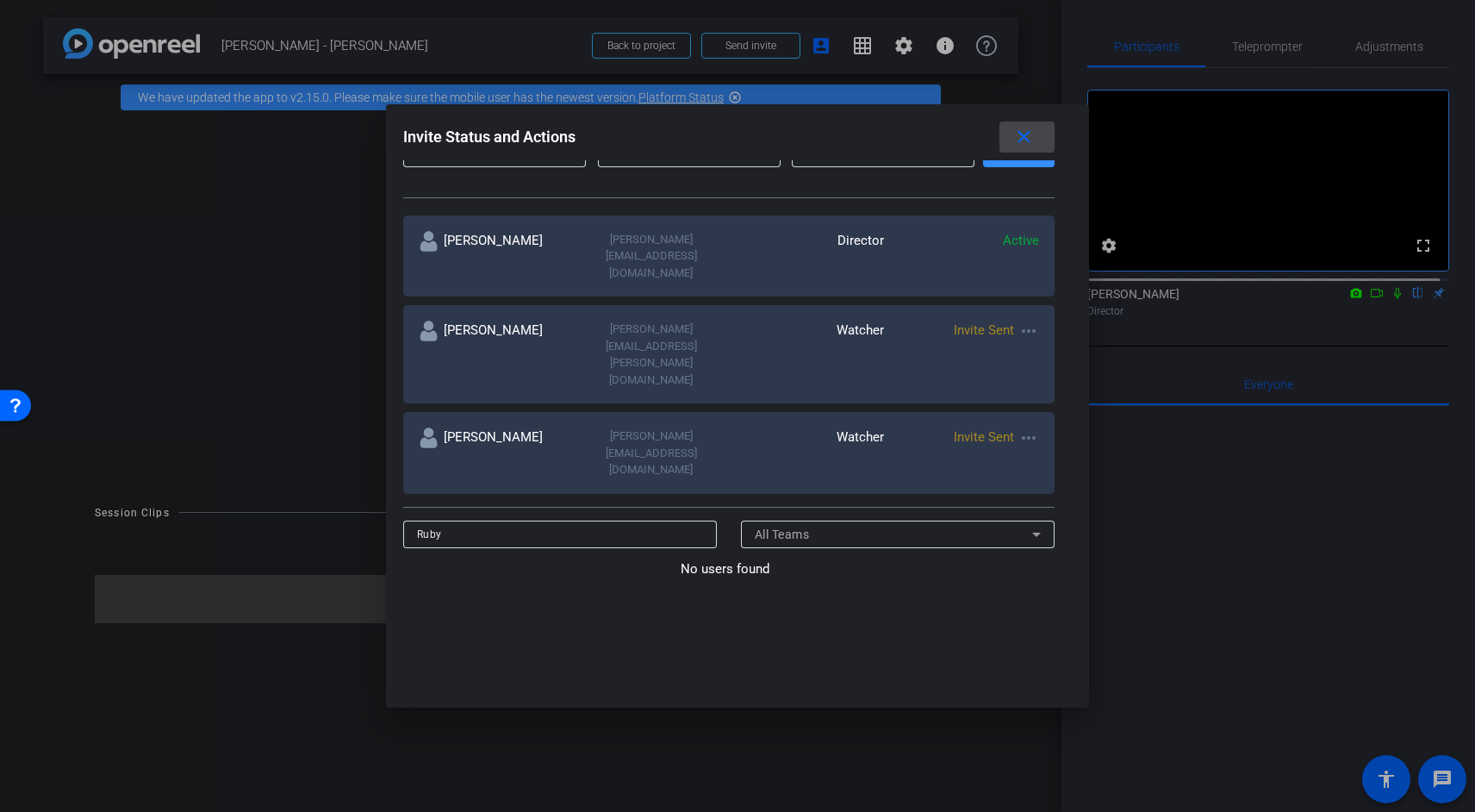
click at [1035, 134] on mat-icon "close" at bounding box center [1023, 138] width 22 height 22
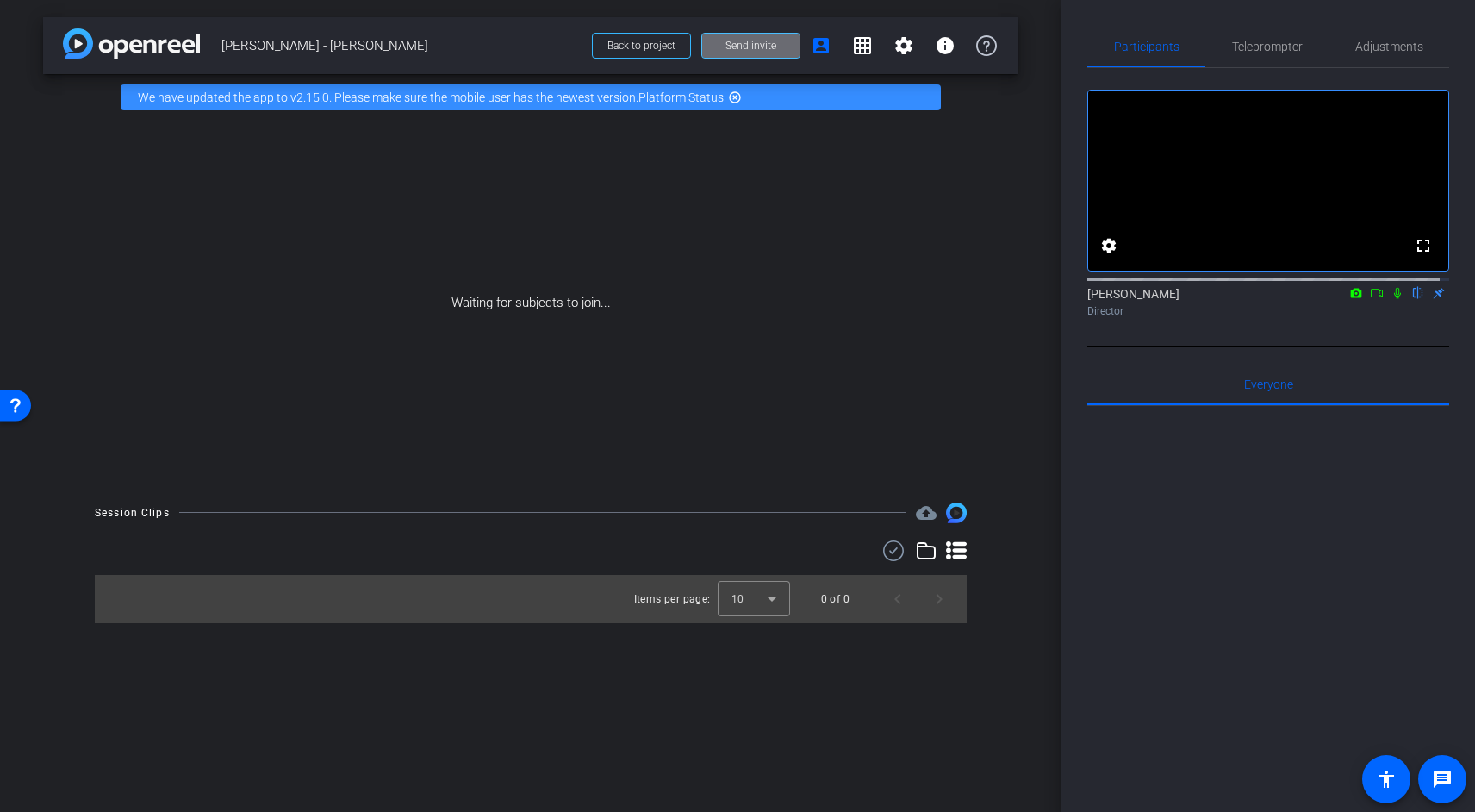
click at [728, 43] on span "Send invite" at bounding box center [751, 46] width 51 height 14
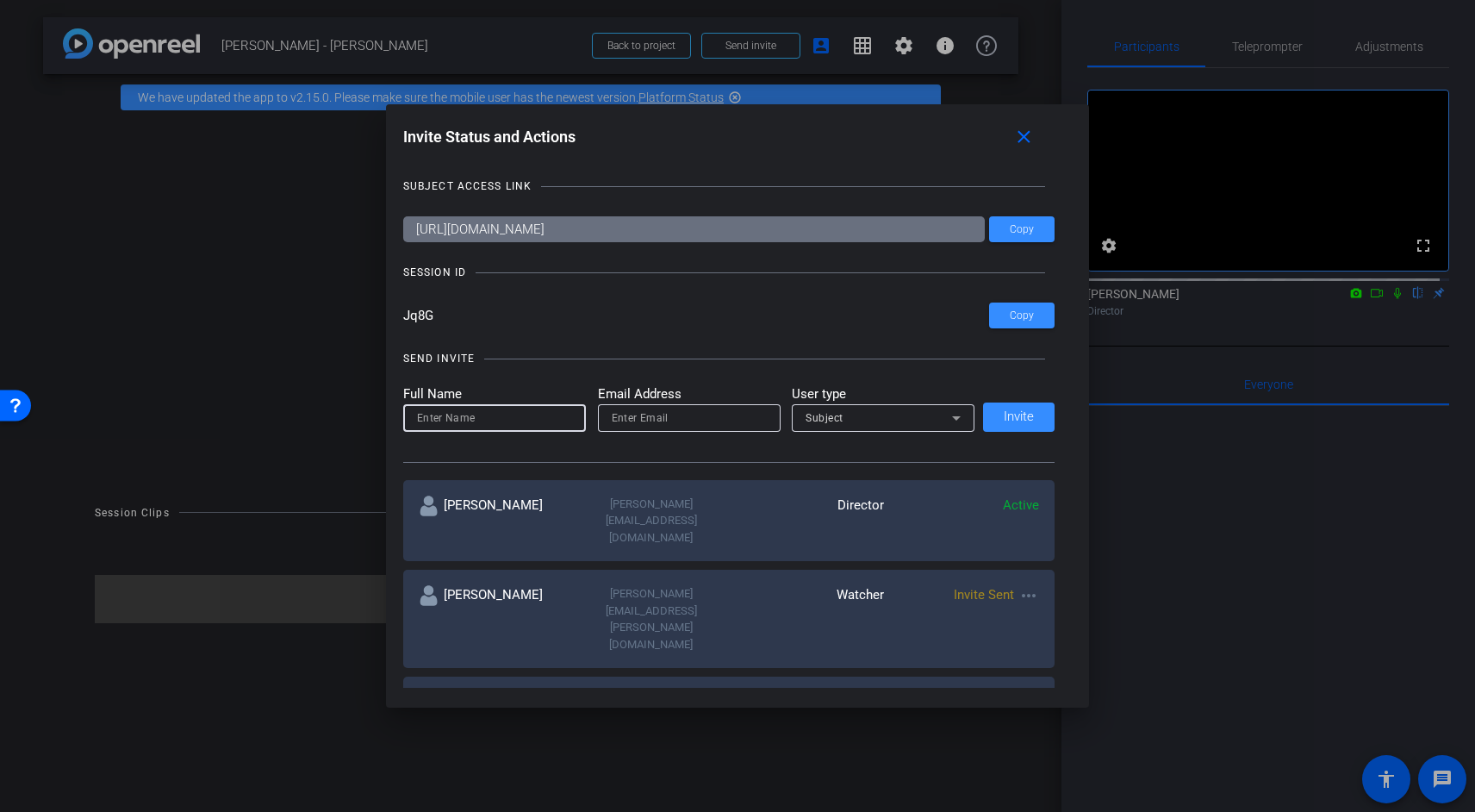
click at [474, 421] on input at bounding box center [494, 418] width 155 height 21
type input "Ruby"
type input "[EMAIL_ADDRESS][DOMAIN_NAME]"
click at [842, 417] on div "Subject" at bounding box center [878, 417] width 146 height 22
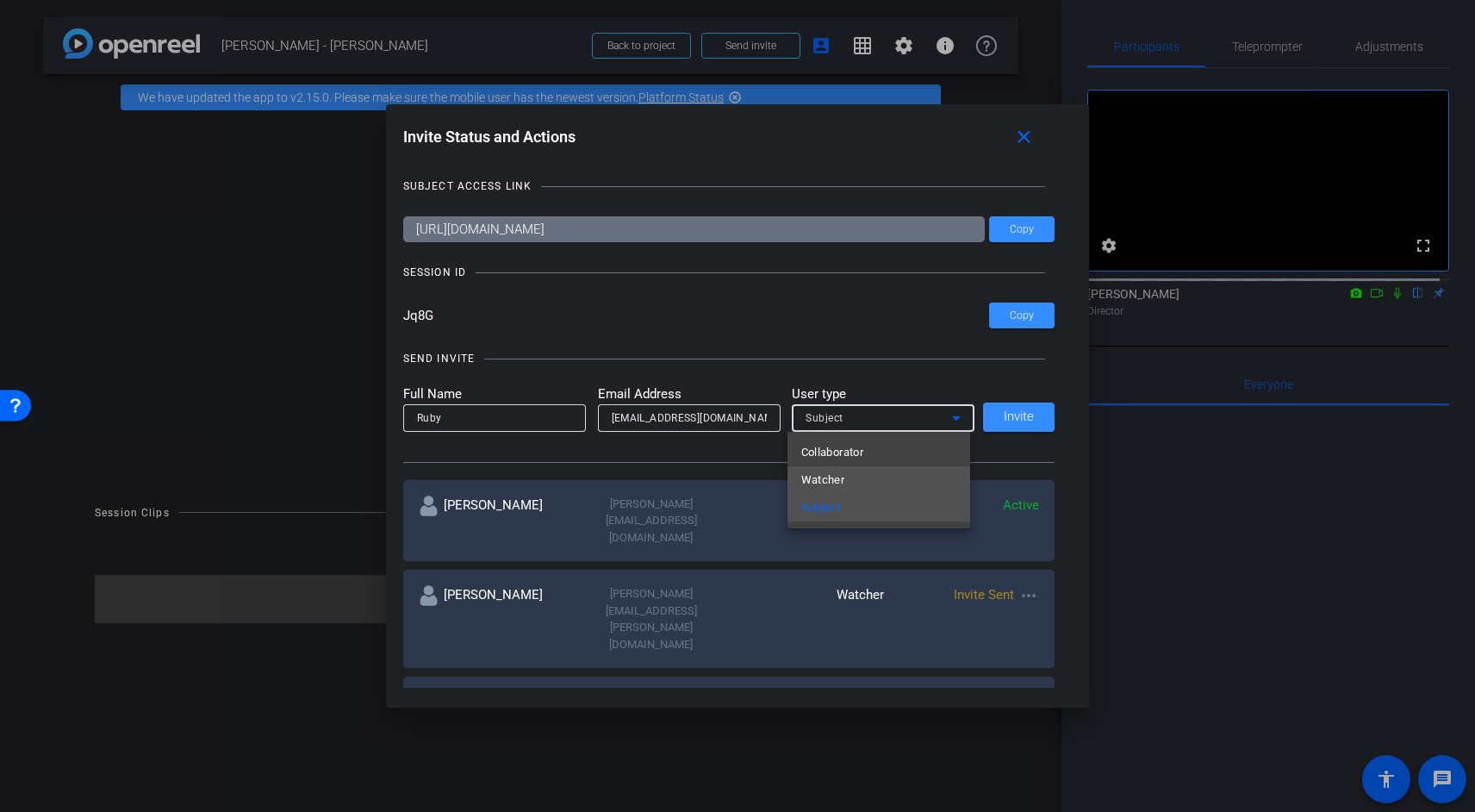
click at [843, 486] on span "Watcher" at bounding box center [823, 480] width 44 height 21
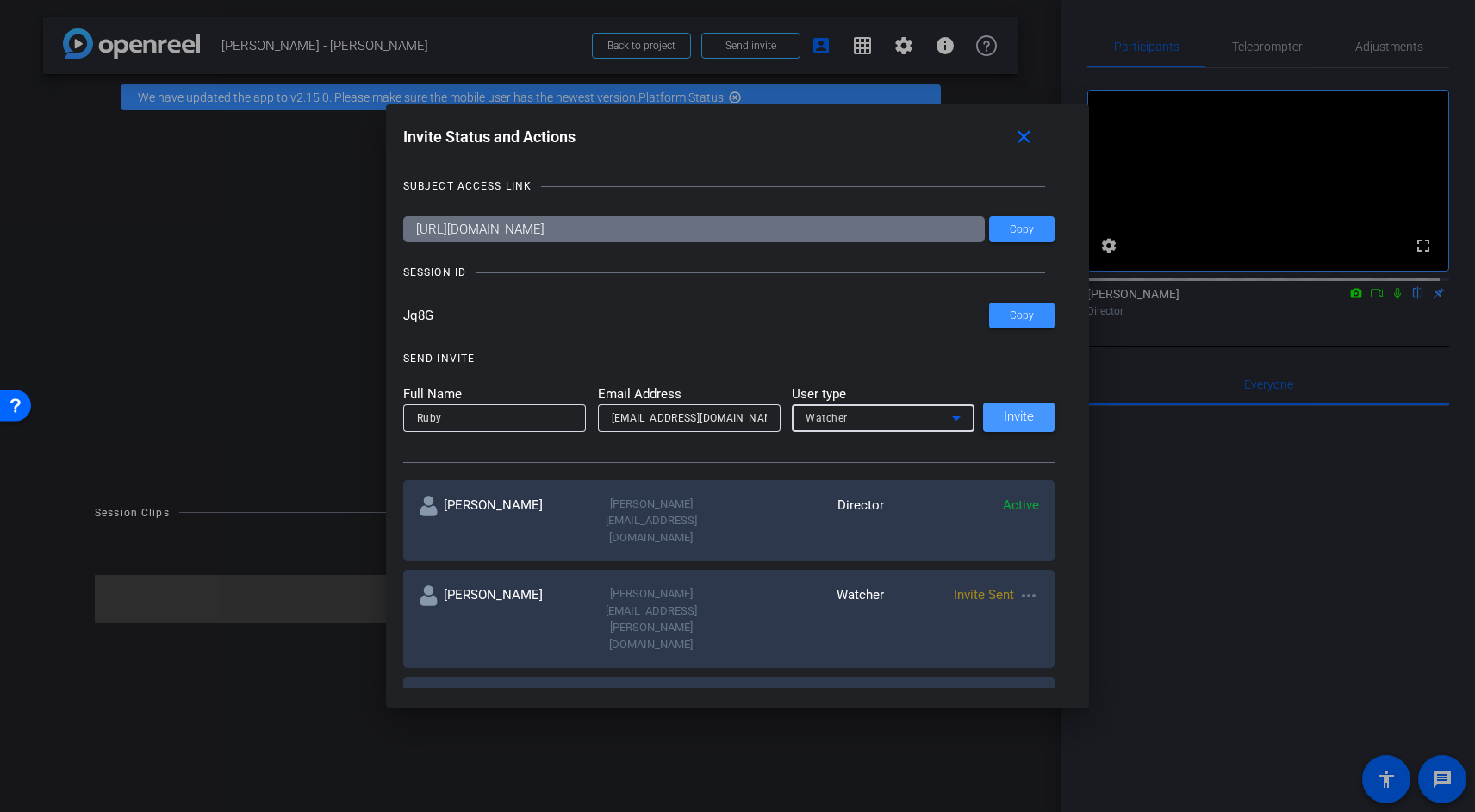
click at [1011, 415] on span "Invite" at bounding box center [1019, 416] width 30 height 13
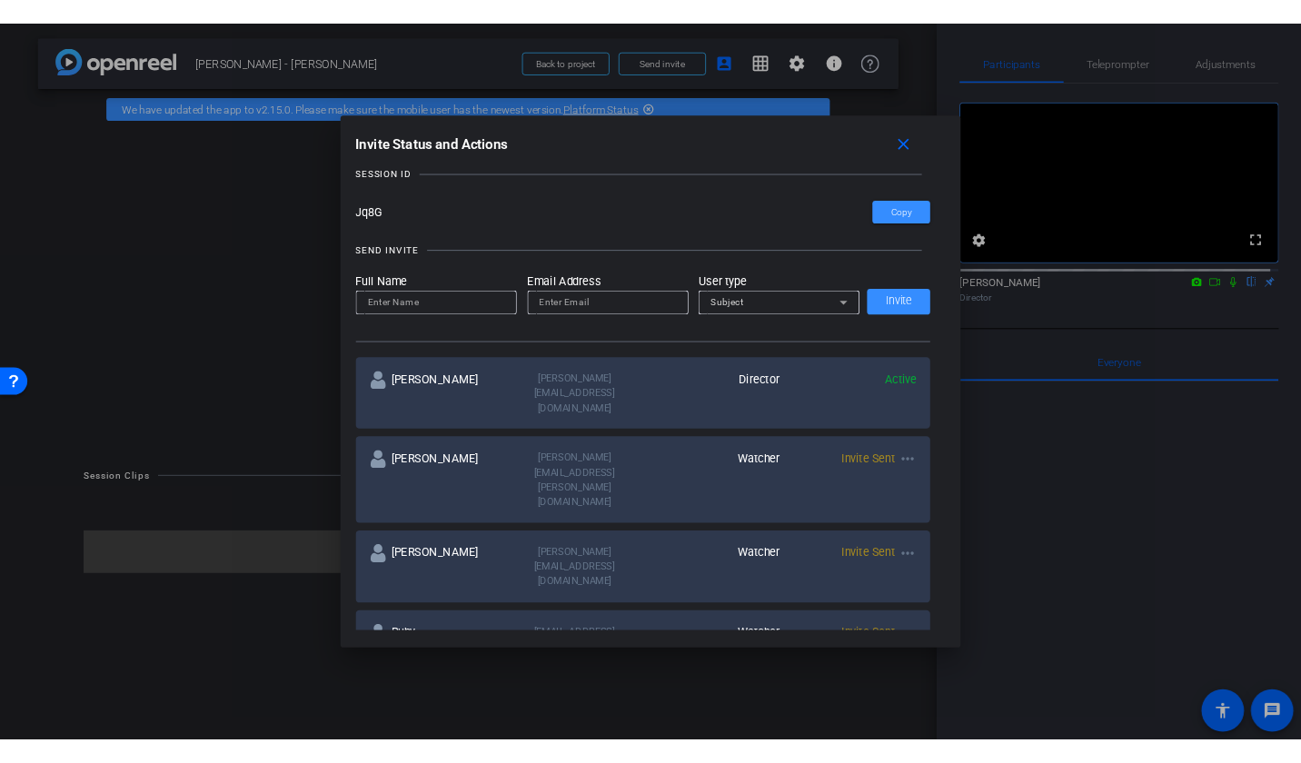
scroll to position [108, 0]
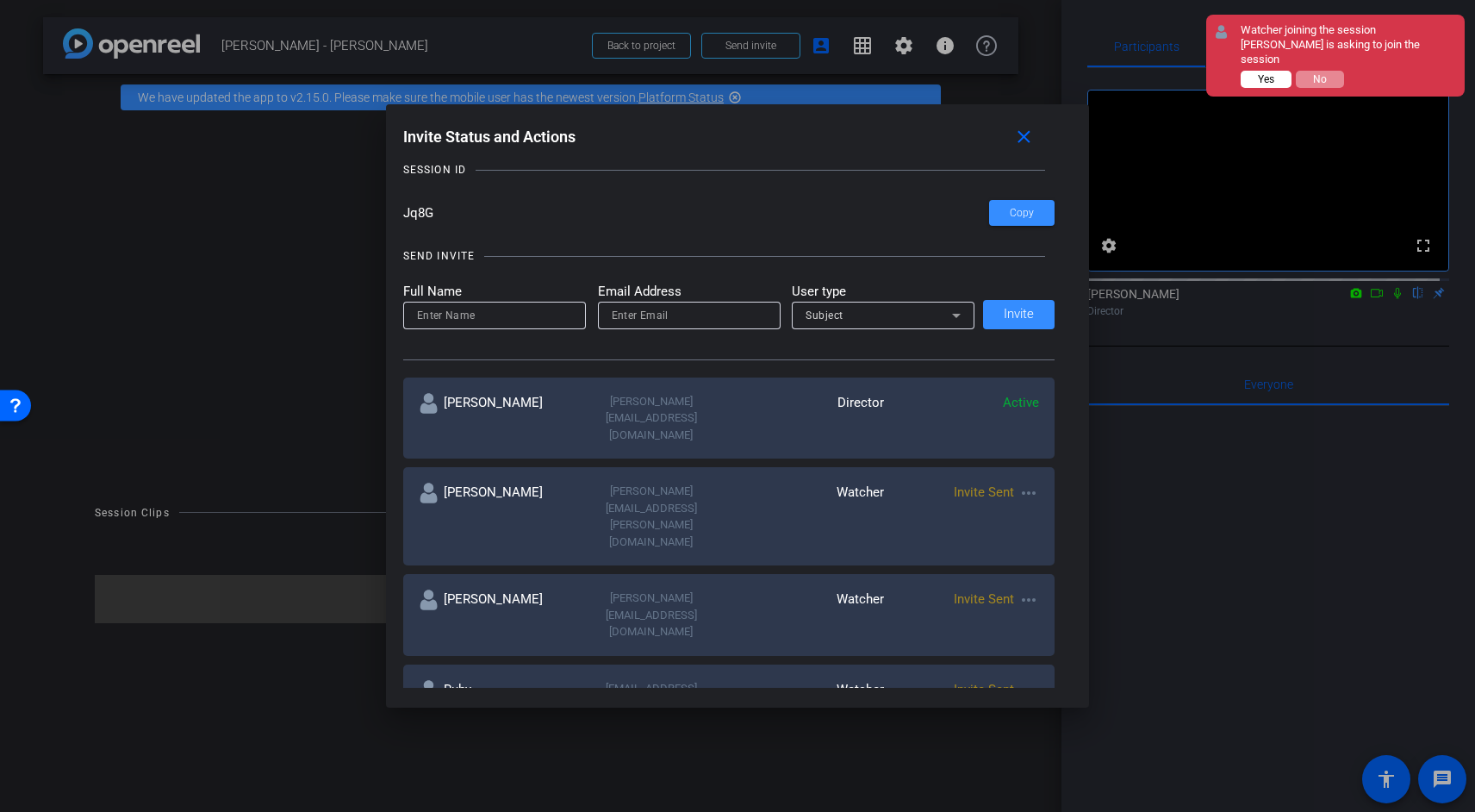
click at [1263, 73] on span "Yes" at bounding box center [1265, 79] width 16 height 12
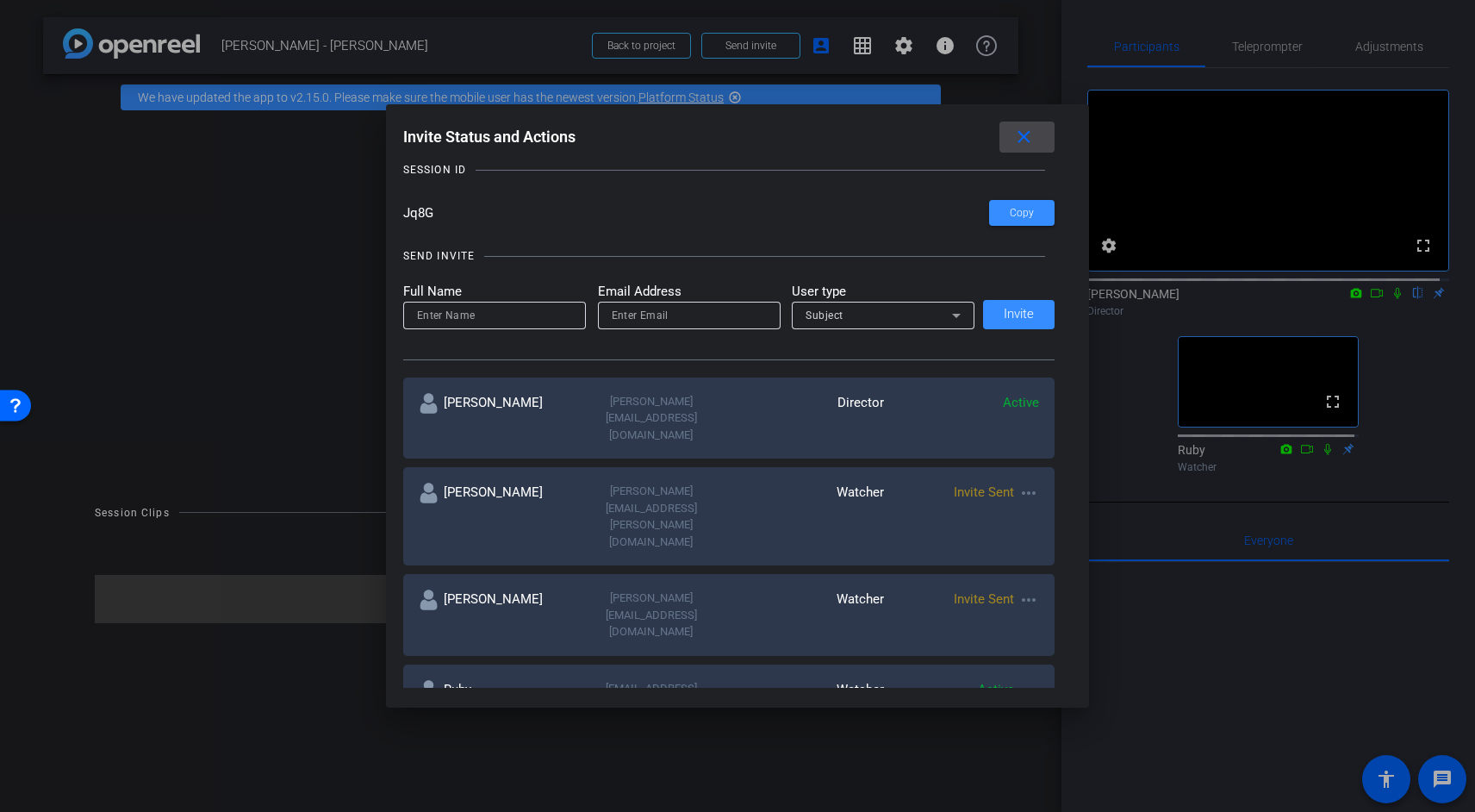
click at [1035, 129] on mat-icon "close" at bounding box center [1023, 138] width 22 height 22
